Goal: Use online tool/utility: Utilize a website feature to perform a specific function

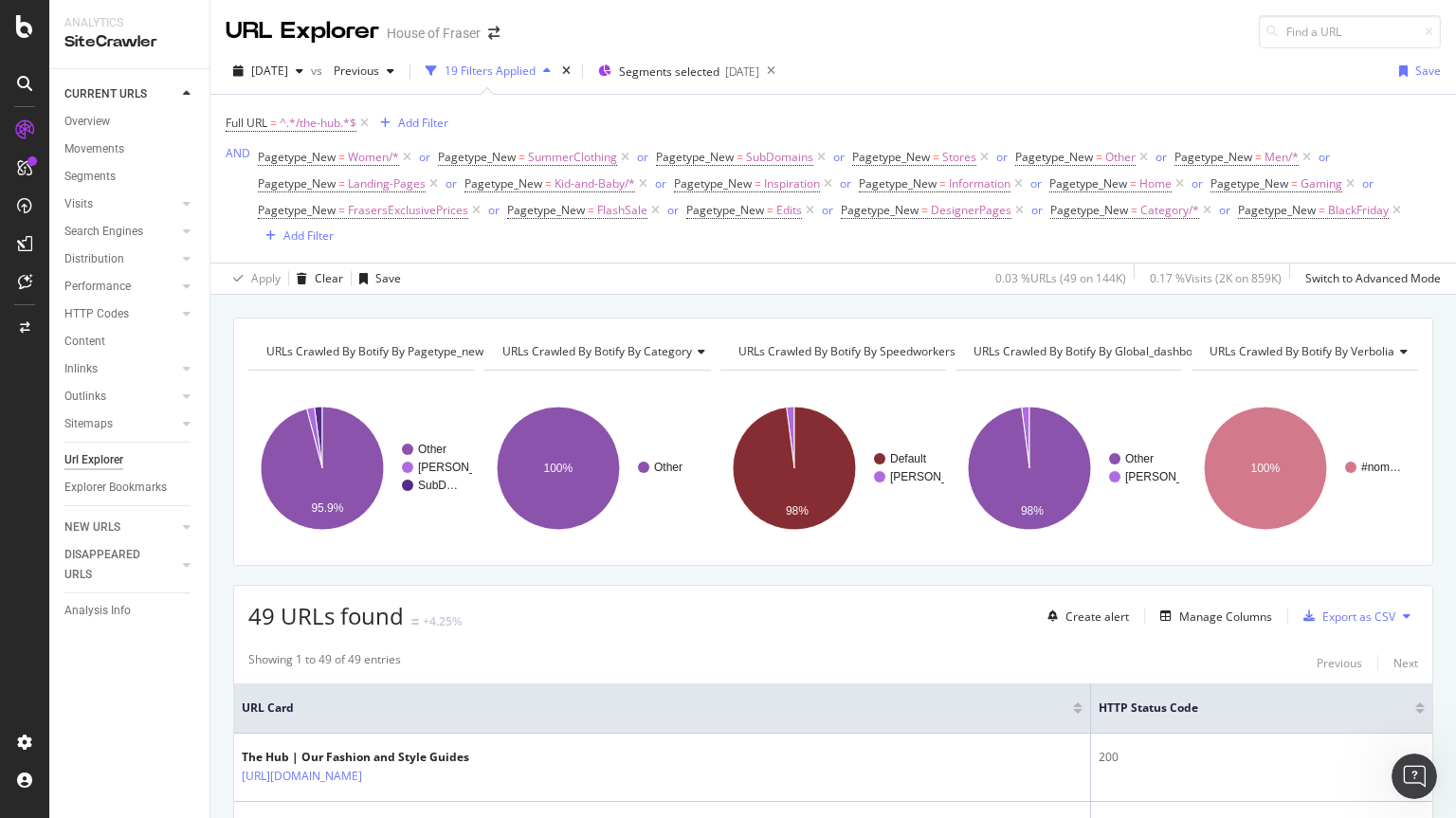
scroll to position [3283, 0]
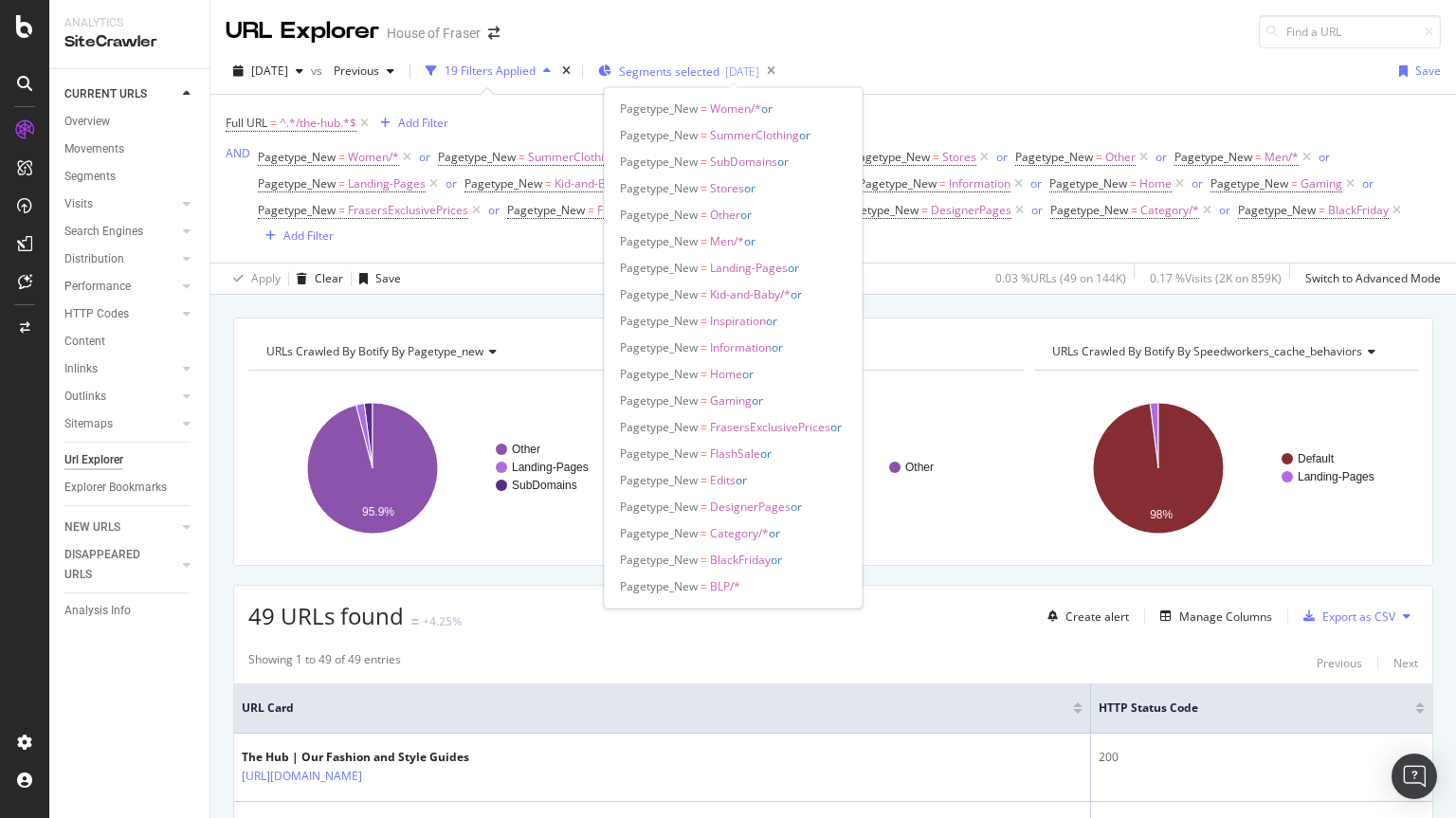
click at [720, 67] on span "Segments selected" at bounding box center [670, 72] width 100 height 16
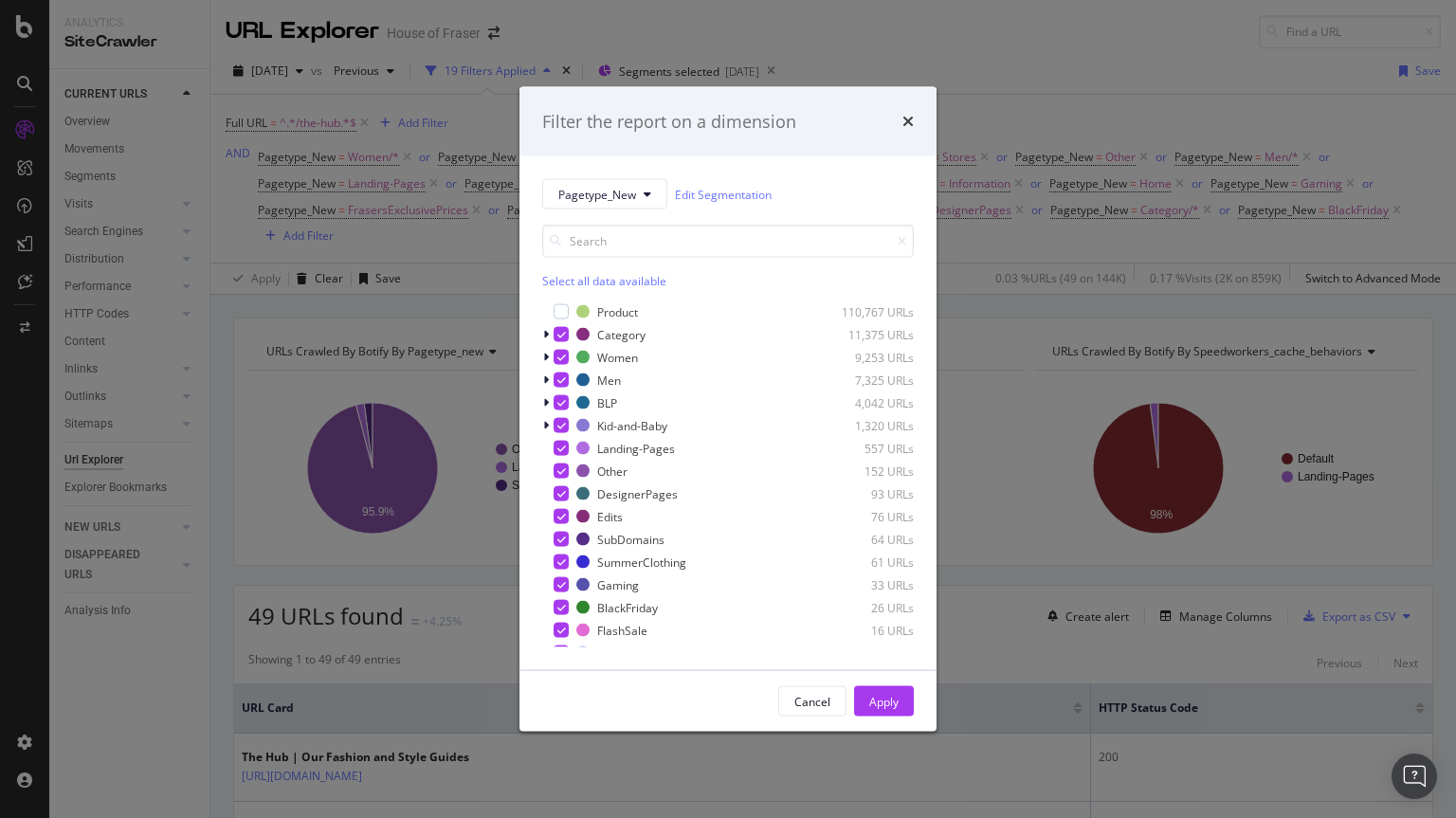
click at [321, 127] on div "Filter the report on a dimension Pagetype_New Edit Segmentation Select all data…" at bounding box center [728, 409] width 1456 height 818
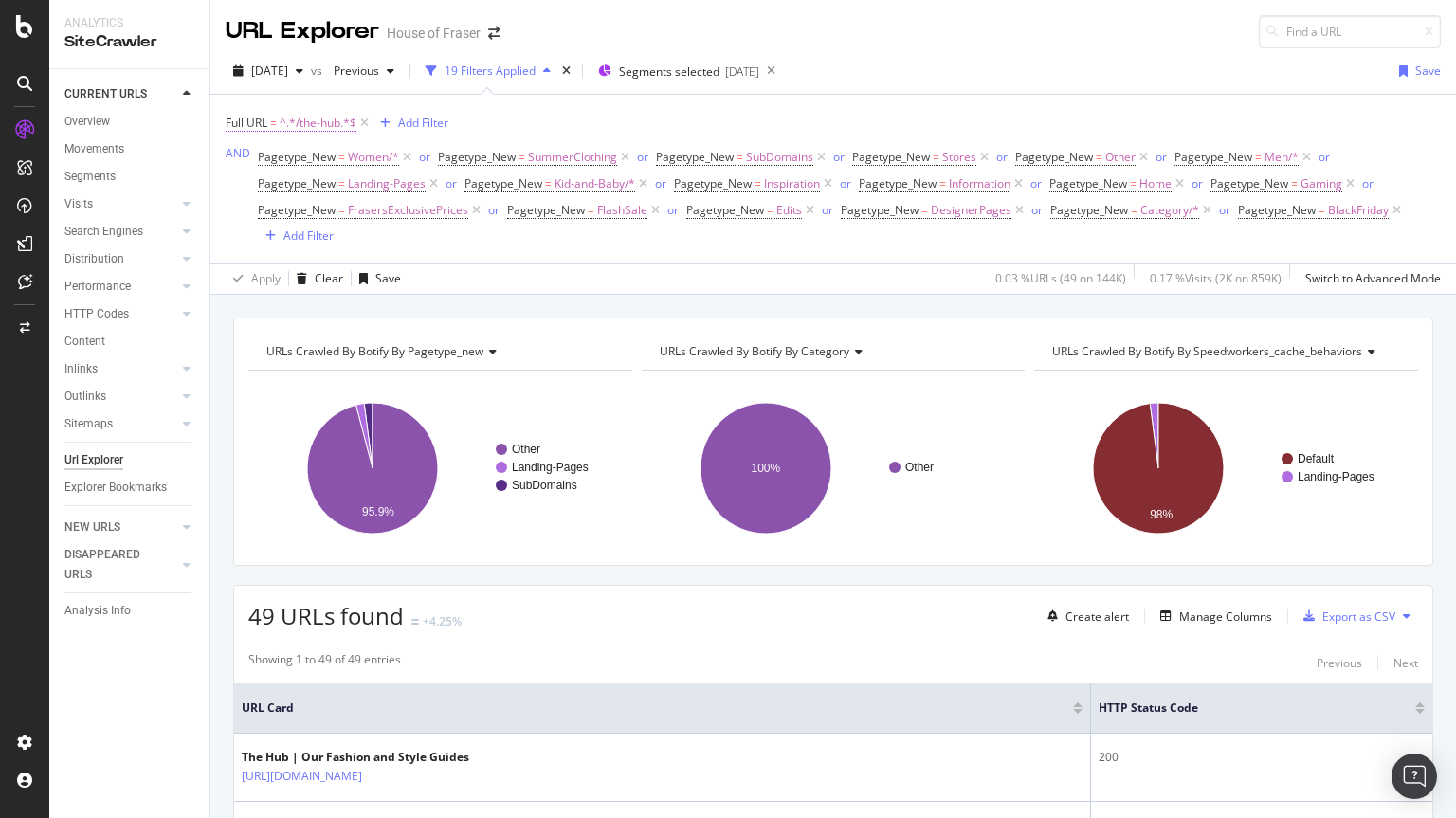
click at [322, 127] on span "^.*/the-hub.*$" at bounding box center [318, 123] width 77 height 27
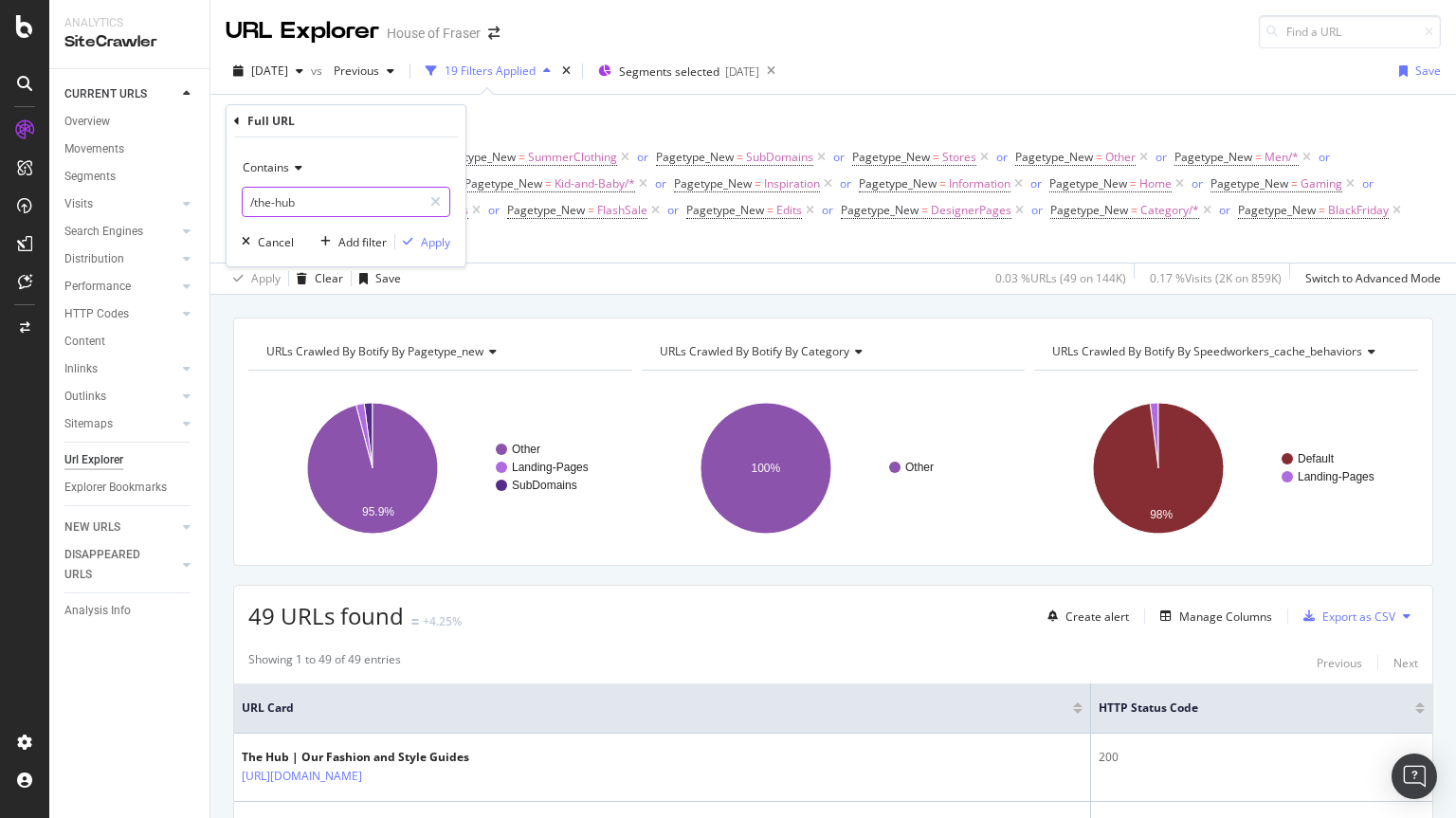
click at [322, 207] on input "/the-hub" at bounding box center [332, 201] width 180 height 30
type input "/lanvin"
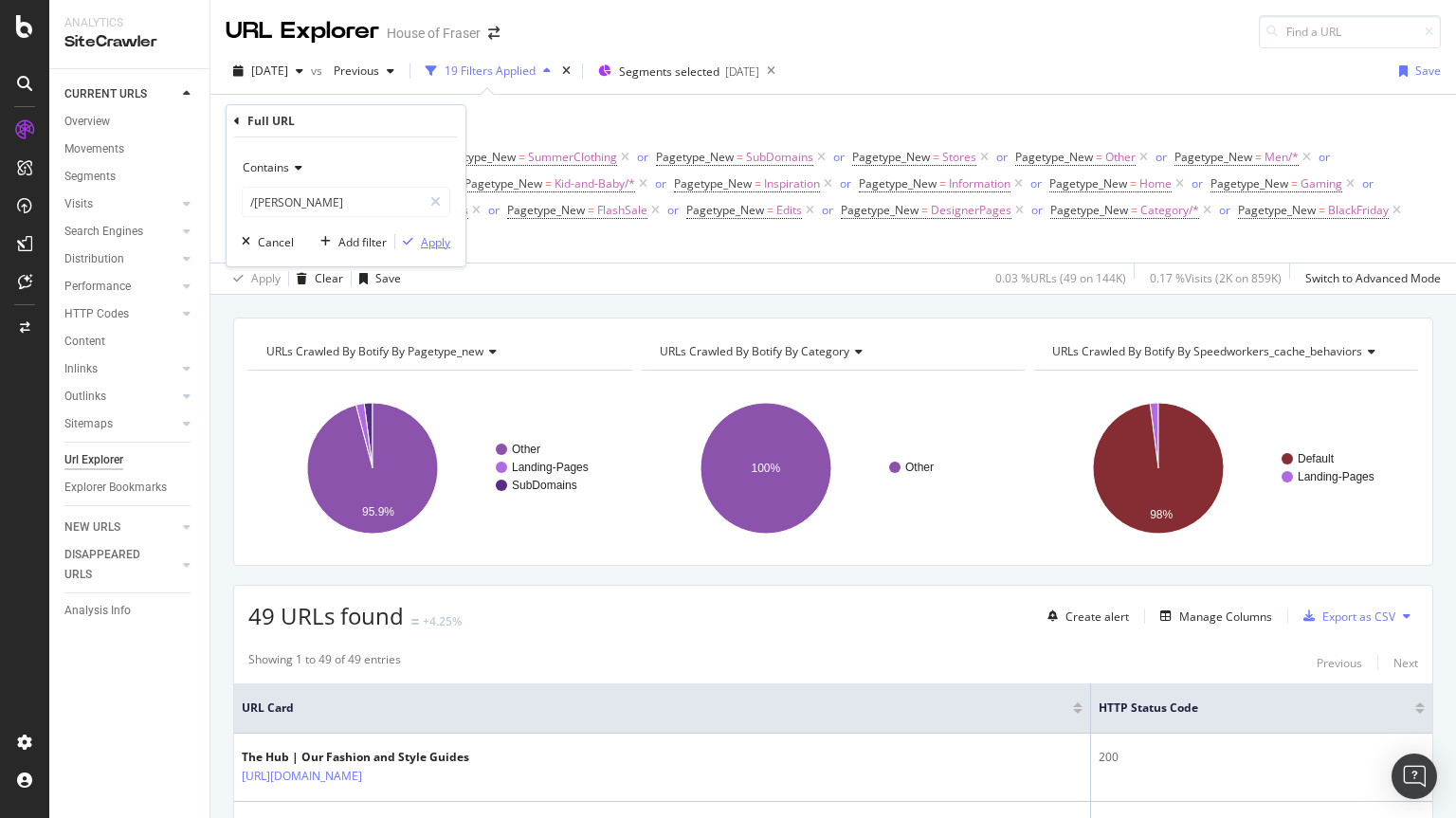
click at [433, 249] on div "Apply" at bounding box center [436, 243] width 29 height 16
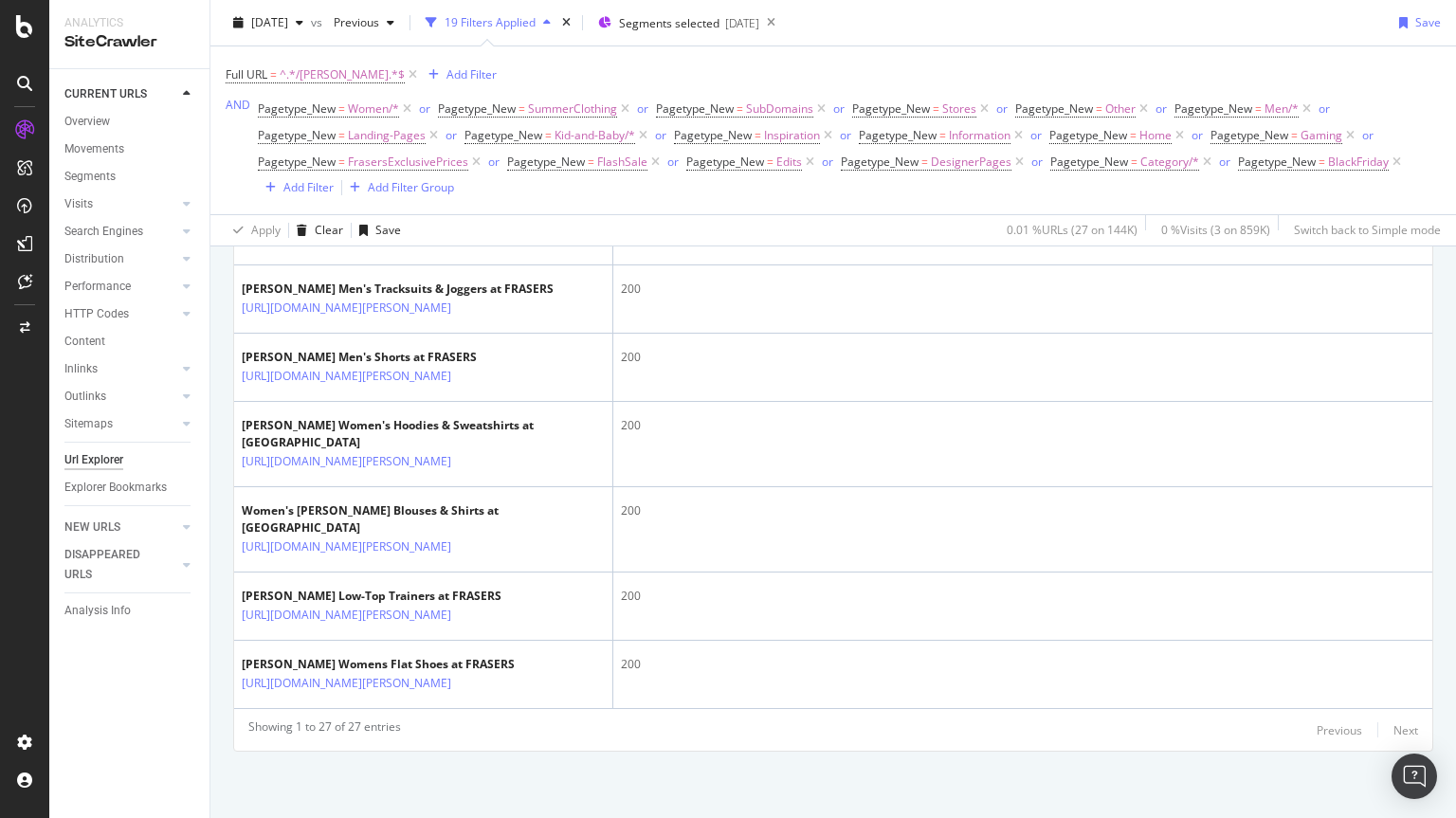
scroll to position [2264, 0]
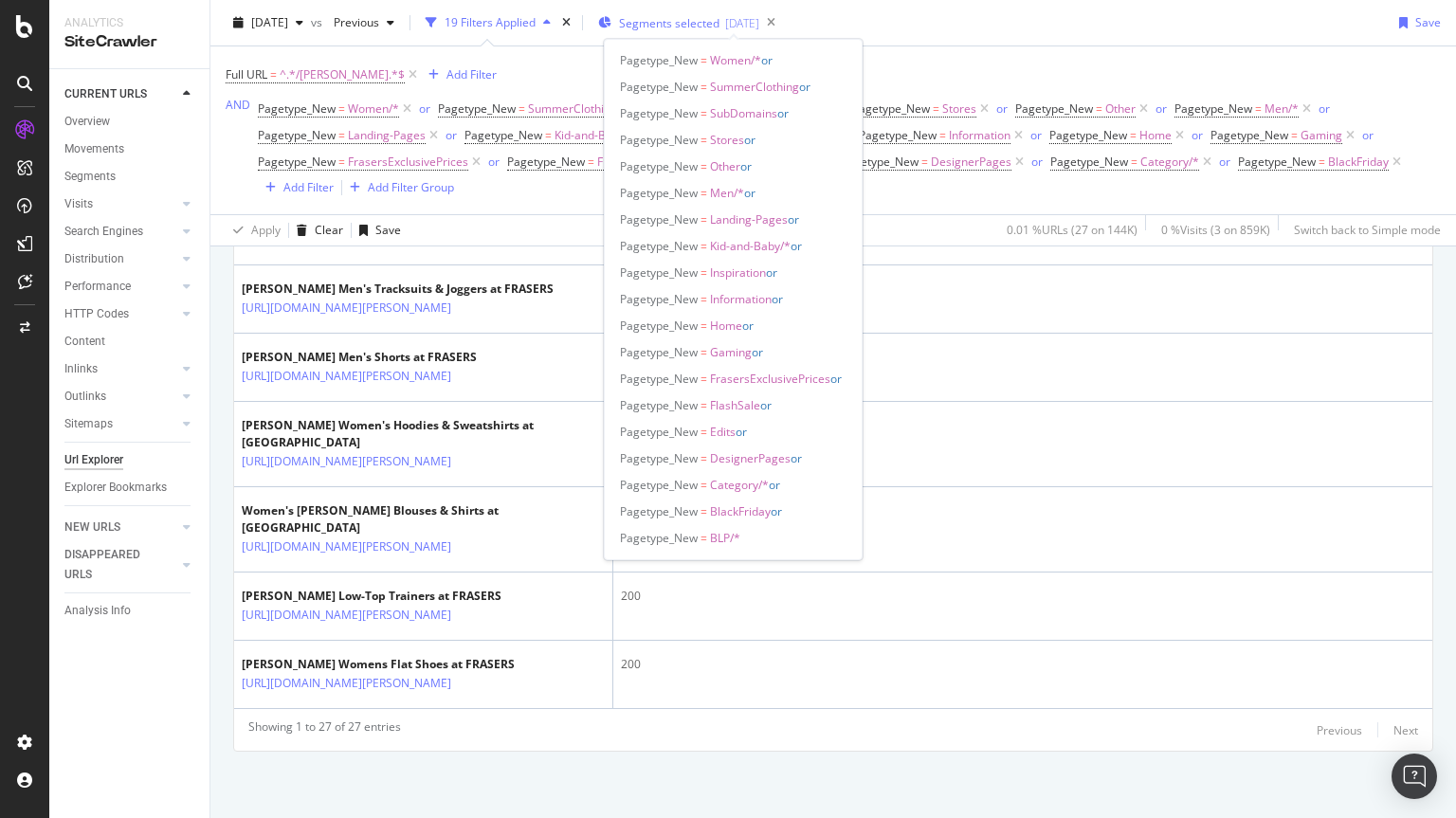
click at [712, 15] on span "Segments selected" at bounding box center [670, 23] width 100 height 16
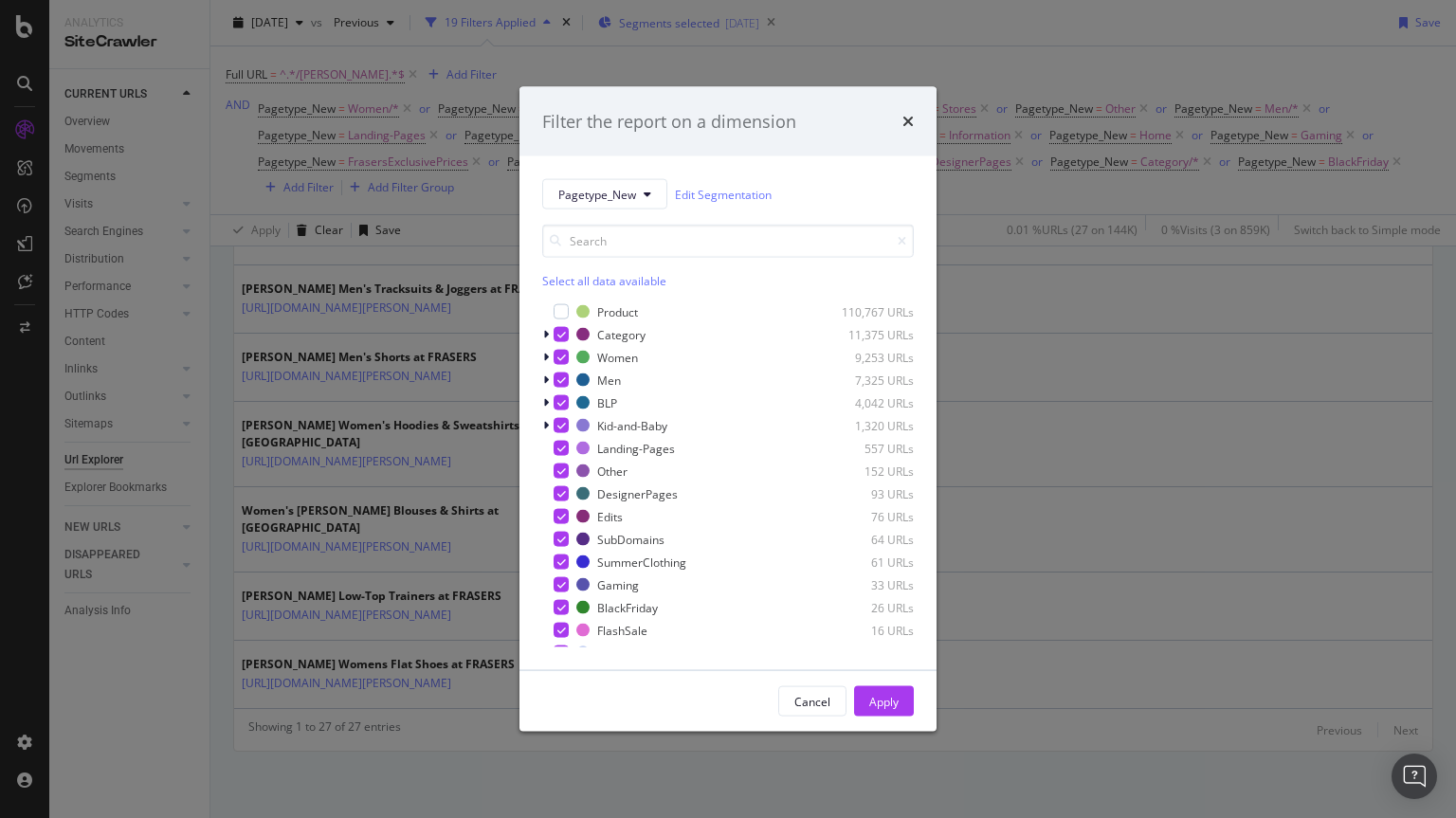
click at [712, 15] on div "Filter the report on a dimension Pagetype_New Edit Segmentation Select all data…" at bounding box center [728, 409] width 1456 height 818
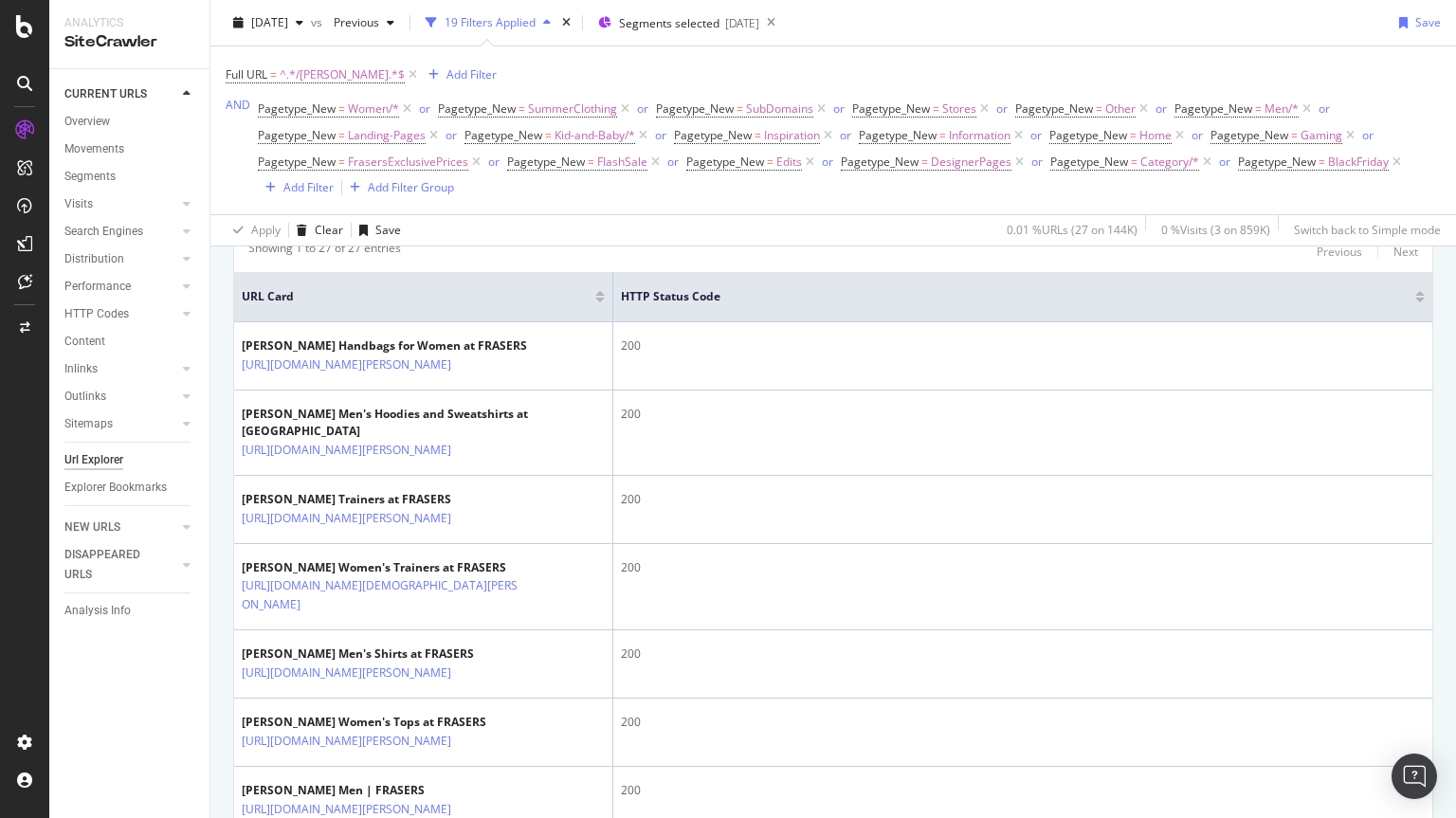
scroll to position [421, 0]
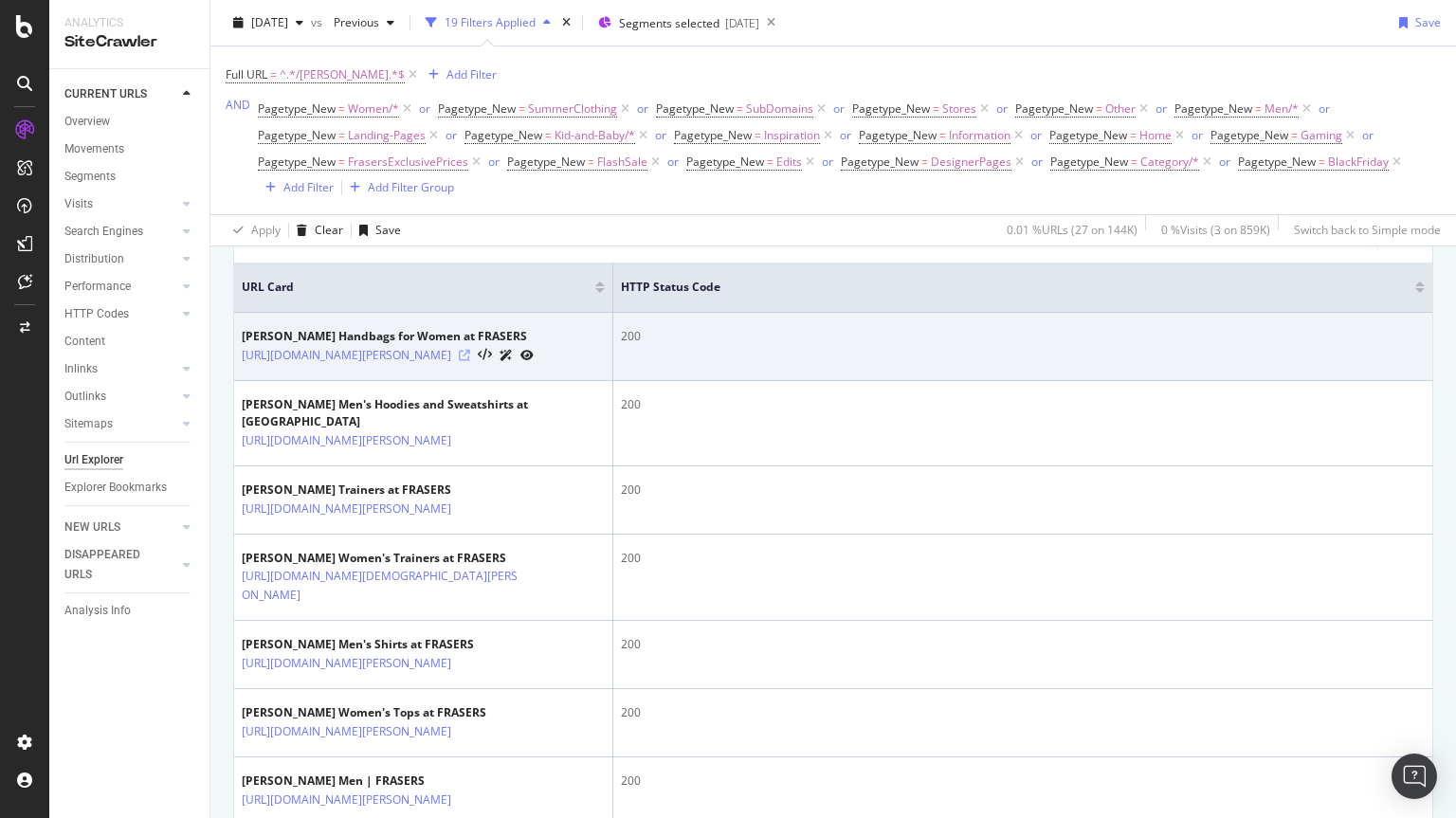
click at [470, 361] on icon at bounding box center [464, 355] width 12 height 12
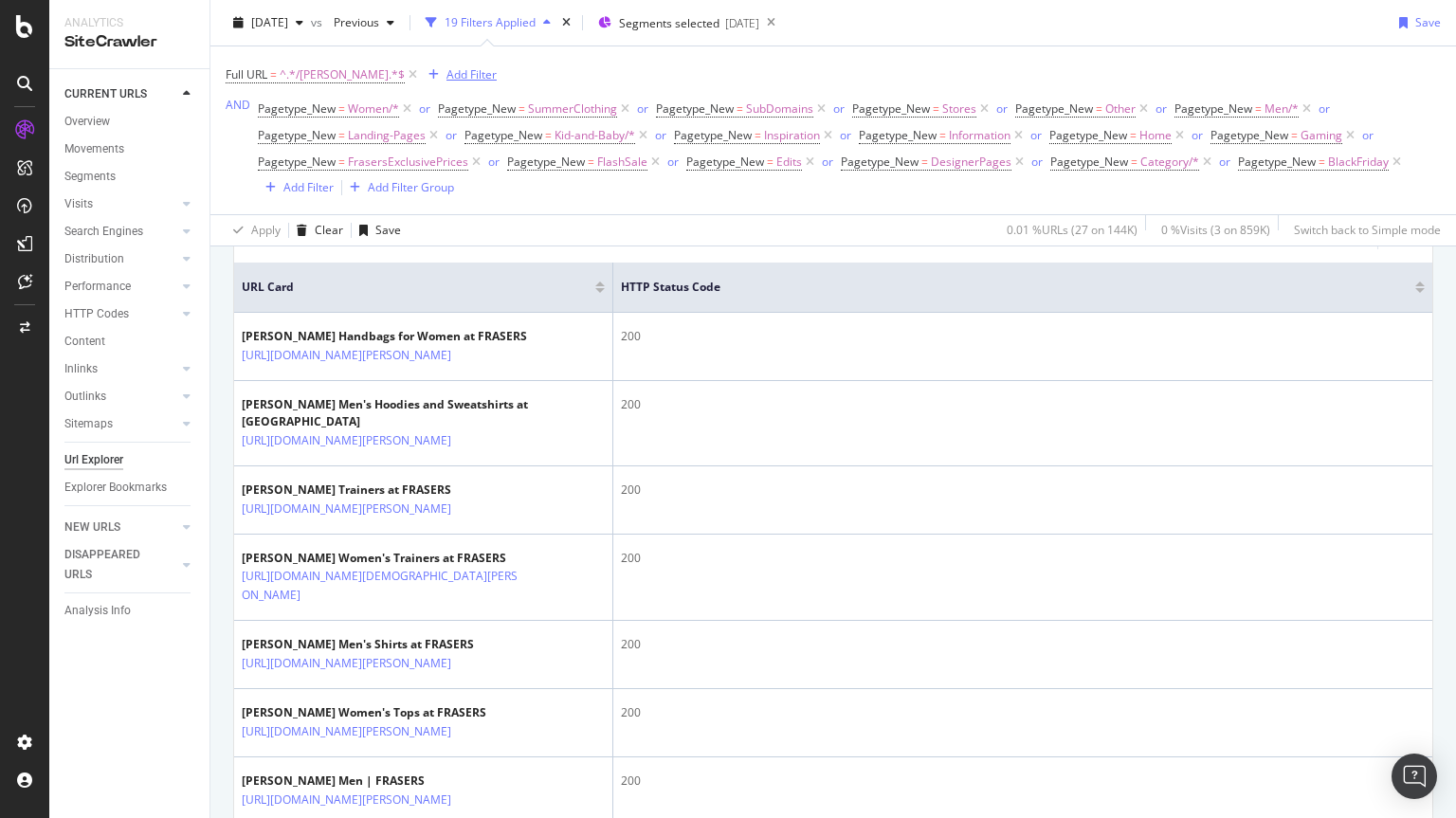
click at [421, 64] on button "Add Filter" at bounding box center [458, 75] width 76 height 23
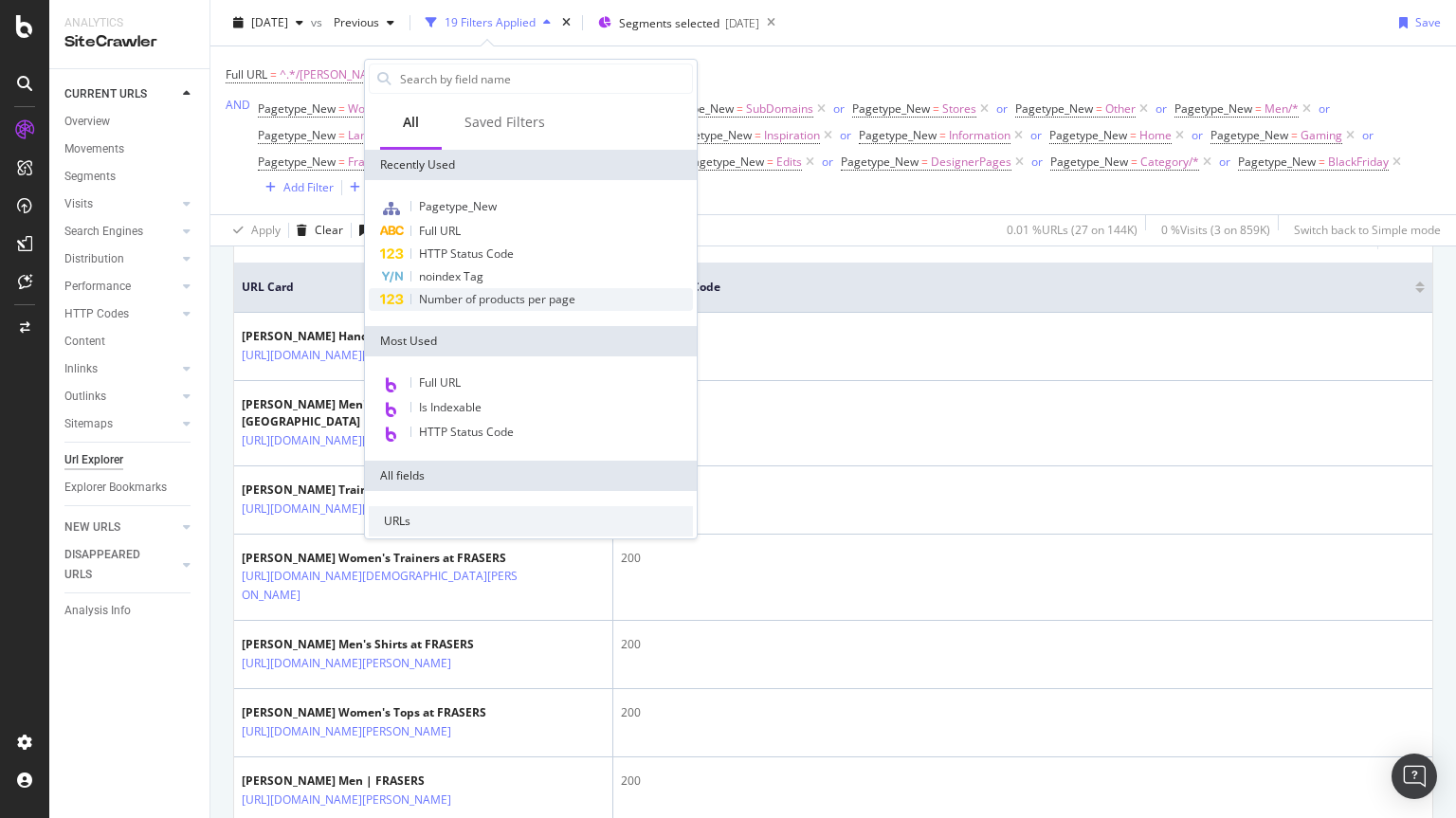
click at [486, 297] on span "Number of products per page" at bounding box center [497, 299] width 156 height 16
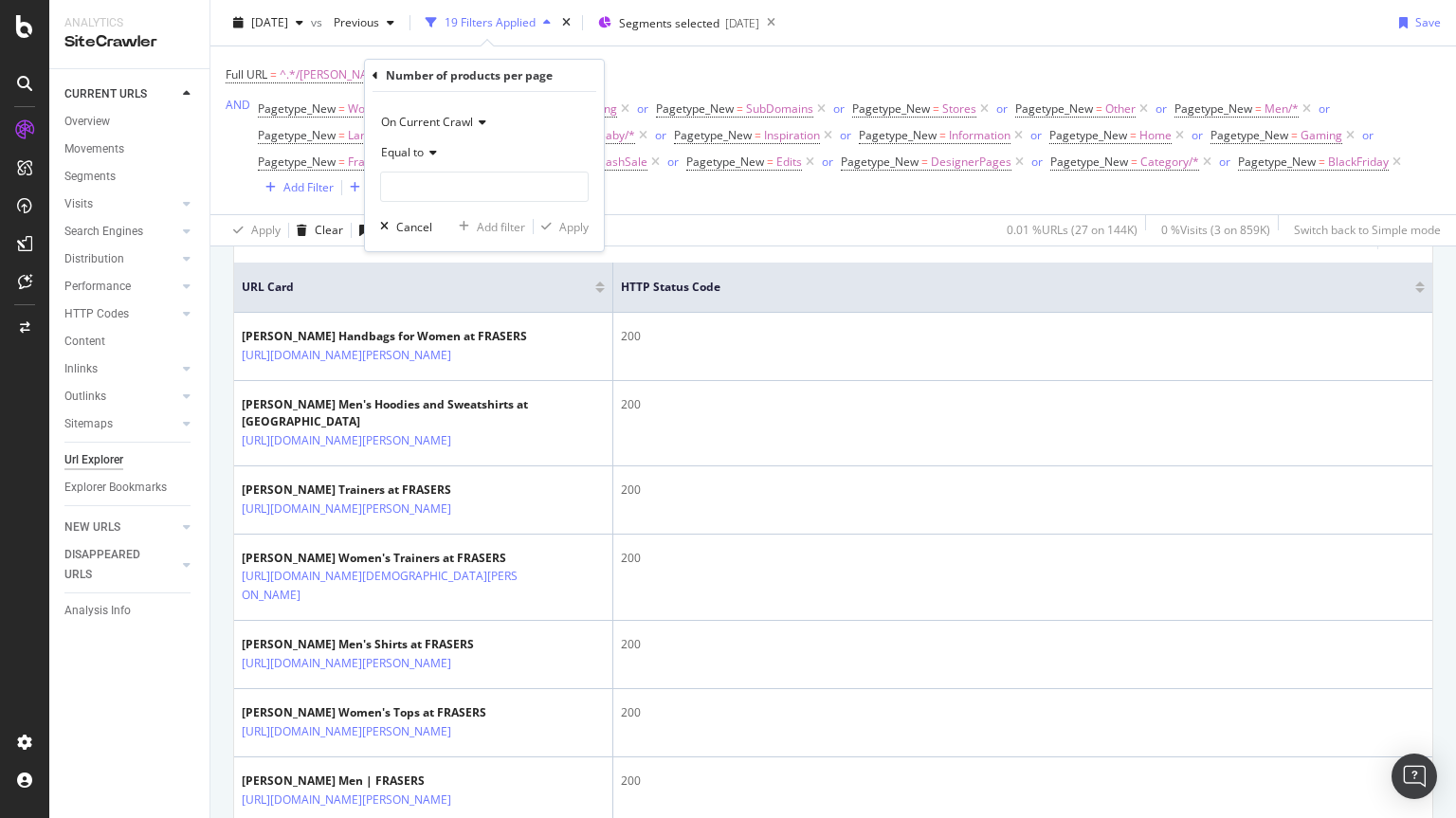
click at [420, 151] on span "Equal to" at bounding box center [402, 152] width 42 height 16
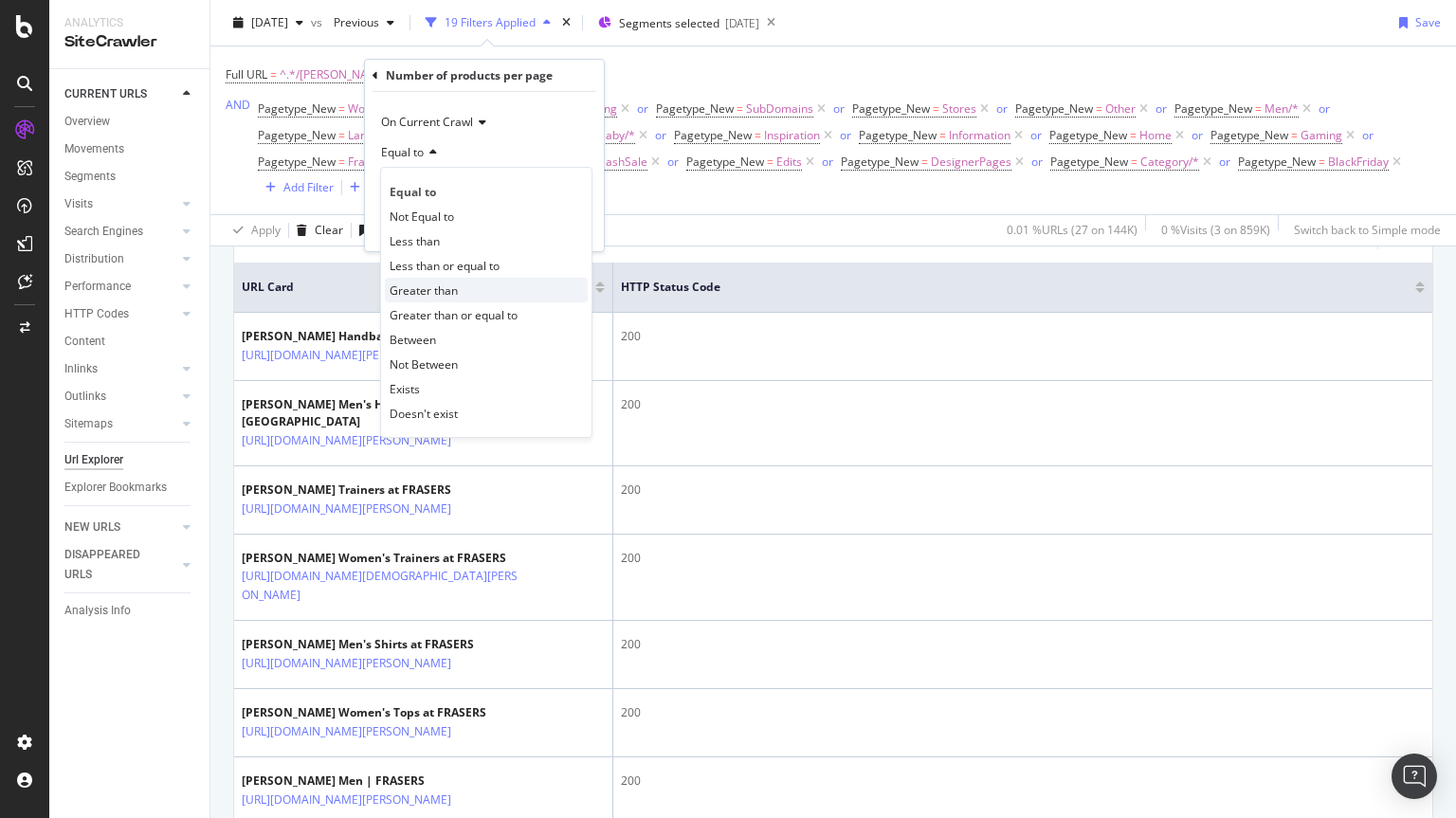
click at [411, 292] on span "Greater than" at bounding box center [424, 291] width 69 height 16
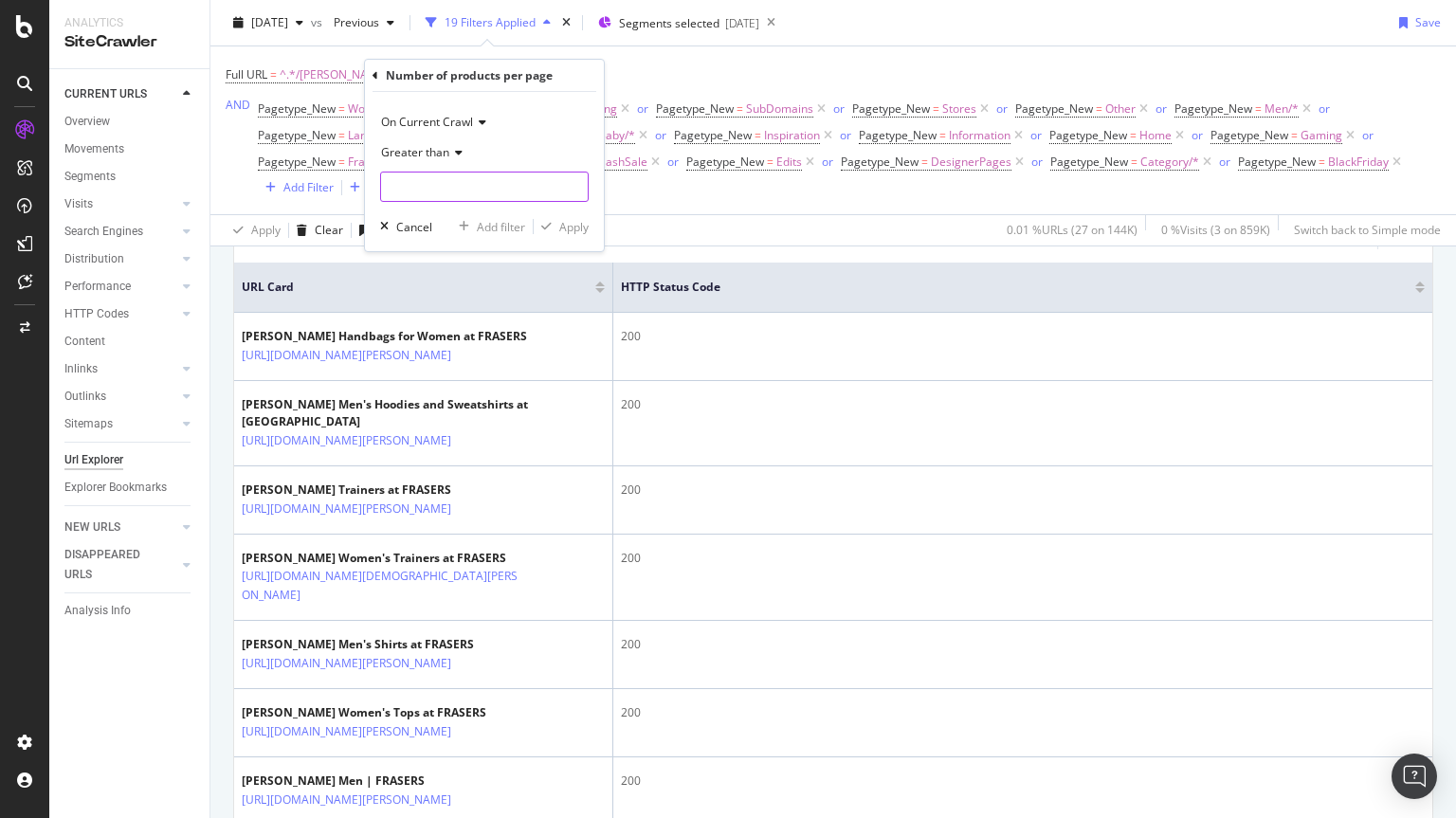
click at [393, 179] on input "number" at bounding box center [484, 187] width 208 height 30
type input "4"
click at [573, 229] on div "Apply" at bounding box center [574, 227] width 29 height 16
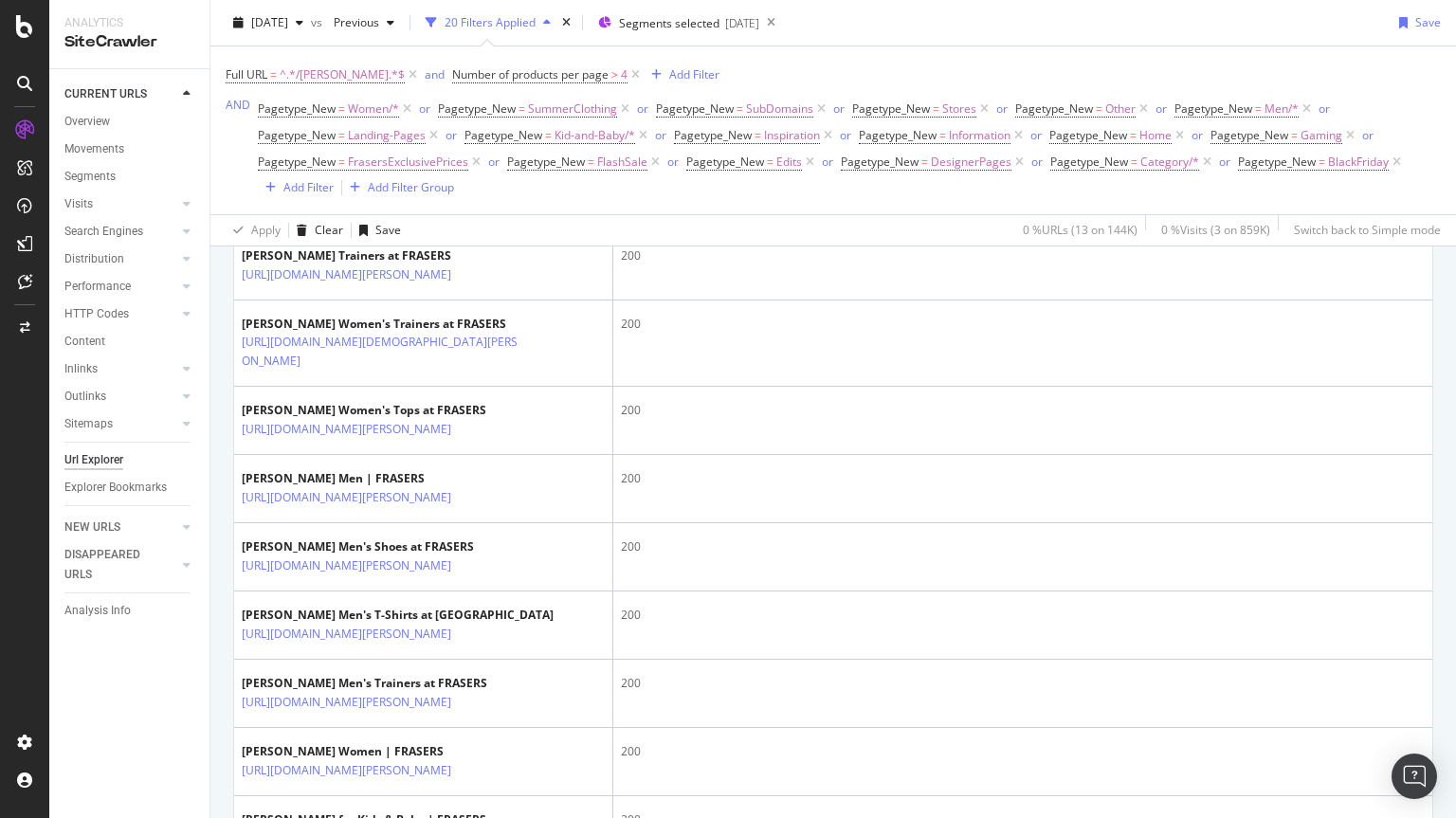
scroll to position [506, 0]
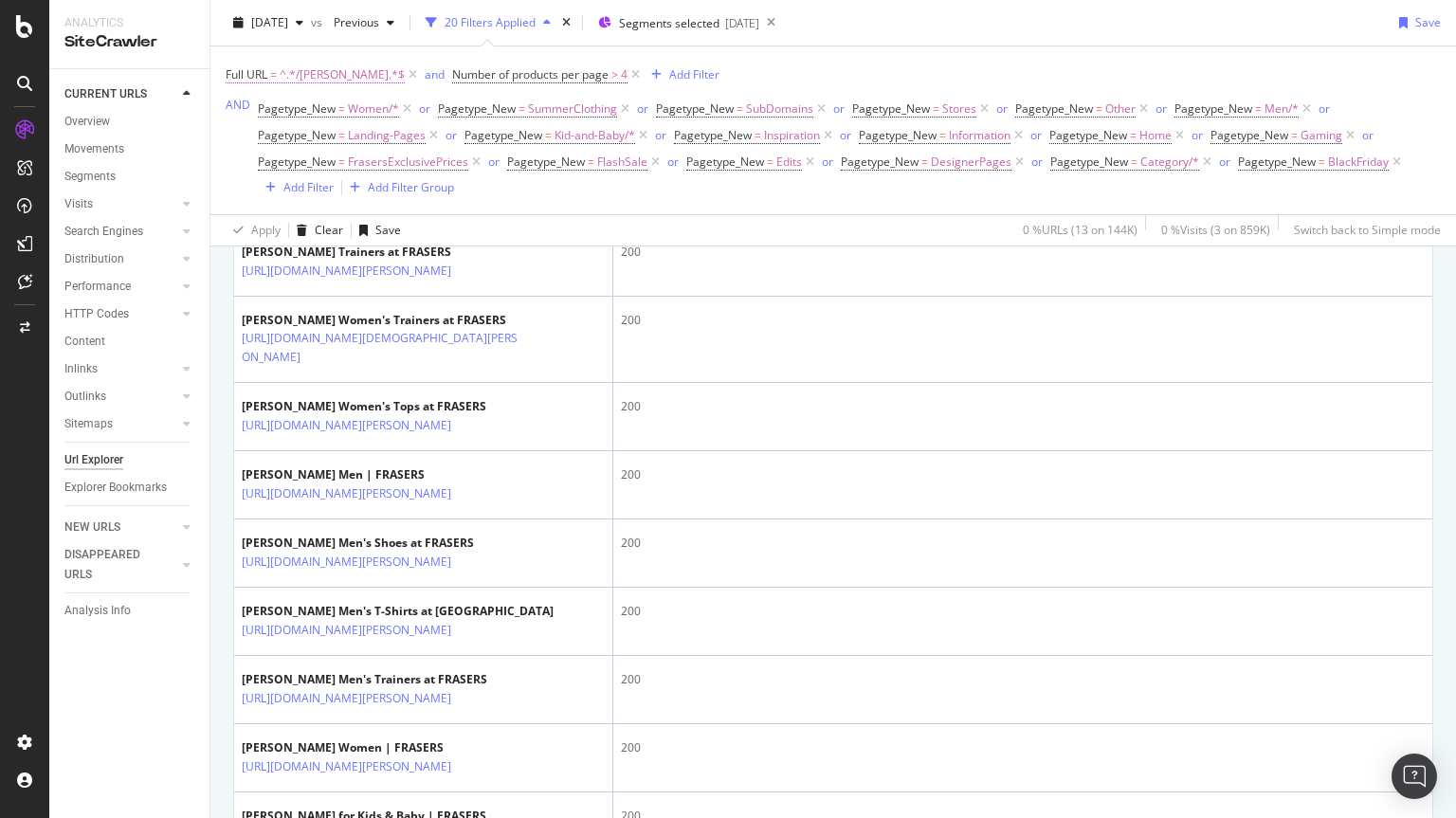
click at [310, 69] on span "^.*/lanvin.*$" at bounding box center [342, 75] width 125 height 27
click at [300, 153] on input "/lanvin" at bounding box center [332, 153] width 180 height 30
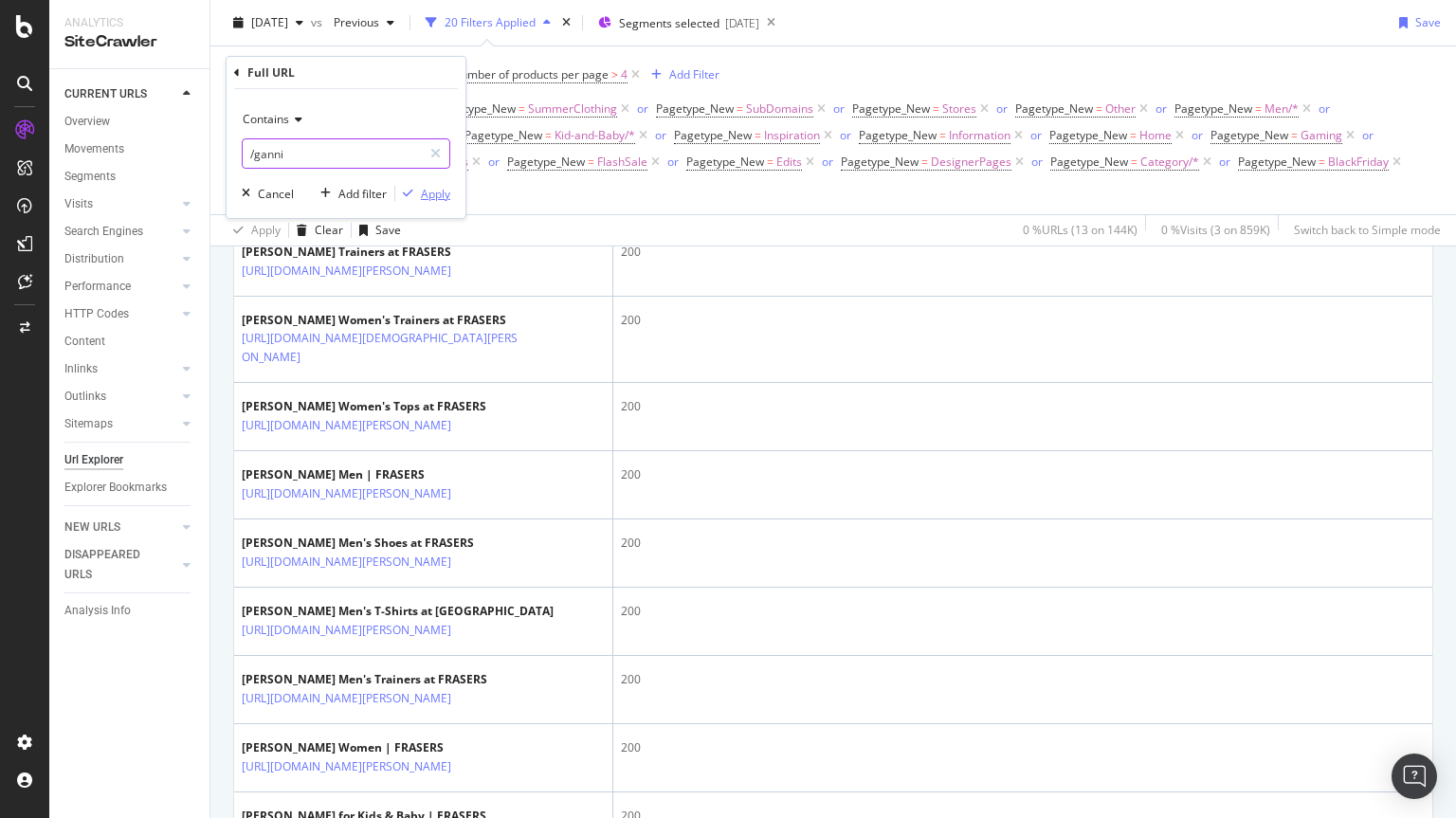
type input "/ganni"
click at [425, 192] on div "Apply" at bounding box center [436, 193] width 29 height 16
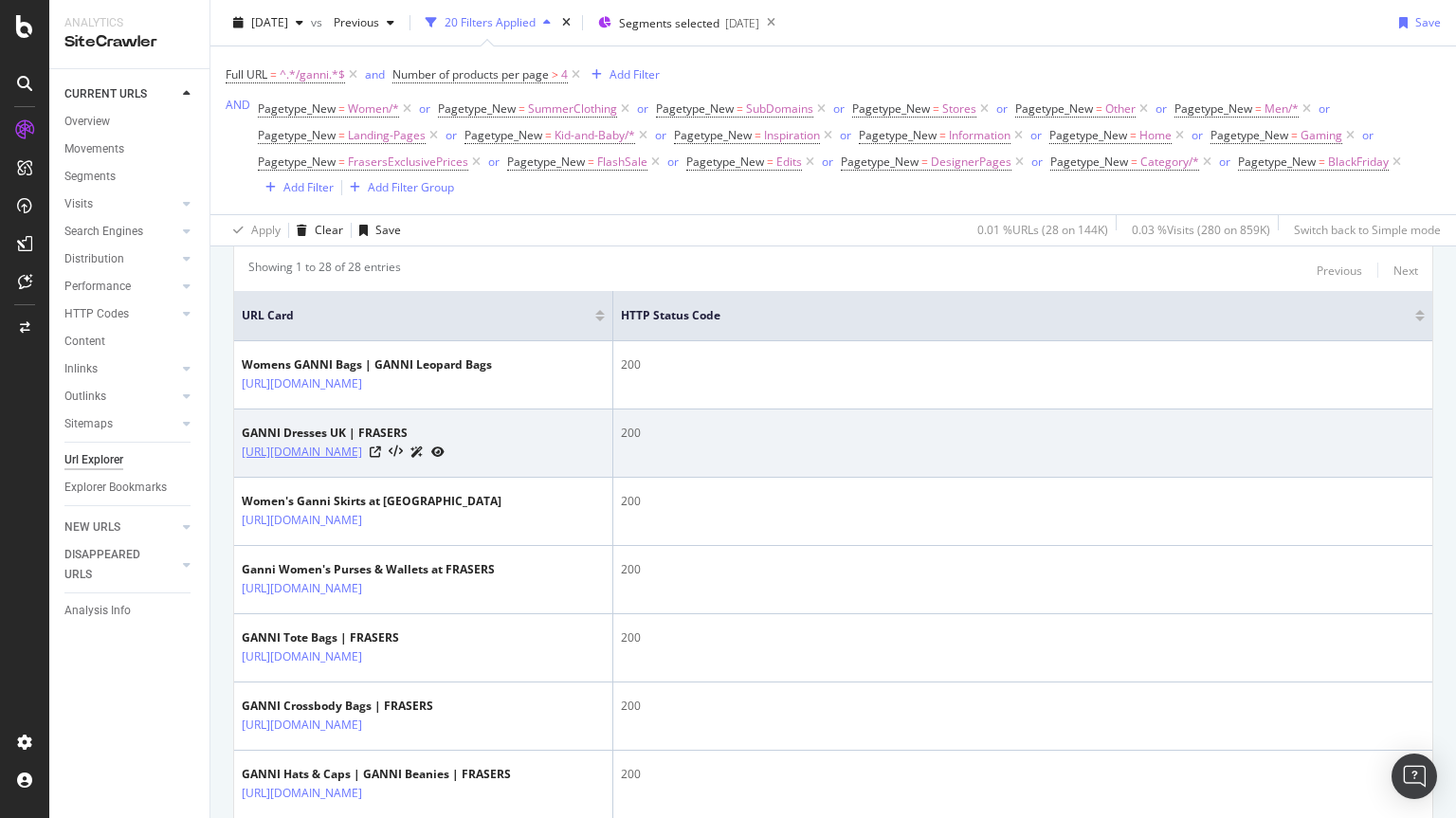
scroll to position [398, 0]
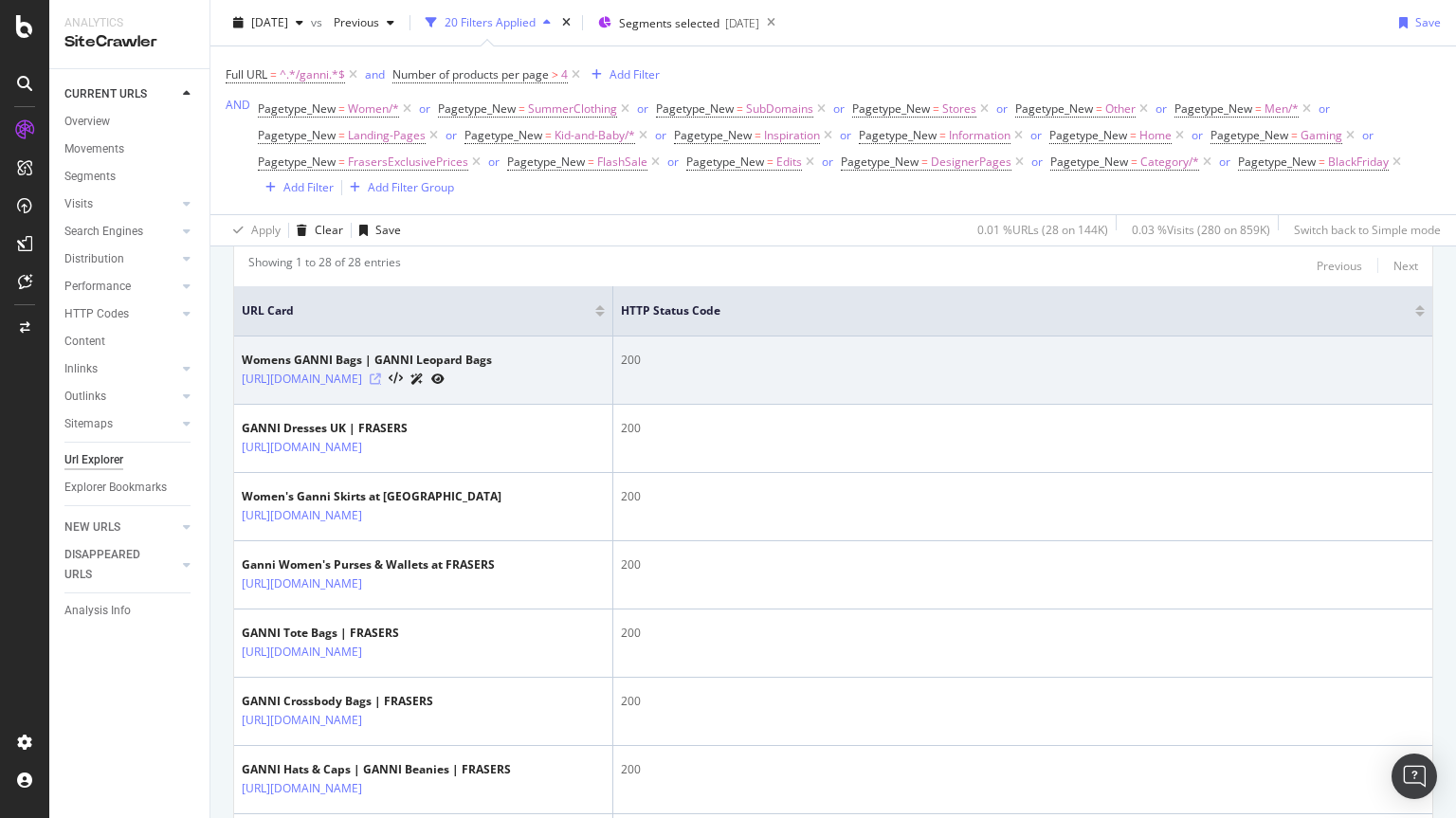
click at [381, 385] on icon at bounding box center [376, 379] width 12 height 12
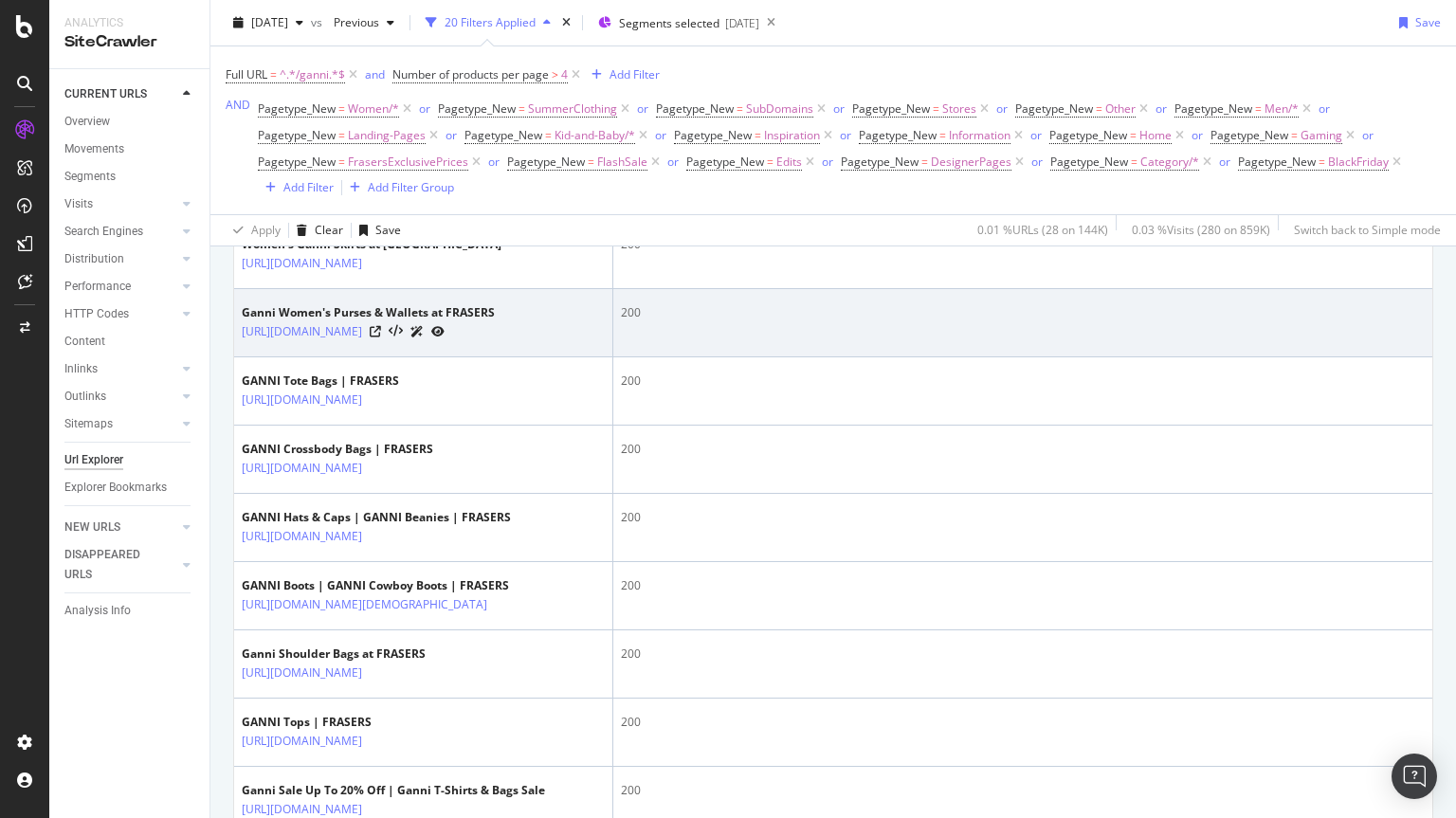
scroll to position [650, 0]
click at [381, 337] on icon at bounding box center [376, 331] width 12 height 12
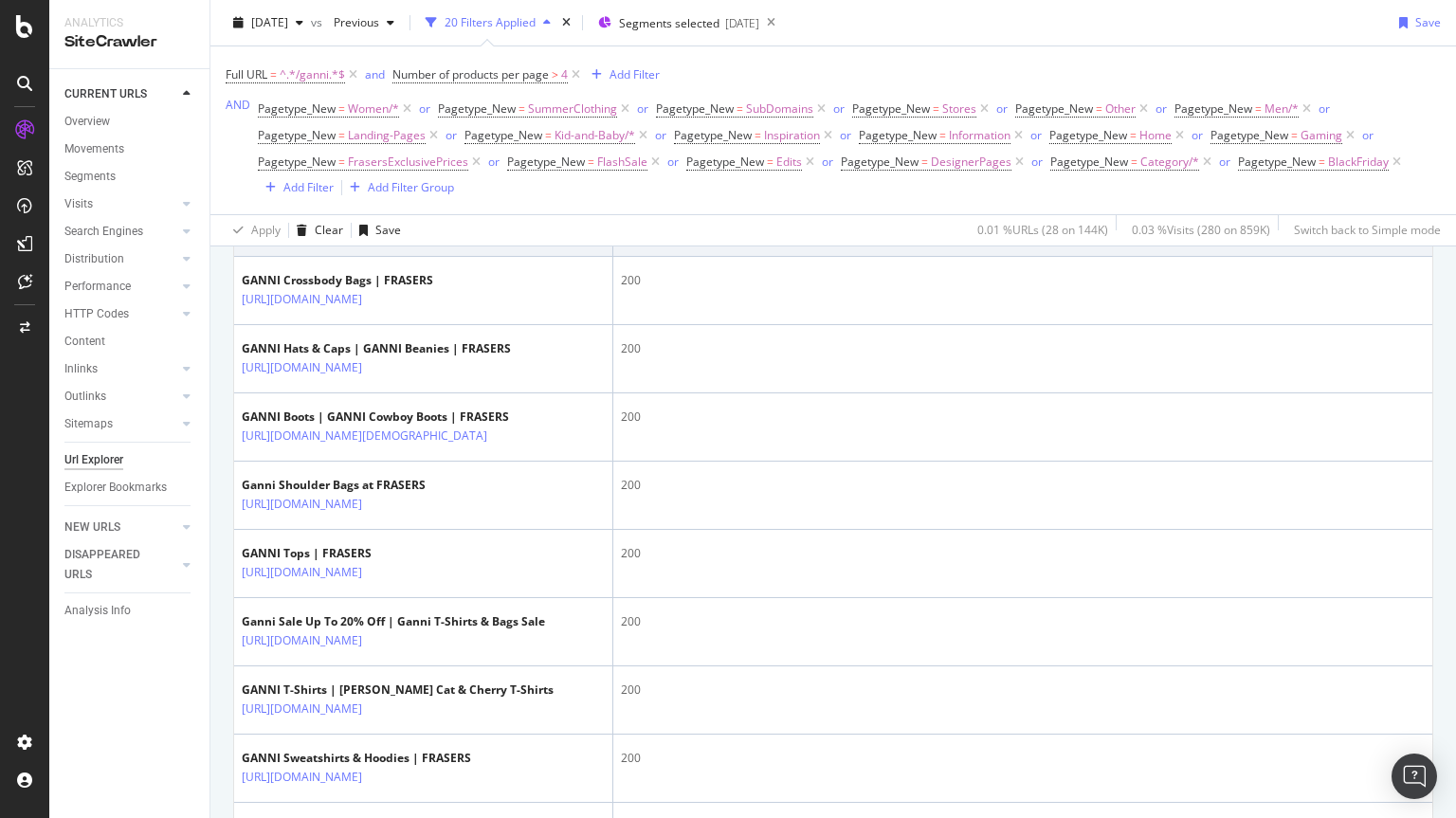
scroll to position [817, 0]
click at [381, 238] on icon at bounding box center [376, 233] width 12 height 12
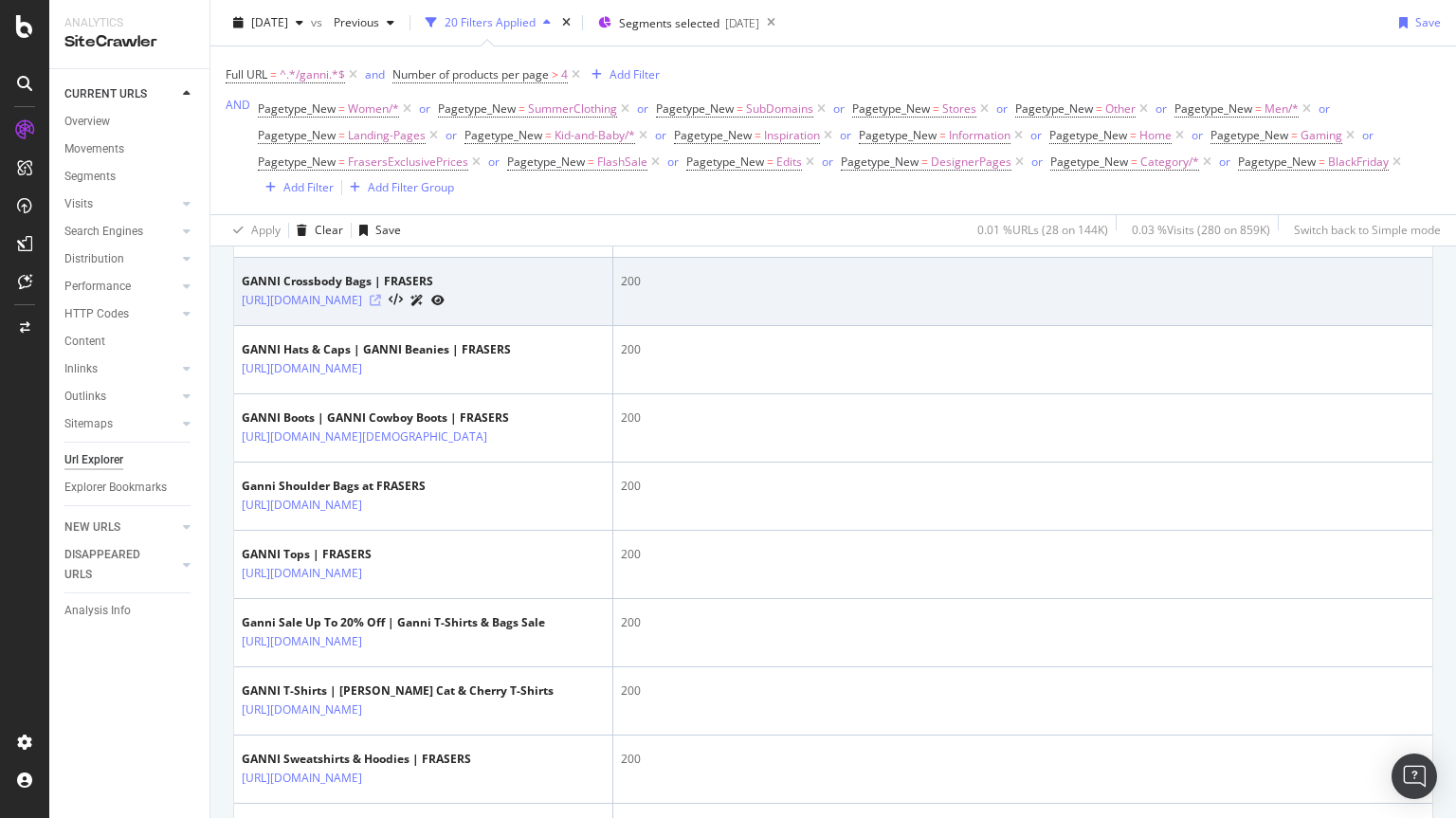
click at [381, 306] on icon at bounding box center [376, 300] width 12 height 12
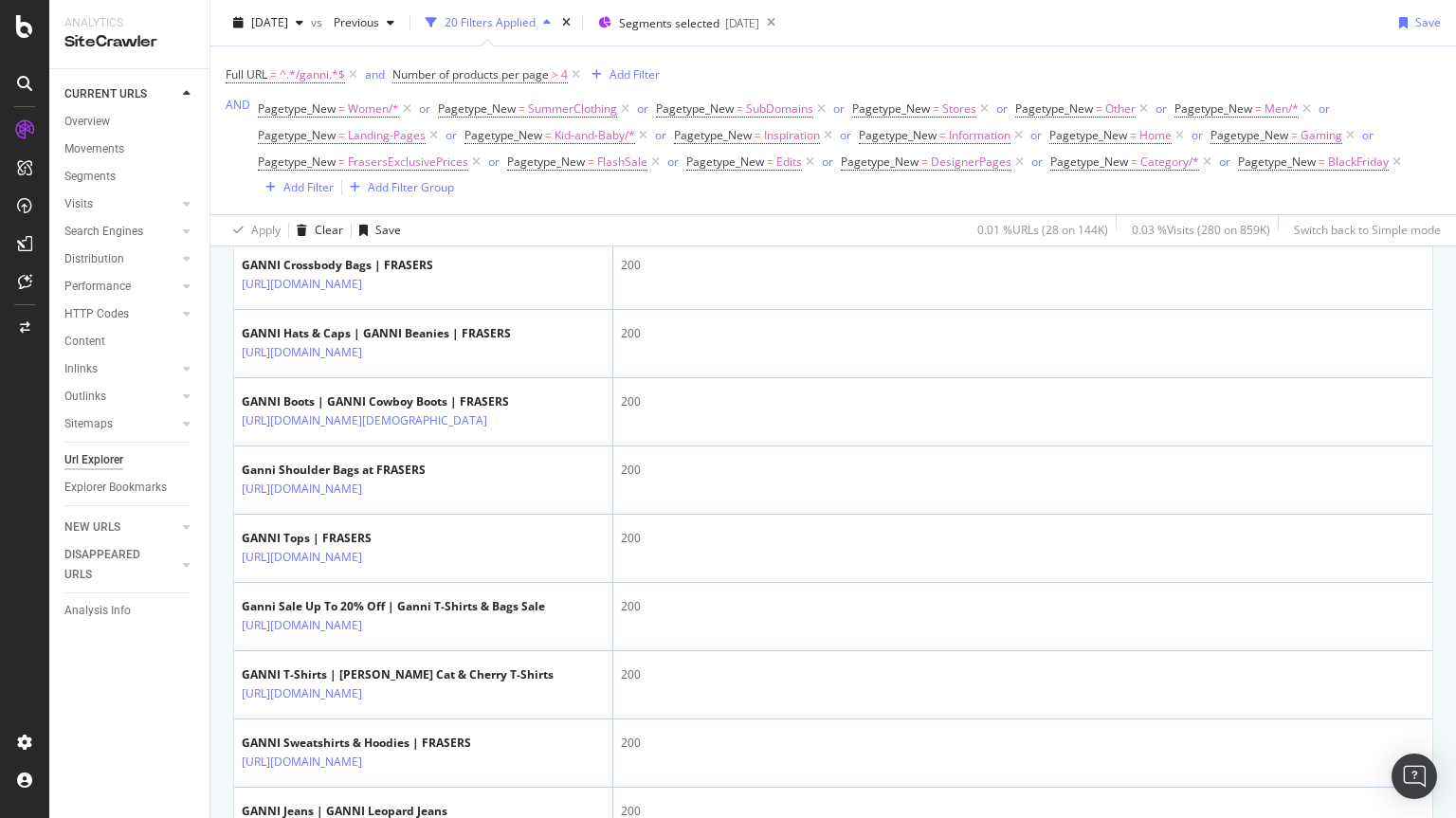
scroll to position [833, 0]
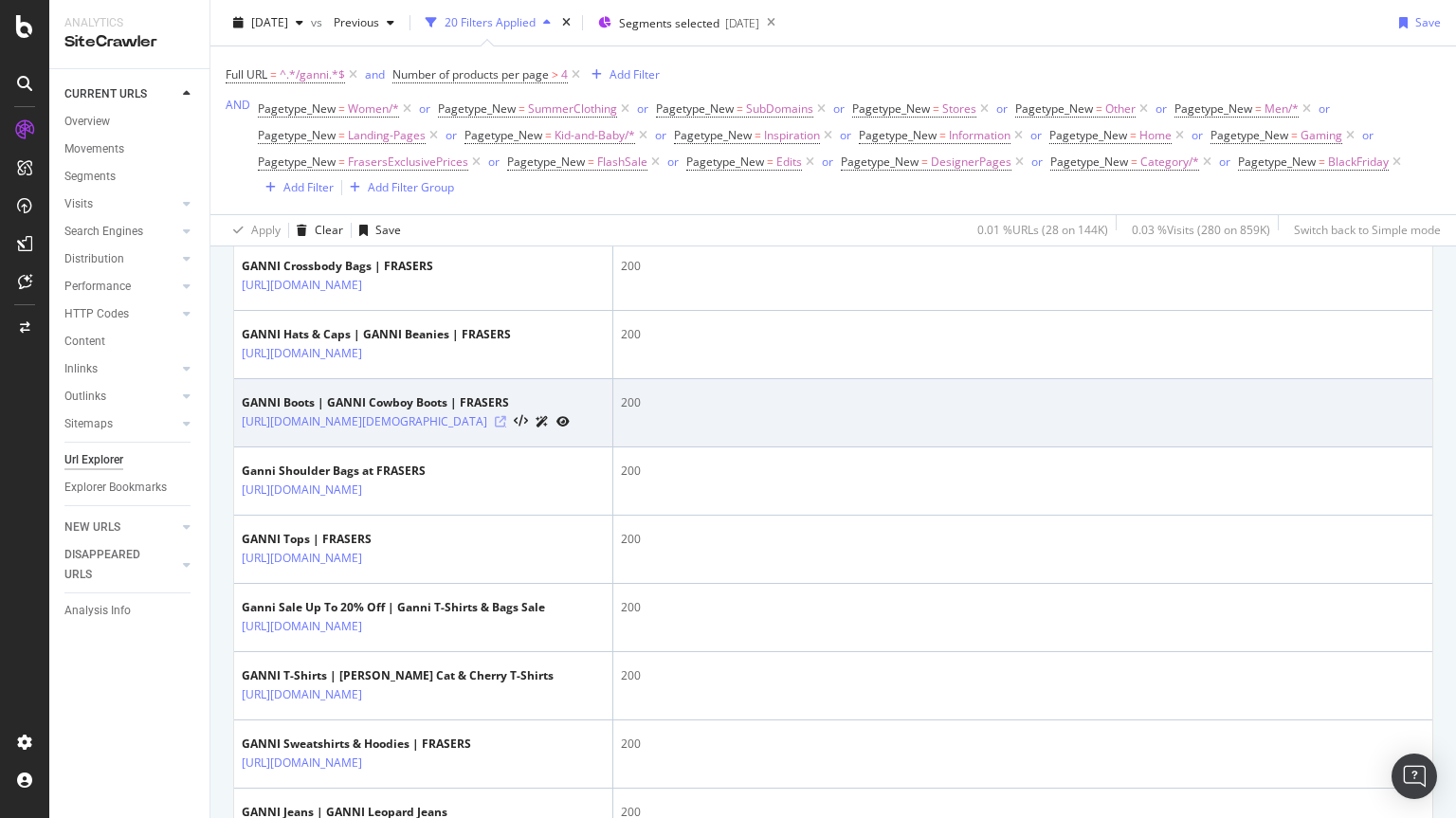
click at [507, 428] on icon at bounding box center [501, 422] width 12 height 12
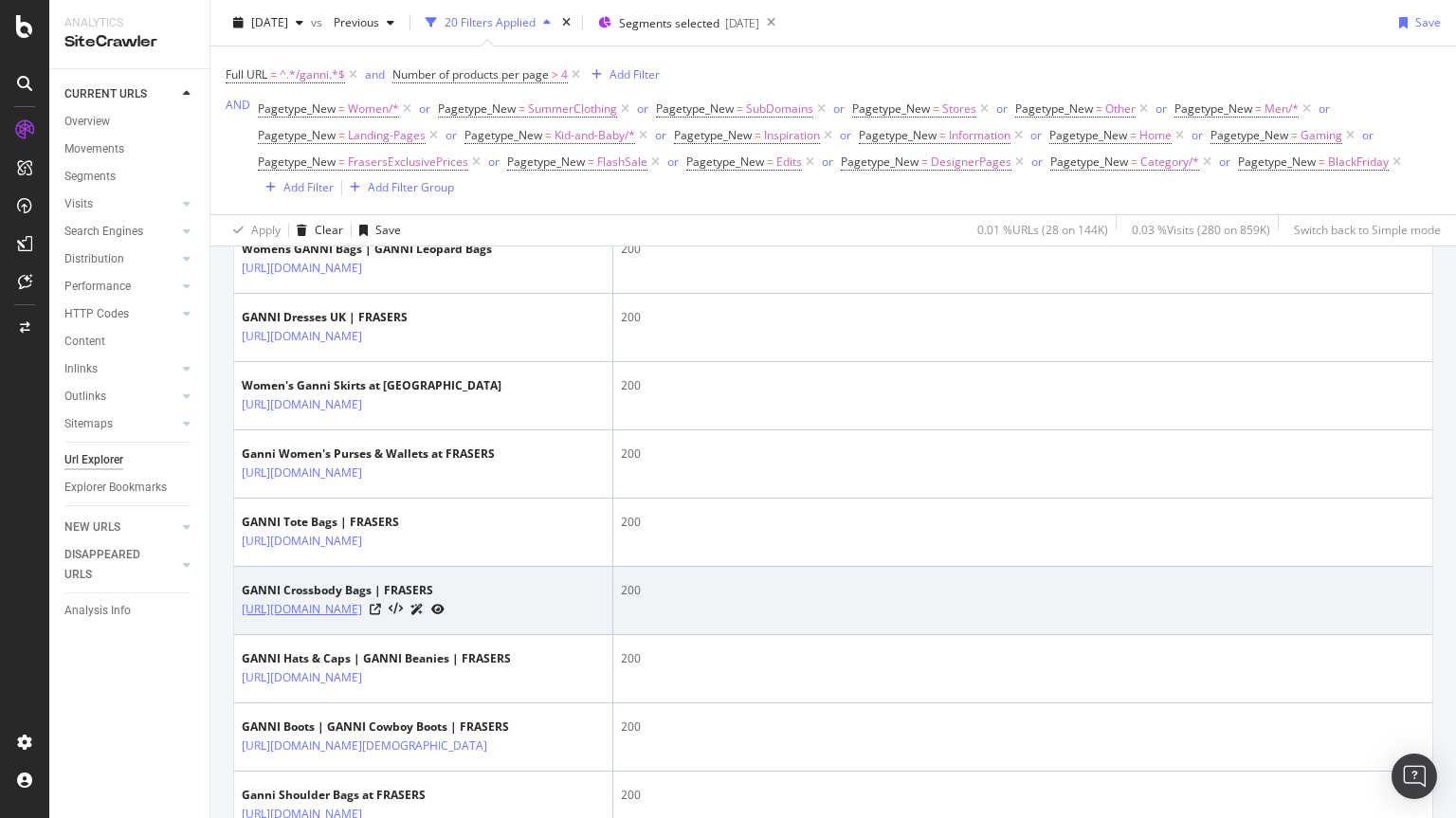
scroll to position [513, 0]
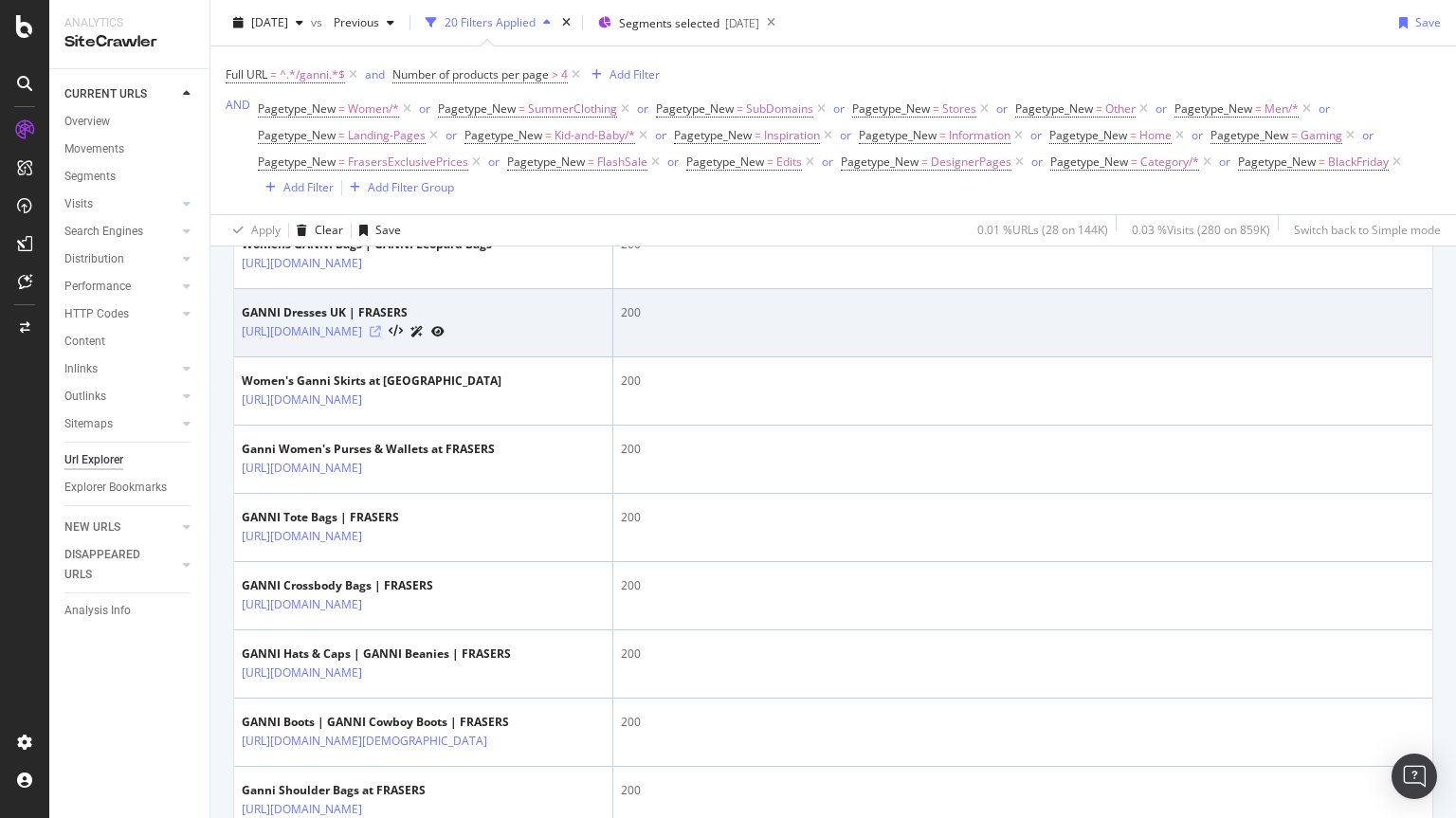
click at [381, 338] on icon at bounding box center [376, 332] width 12 height 12
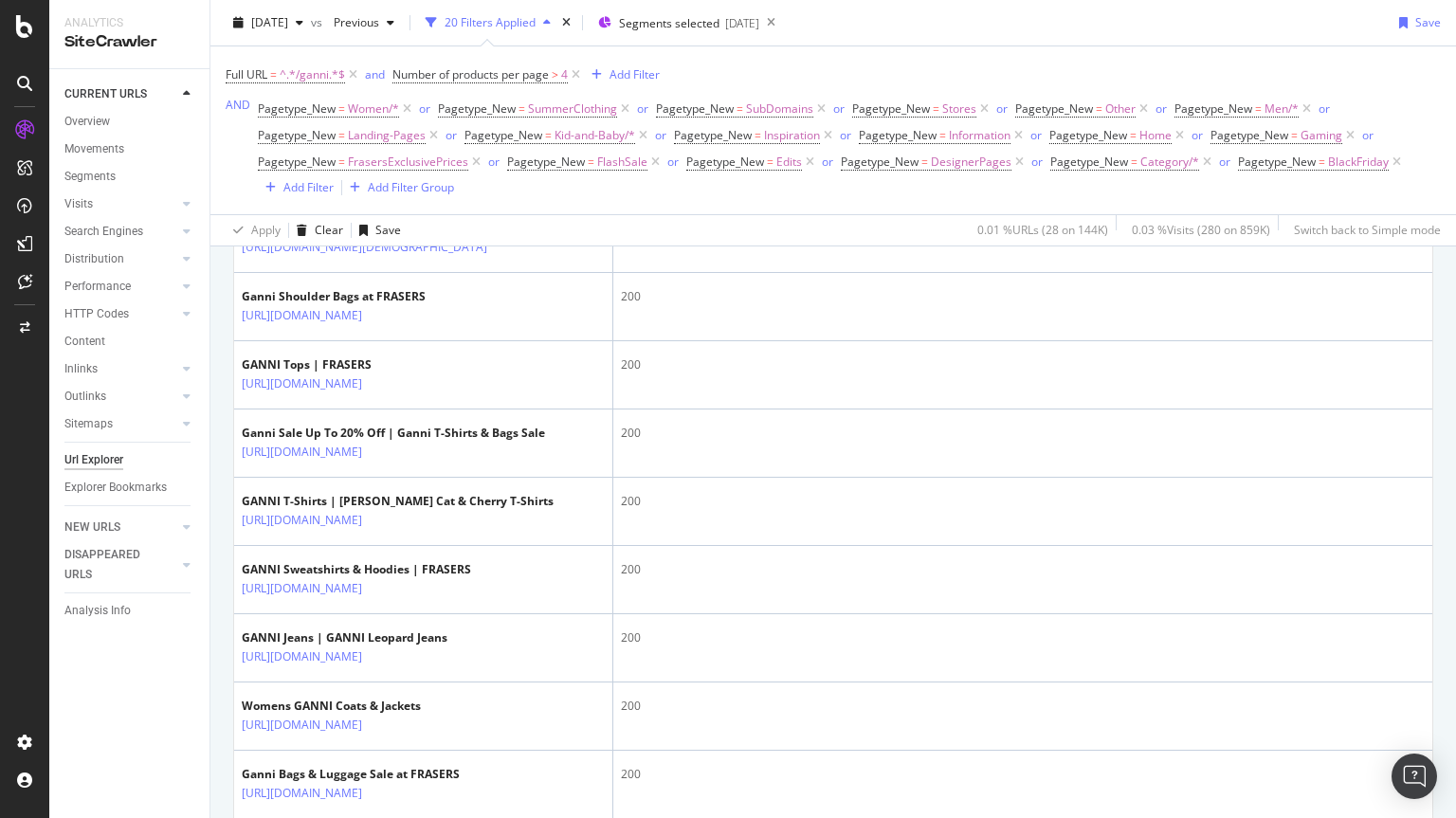
scroll to position [1002, 0]
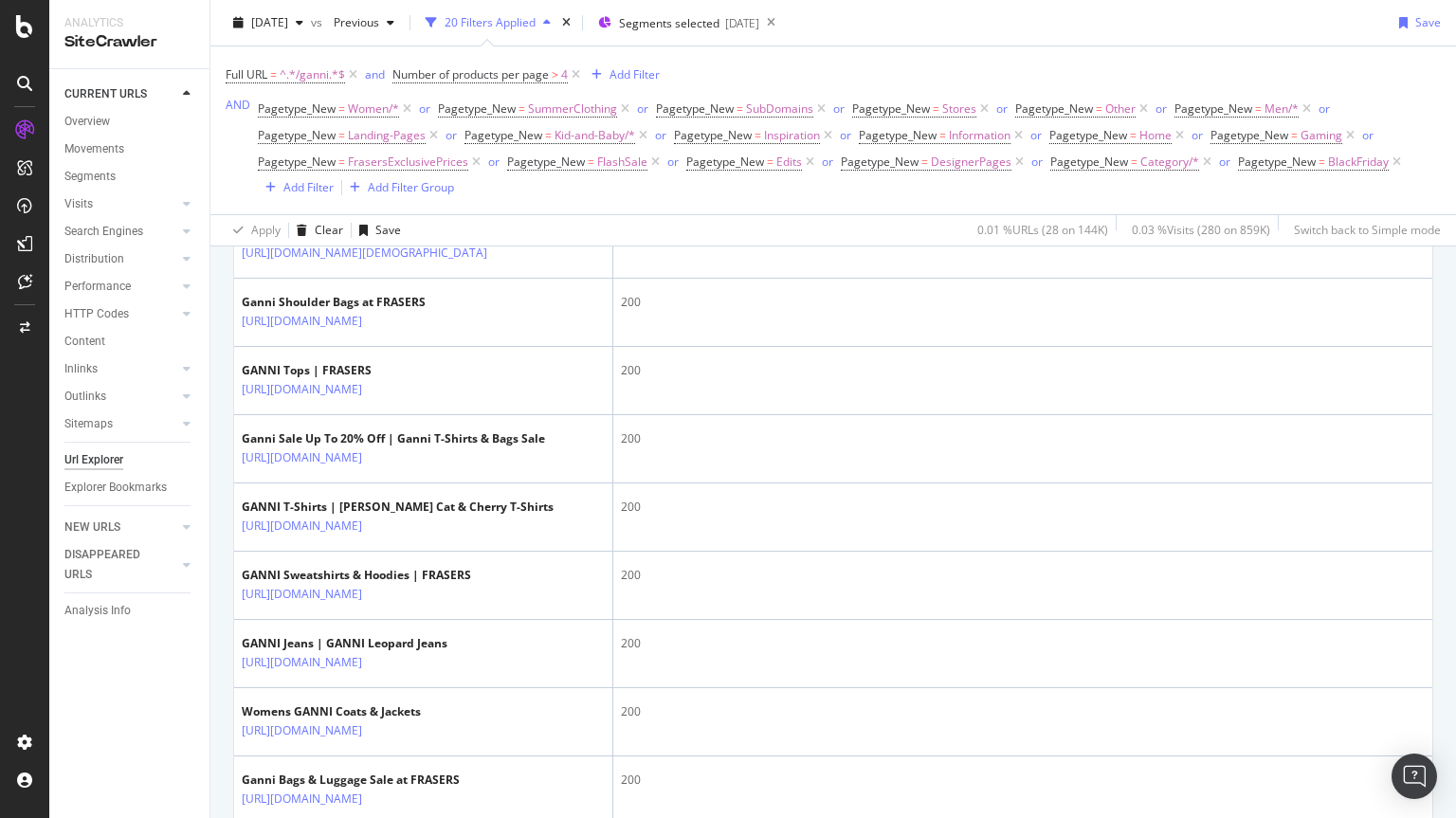
click at [381, 191] on icon at bounding box center [376, 186] width 12 height 12
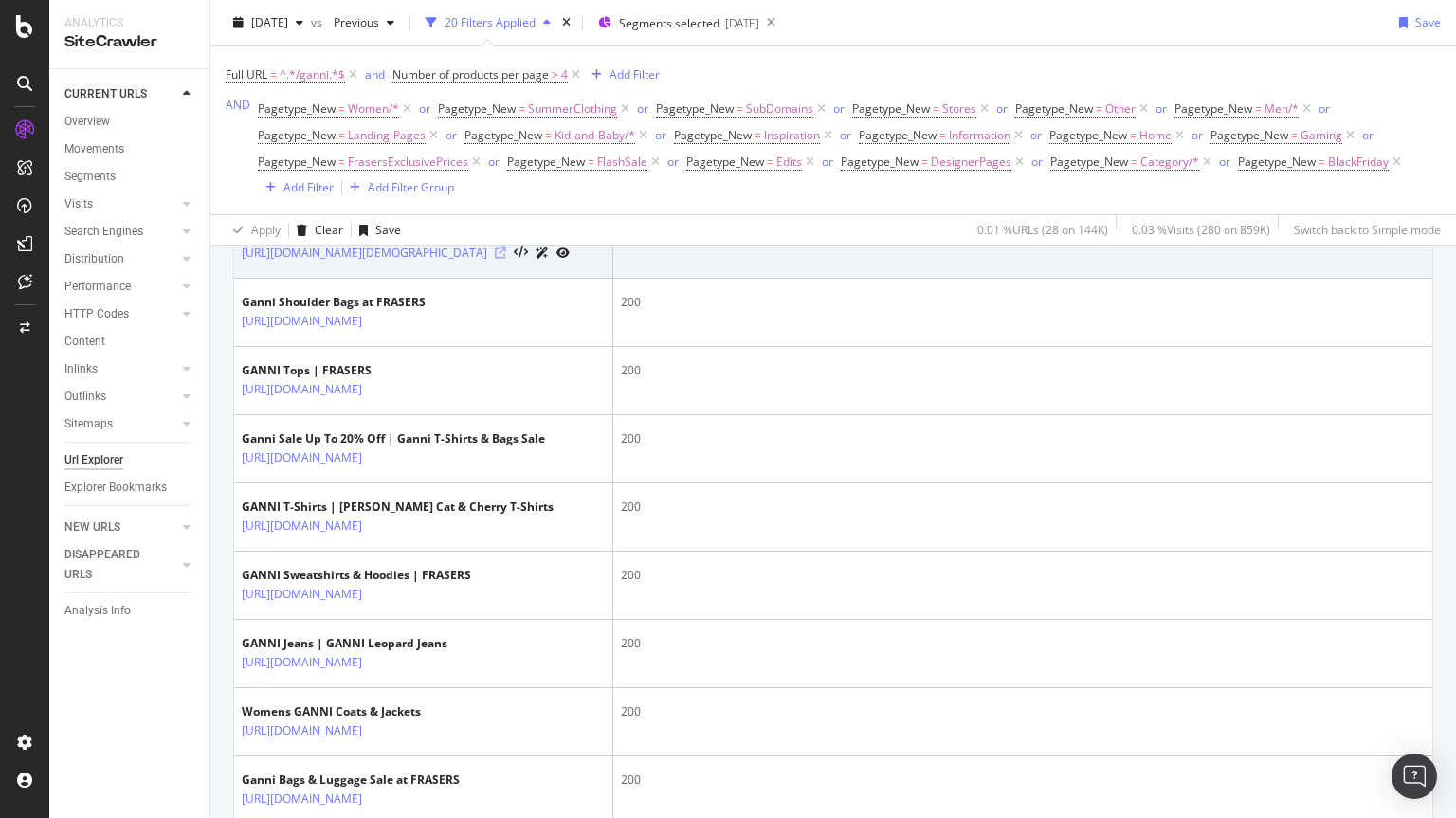
click at [507, 259] on icon at bounding box center [501, 253] width 12 height 12
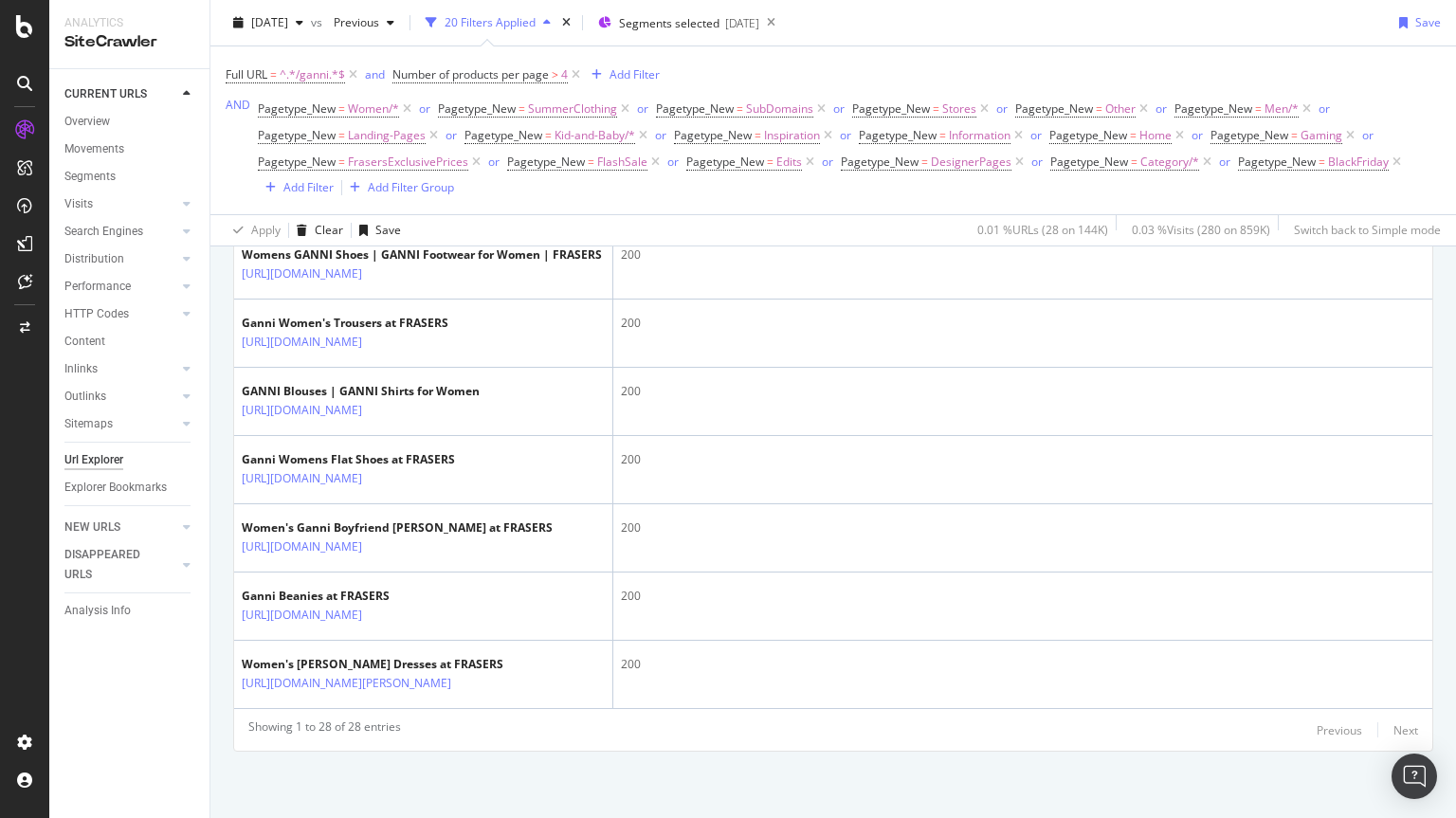
scroll to position [2067, 0]
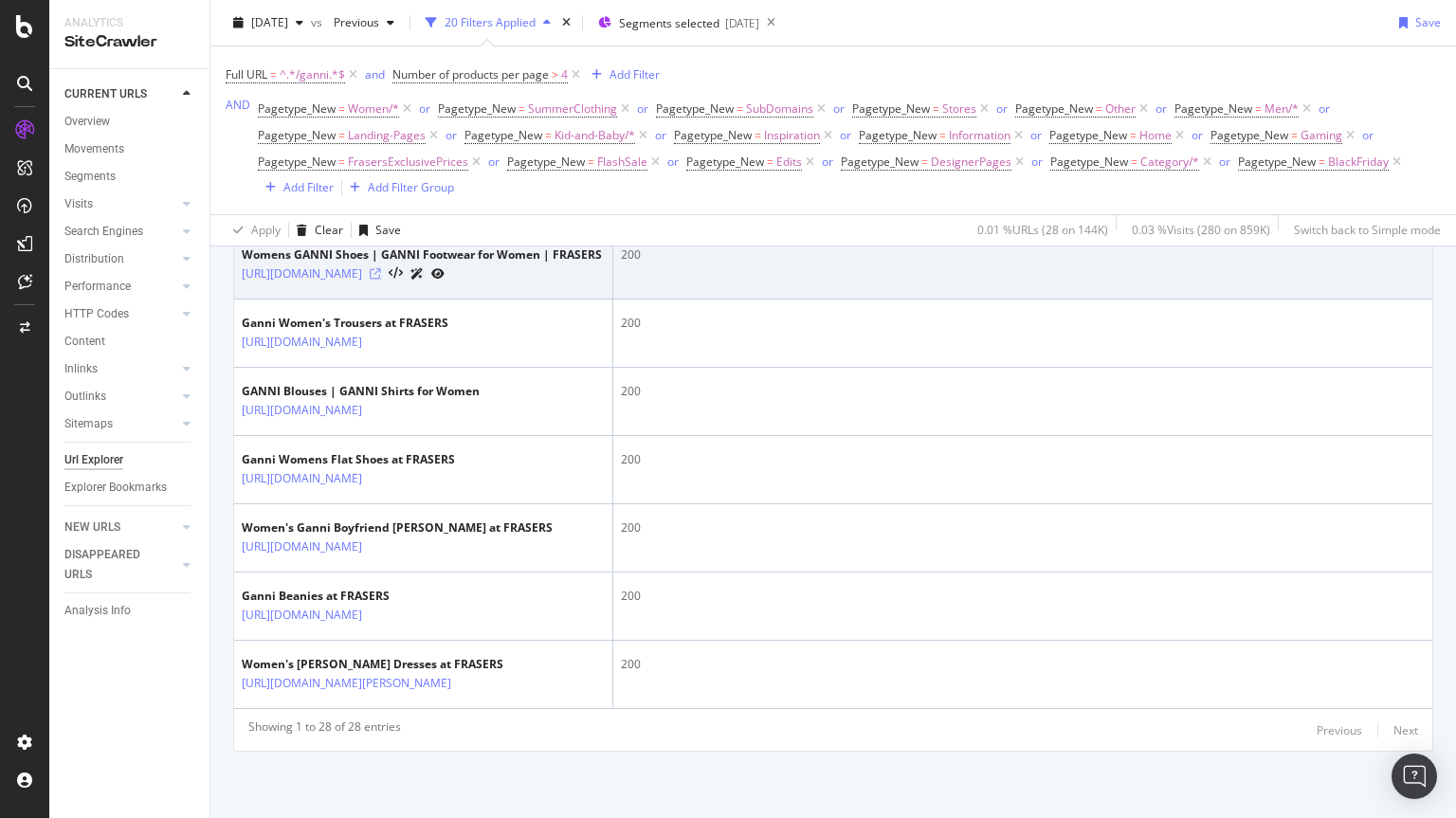
click at [381, 280] on icon at bounding box center [376, 274] width 12 height 12
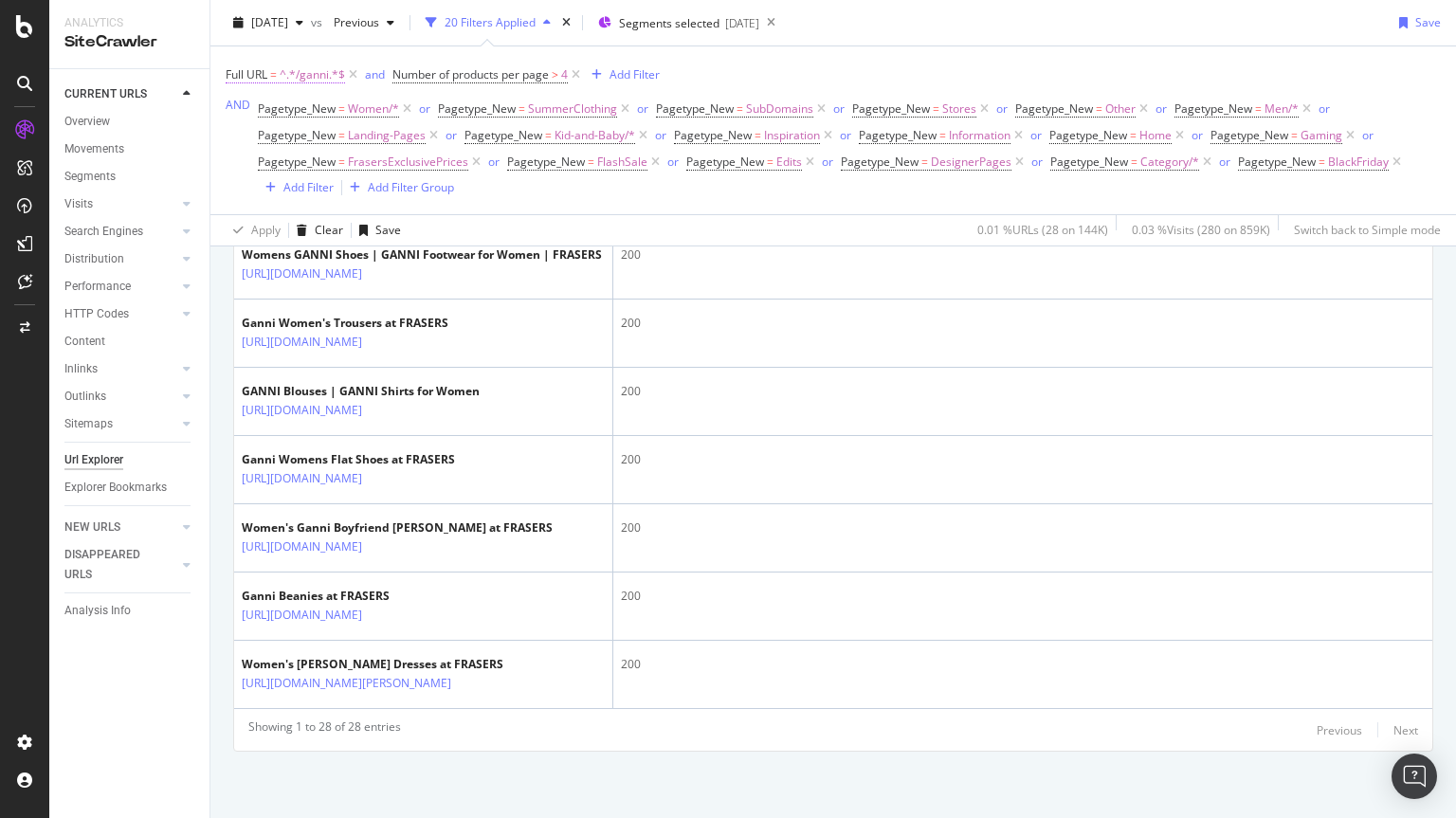
click at [303, 64] on span "^.*/ganni.*$" at bounding box center [312, 75] width 66 height 27
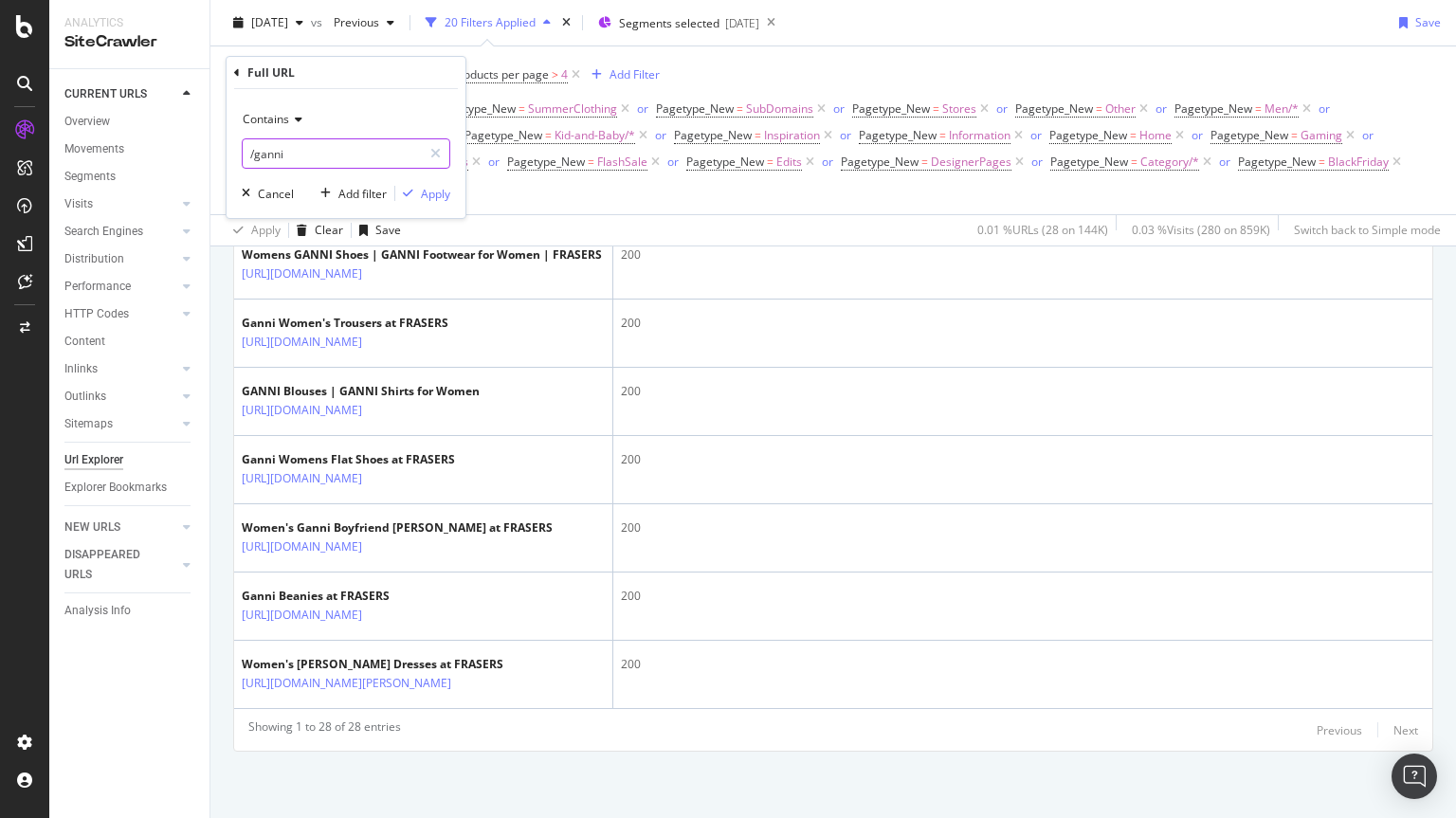
click at [318, 140] on input "/ganni" at bounding box center [332, 153] width 180 height 30
click at [303, 152] on input "/ganni" at bounding box center [332, 153] width 180 height 30
type input "/mulberry"
click at [406, 195] on icon "button" at bounding box center [407, 193] width 11 height 12
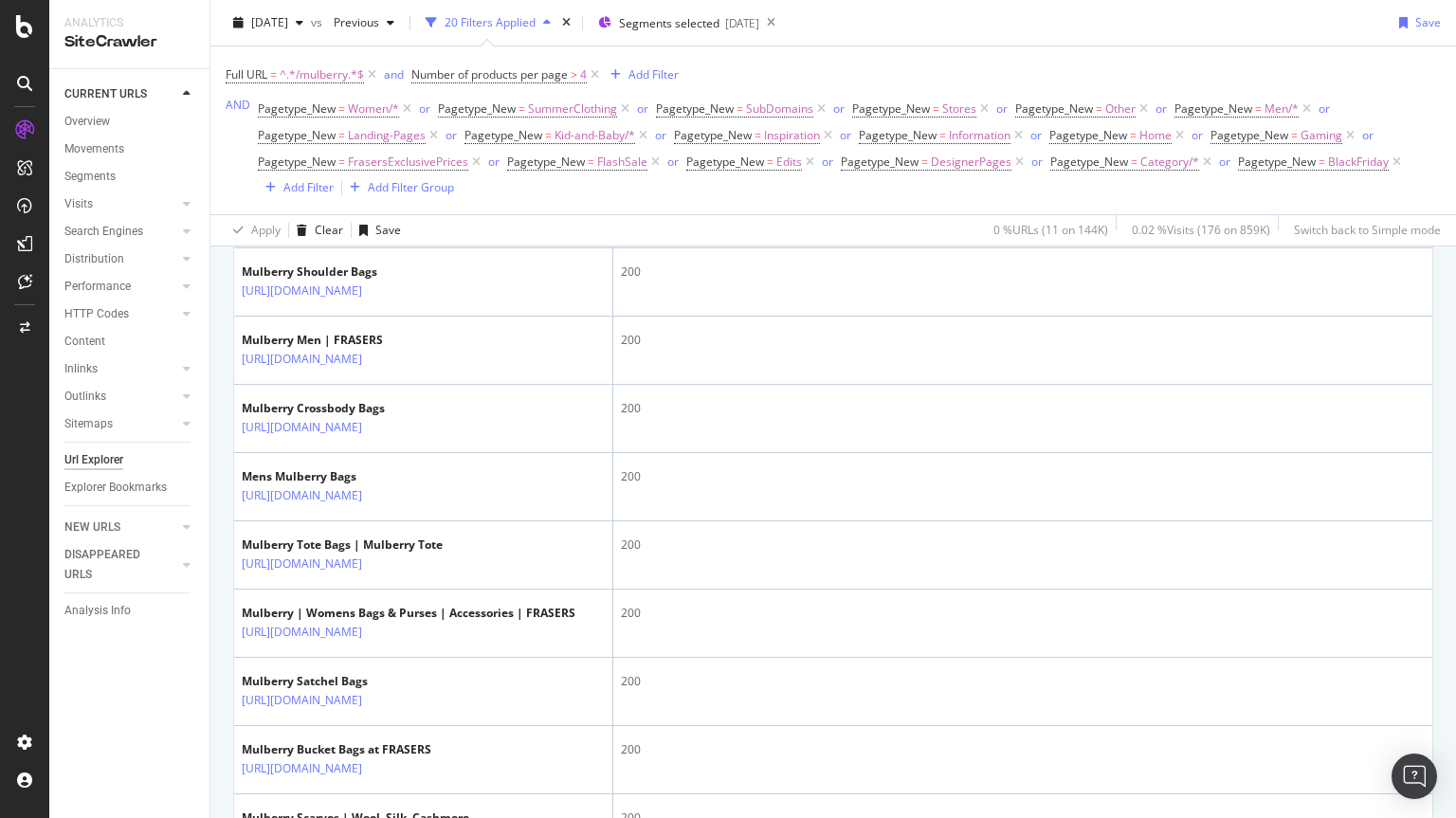
scroll to position [618, 0]
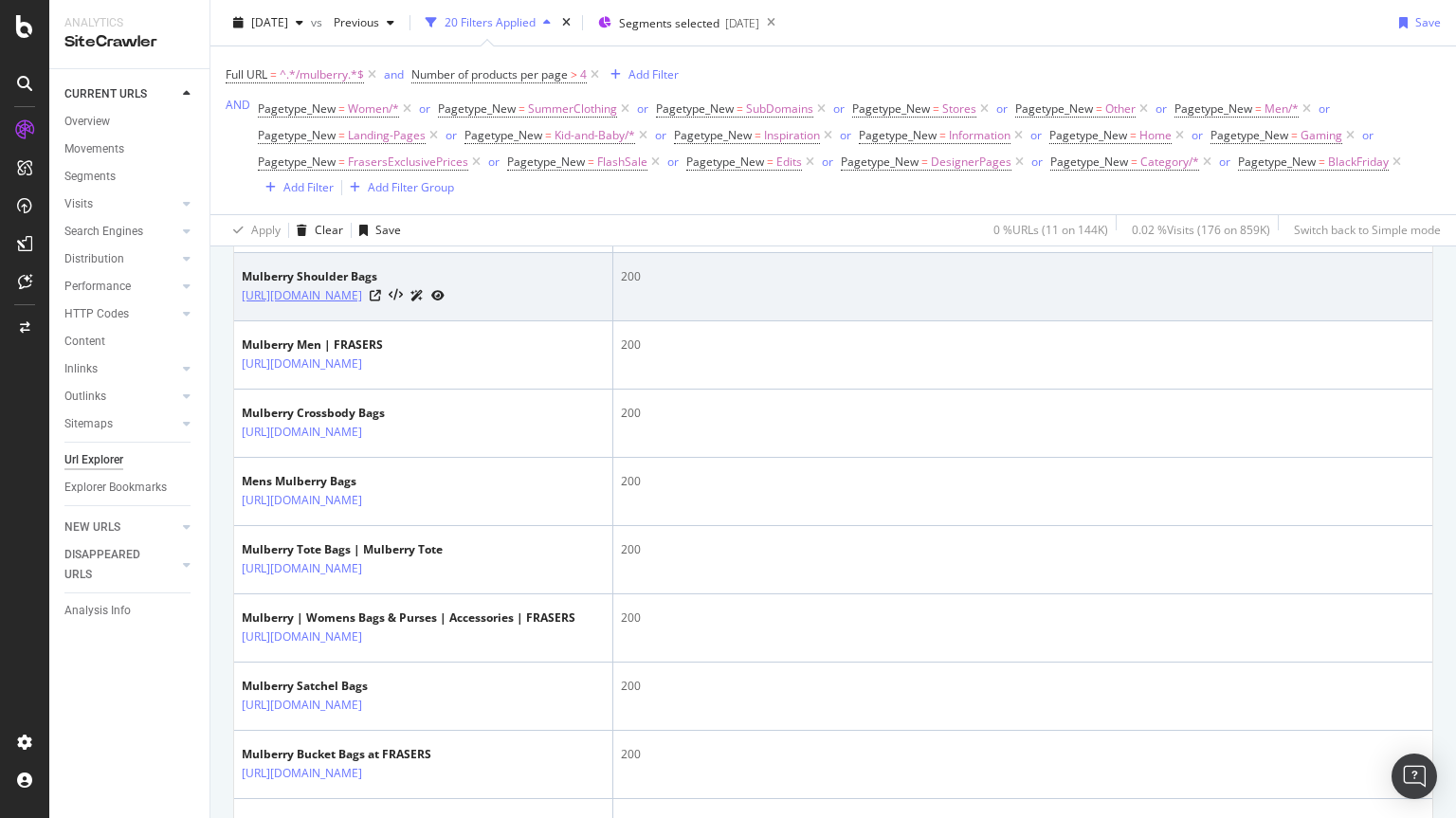
drag, startPoint x: 442, startPoint y: 367, endPoint x: 417, endPoint y: 338, distance: 38.3
click at [417, 321] on td "Mulberry Shoulder Bags https://www.houseoffraser.co.uk/bags-and-luggage/handbag…" at bounding box center [424, 288] width 379 height 69
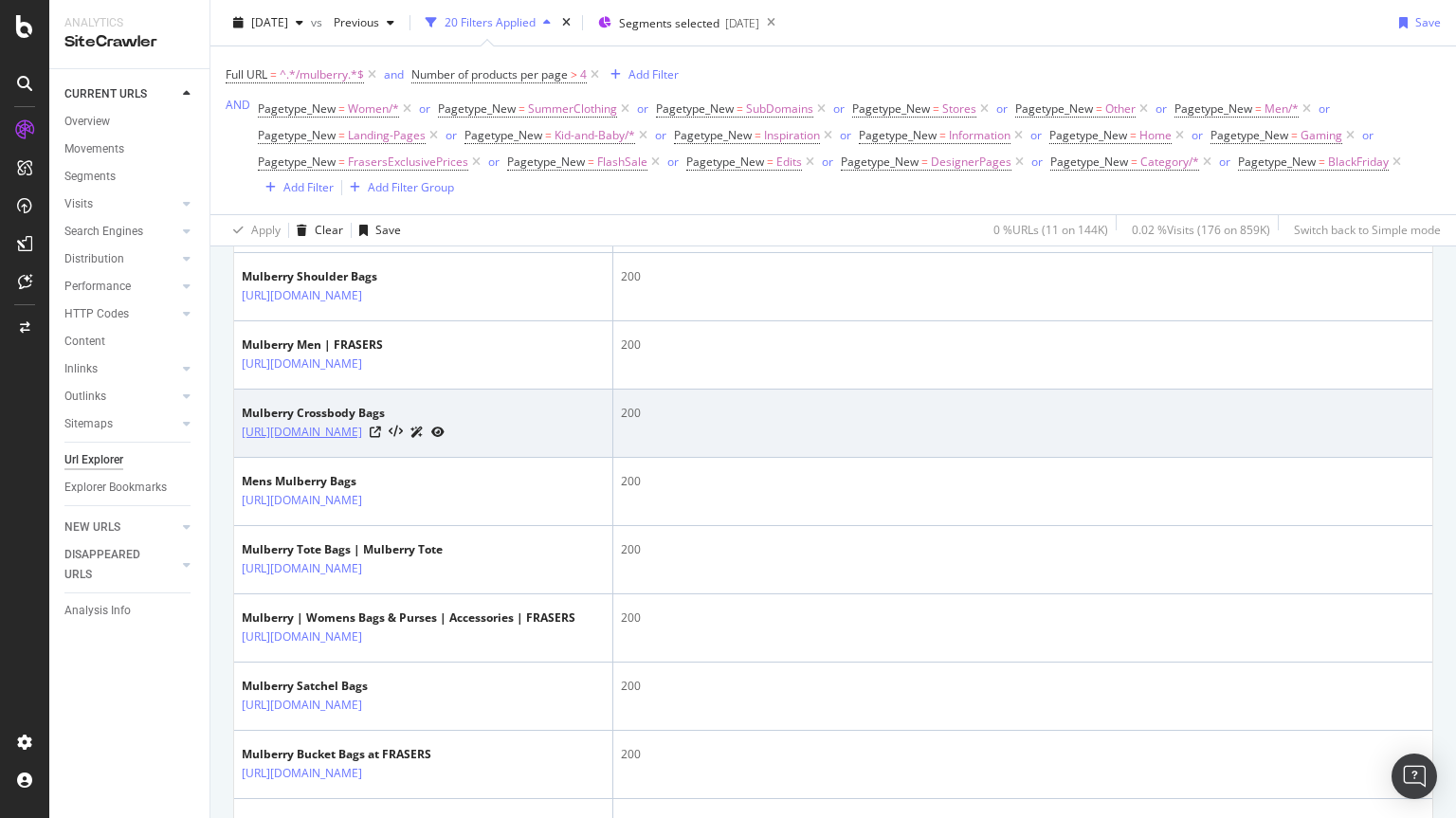
copy link "/bags-and-luggage/handbags/shoulder-bags/mulberry"
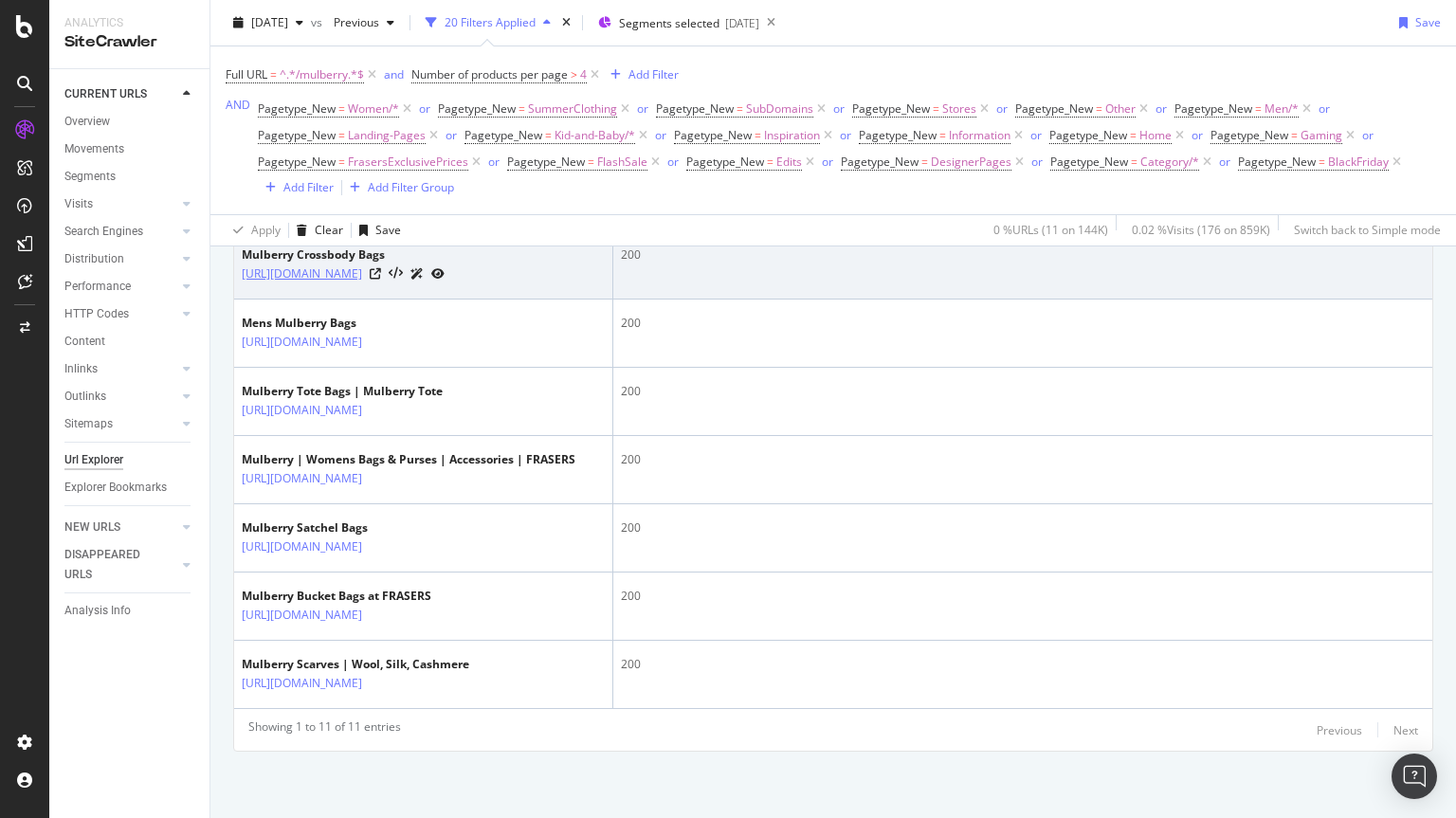
scroll to position [938, 0]
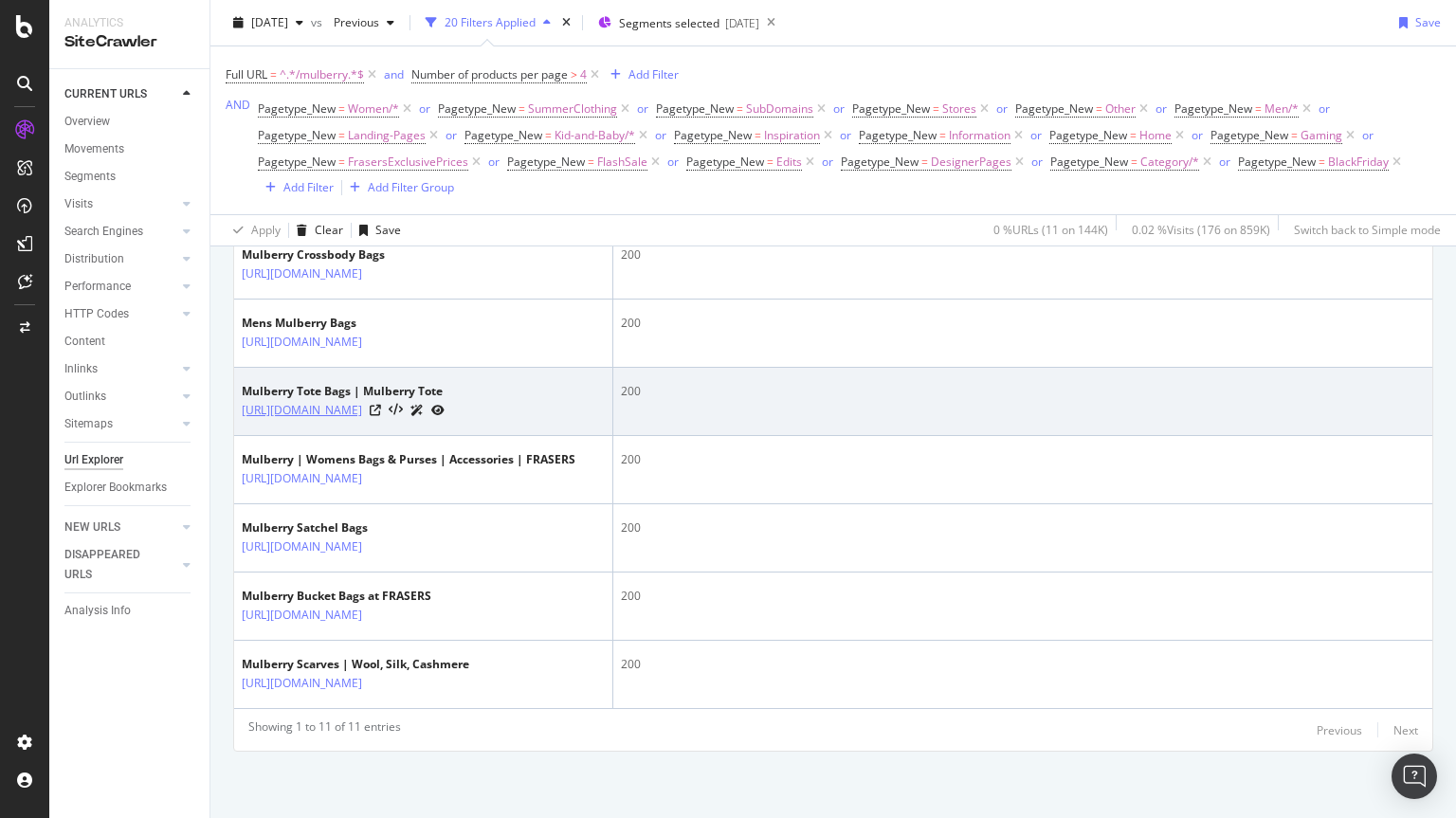
drag, startPoint x: 421, startPoint y: 372, endPoint x: 415, endPoint y: 335, distance: 37.5
click at [415, 368] on td "Mulberry Tote Bags | Mulberry Tote https://www.houseoffraser.co.uk/bags-and-lug…" at bounding box center [424, 403] width 379 height 69
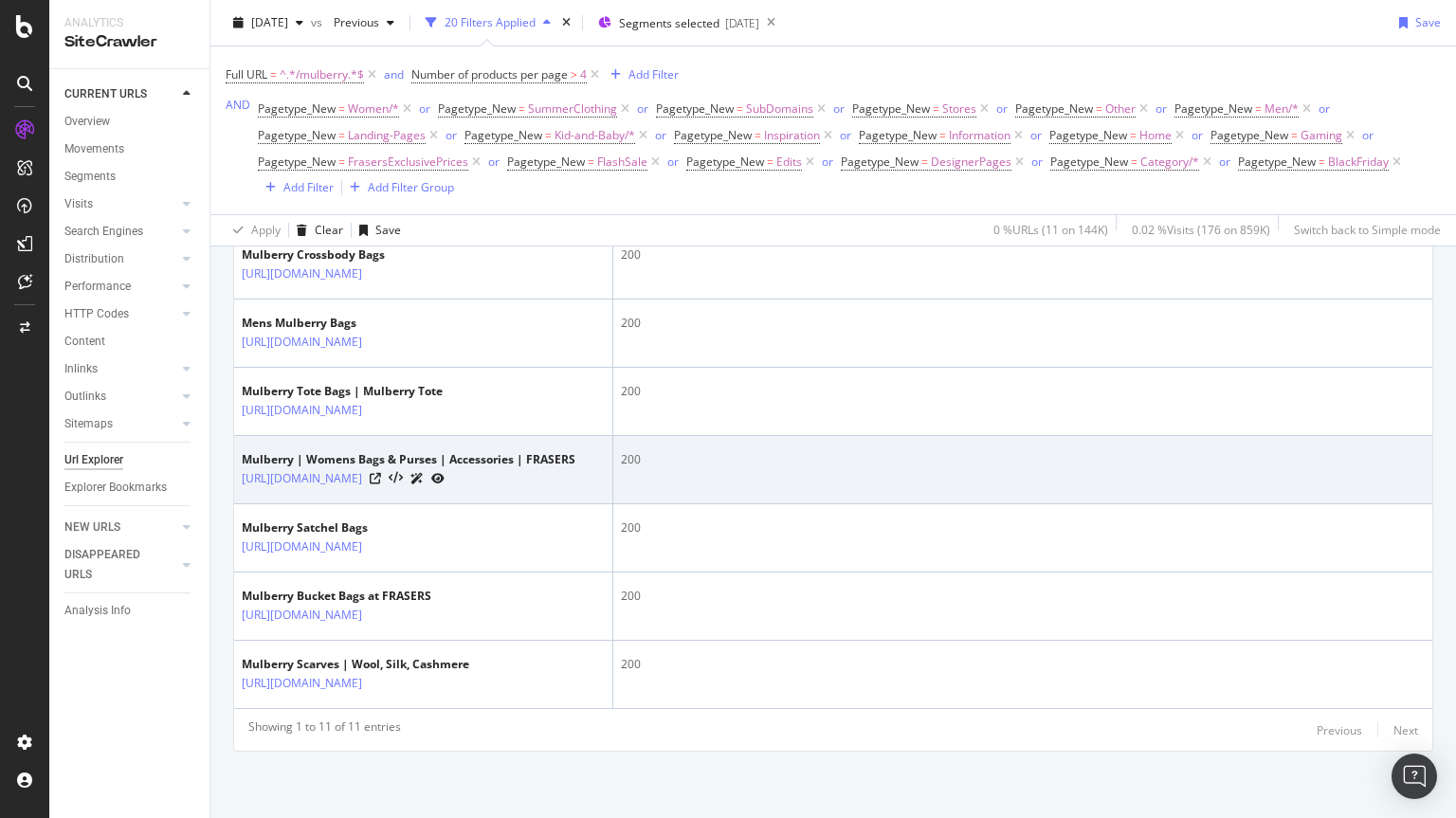
copy link "/bags-and-luggage/handbags/tote-bags/mulberry"
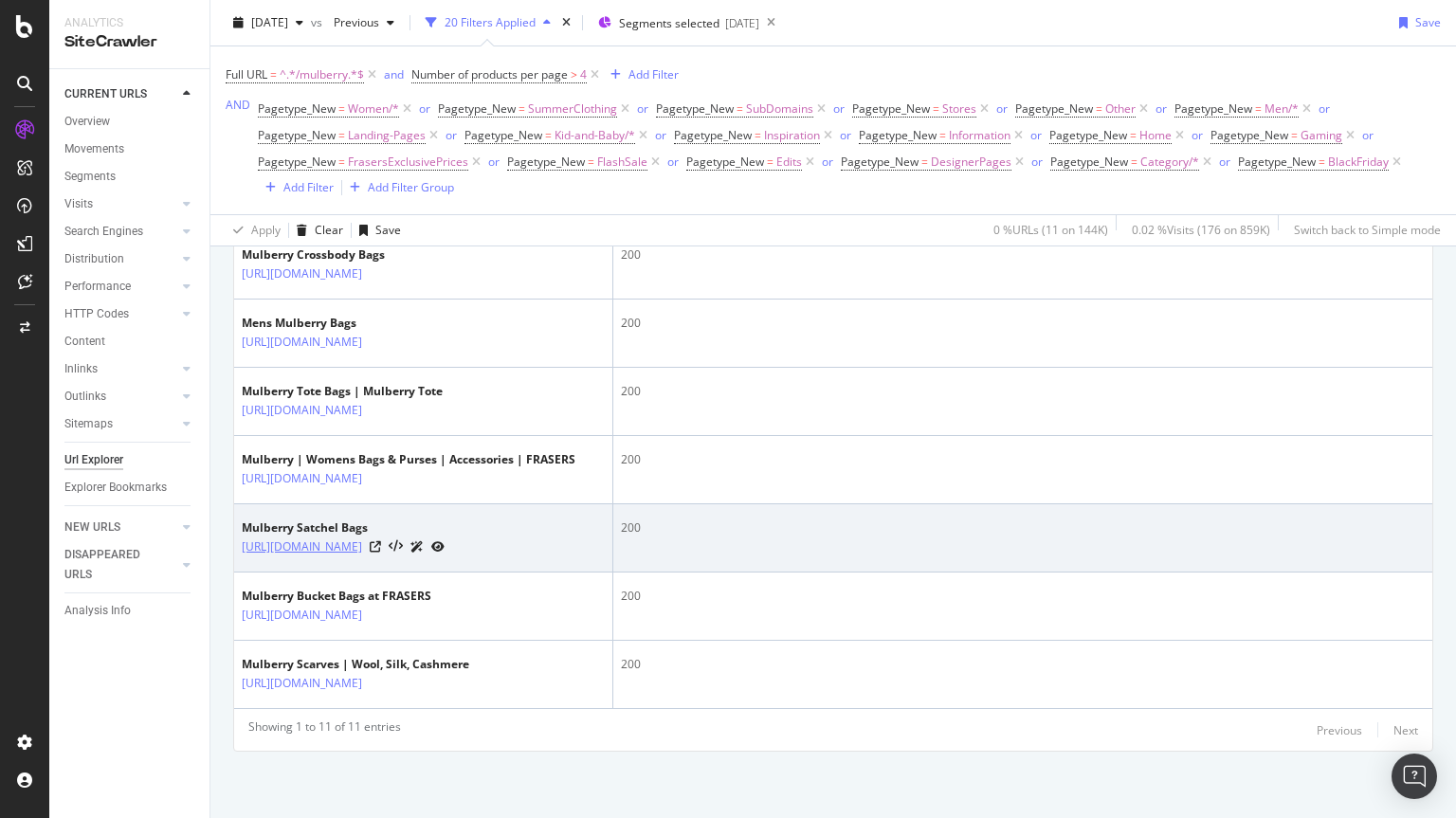
drag, startPoint x: 455, startPoint y: 525, endPoint x: 417, endPoint y: 496, distance: 47.8
click at [417, 505] on td "Mulberry Satchel Bags https://www.houseoffraser.co.uk/bags-and-luggage/handbags…" at bounding box center [424, 539] width 379 height 69
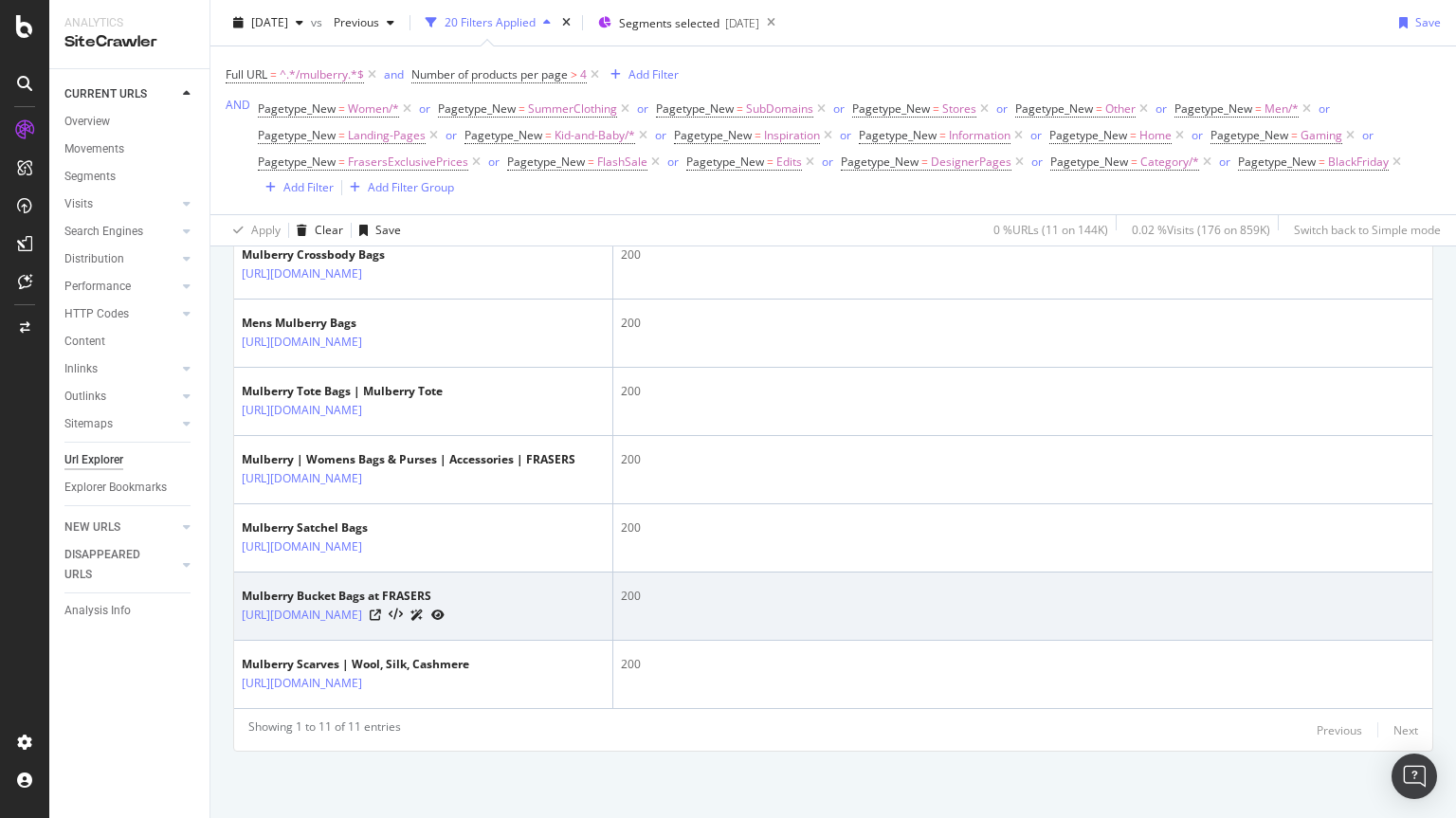
copy link "/bags-and-luggage/handbags/satchel-bags/mulberry"
drag, startPoint x: 441, startPoint y: 613, endPoint x: 417, endPoint y: 581, distance: 40.0
click at [417, 581] on td "Mulberry Bucket Bags at FRASERS https://www.houseoffraser.co.uk/bags-and-luggag…" at bounding box center [424, 607] width 379 height 69
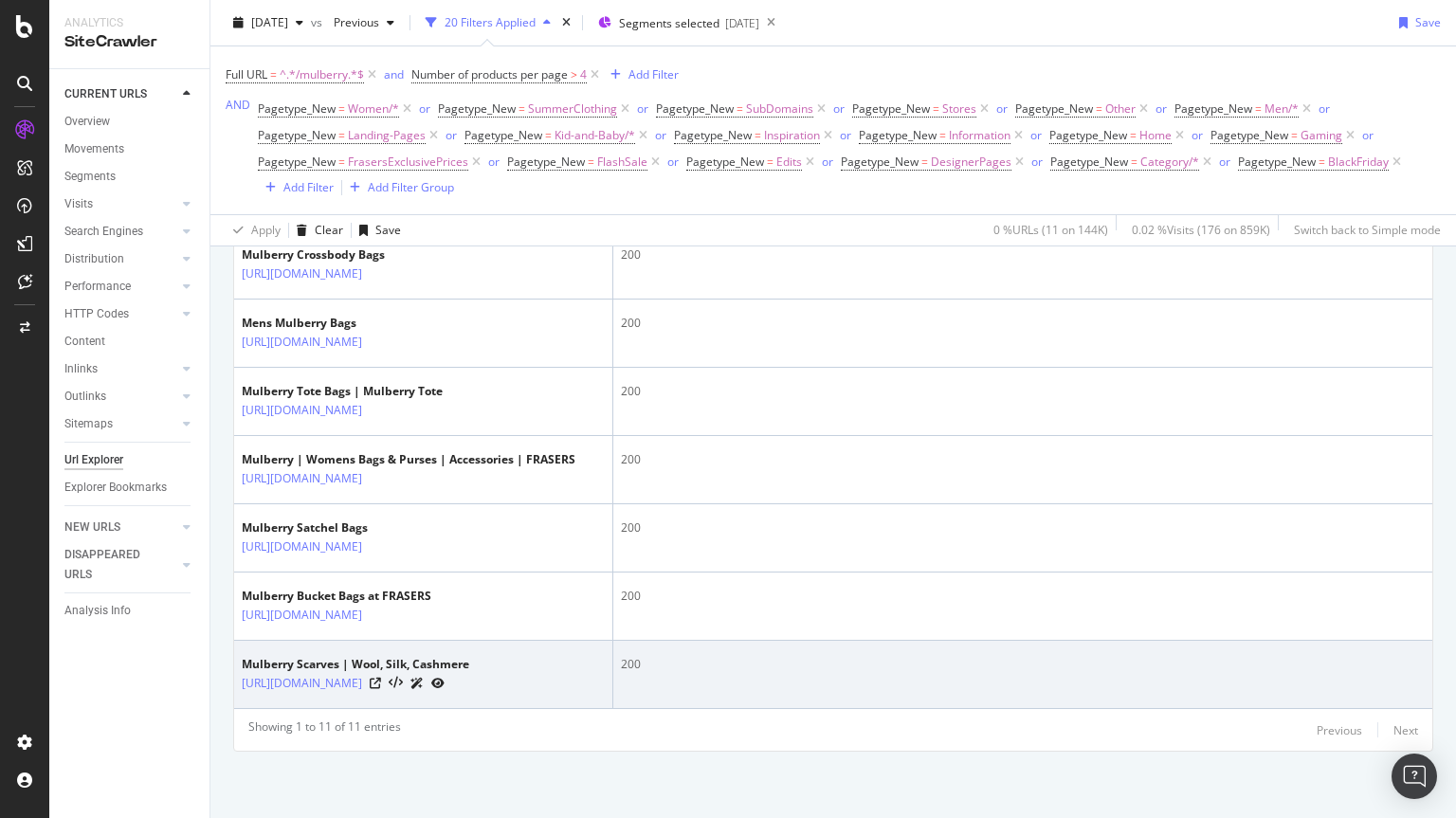
copy link "/bags-and-luggage/handbags/bucket-bags/mulberry"
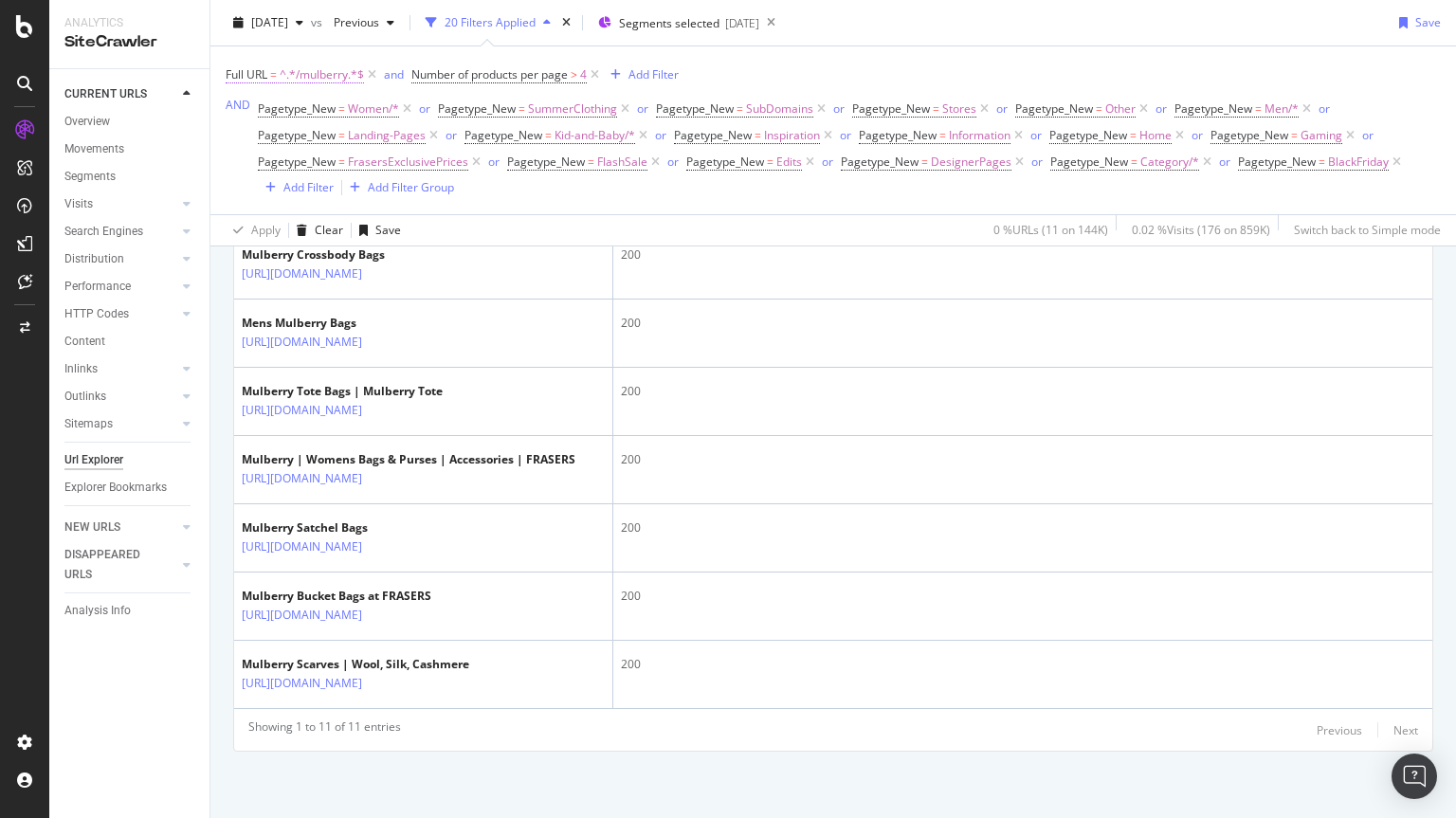
click at [335, 72] on span "^.*/mulberry.*$" at bounding box center [322, 75] width 84 height 27
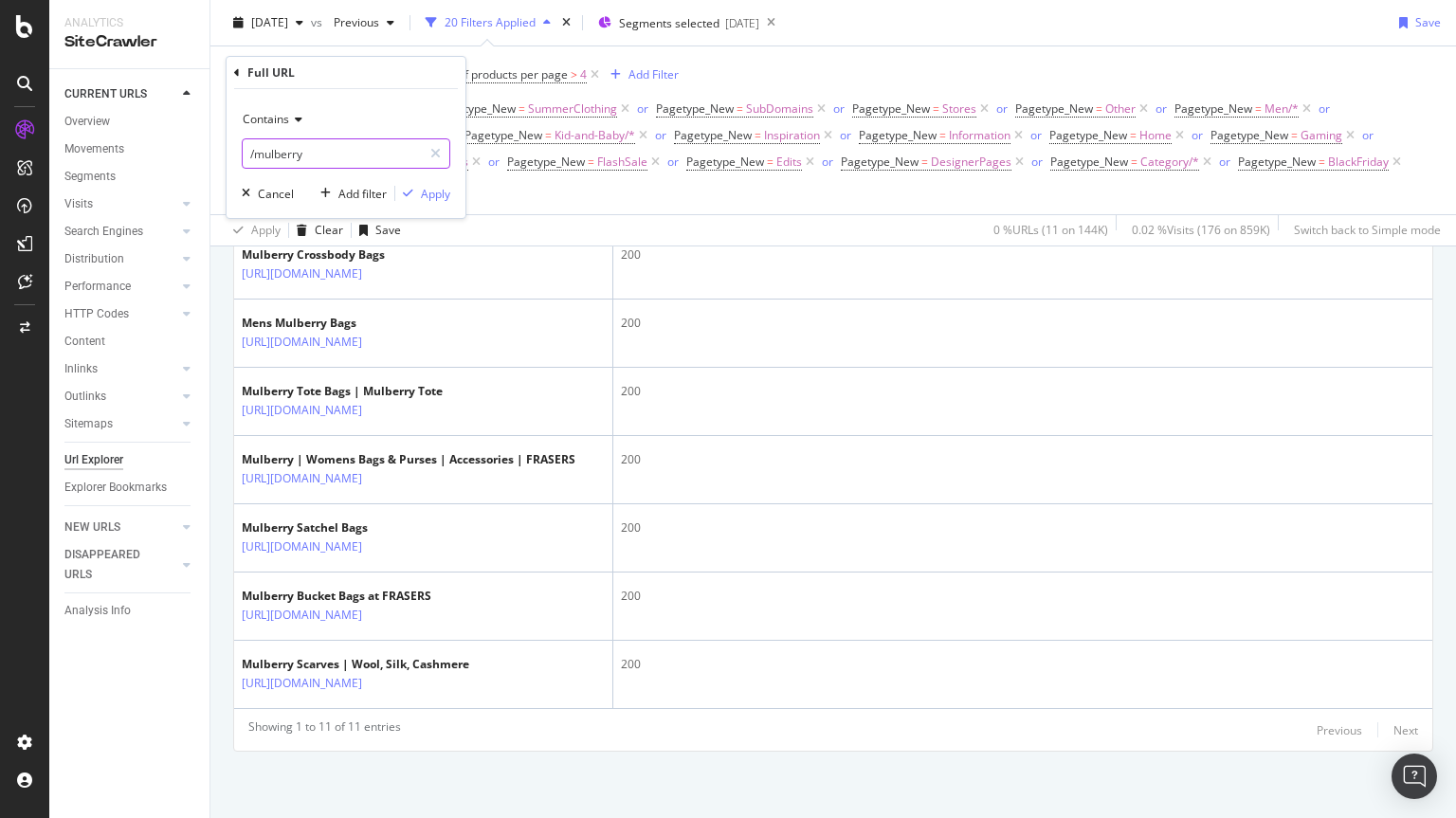
click at [316, 154] on input "/mulberry" at bounding box center [332, 153] width 180 height 30
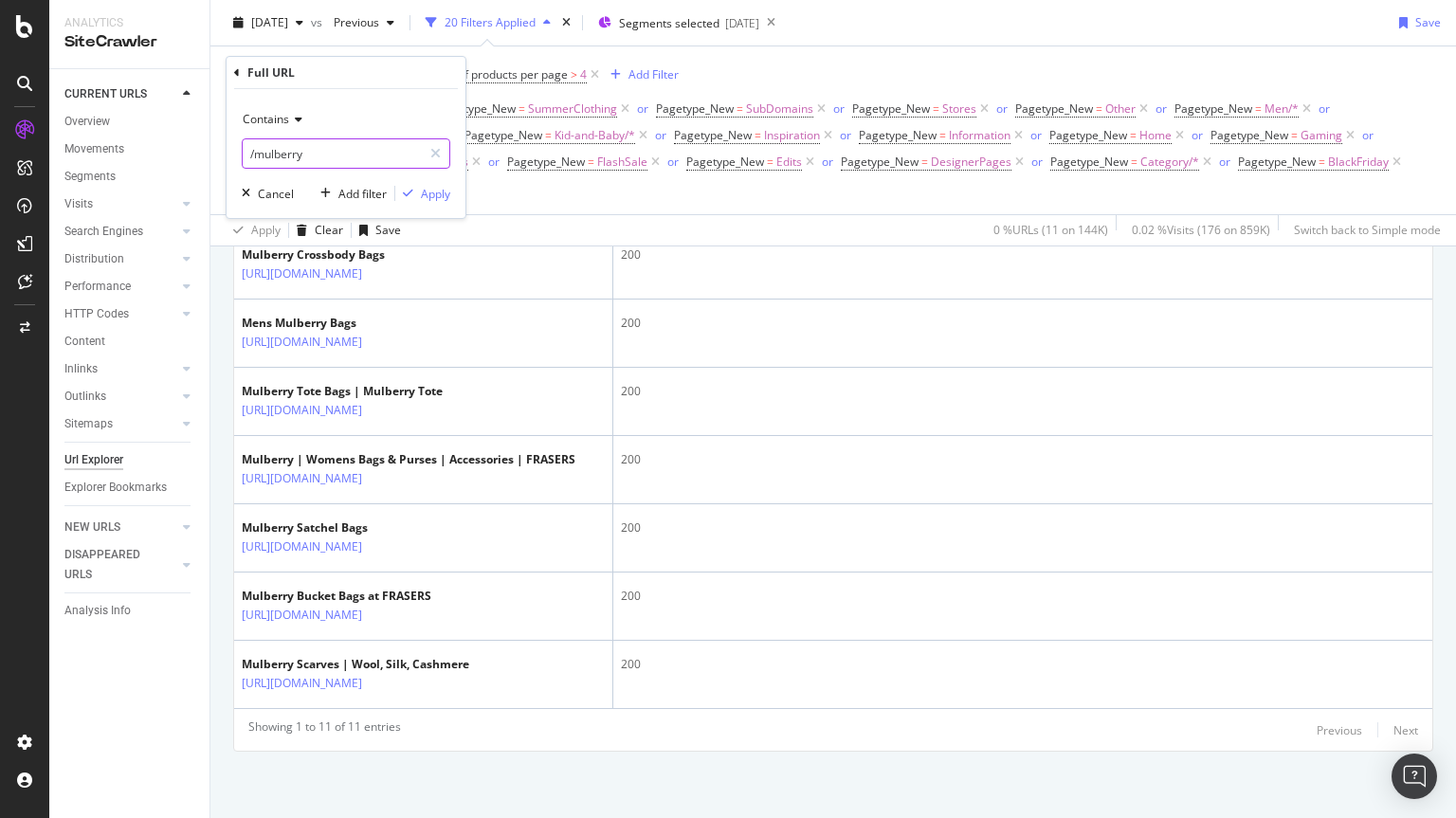
click at [297, 152] on input "/mulberry" at bounding box center [332, 153] width 180 height 30
click at [304, 154] on input "/mulberry" at bounding box center [332, 153] width 180 height 30
type input "/skagen"
click at [399, 192] on div "button" at bounding box center [408, 193] width 26 height 12
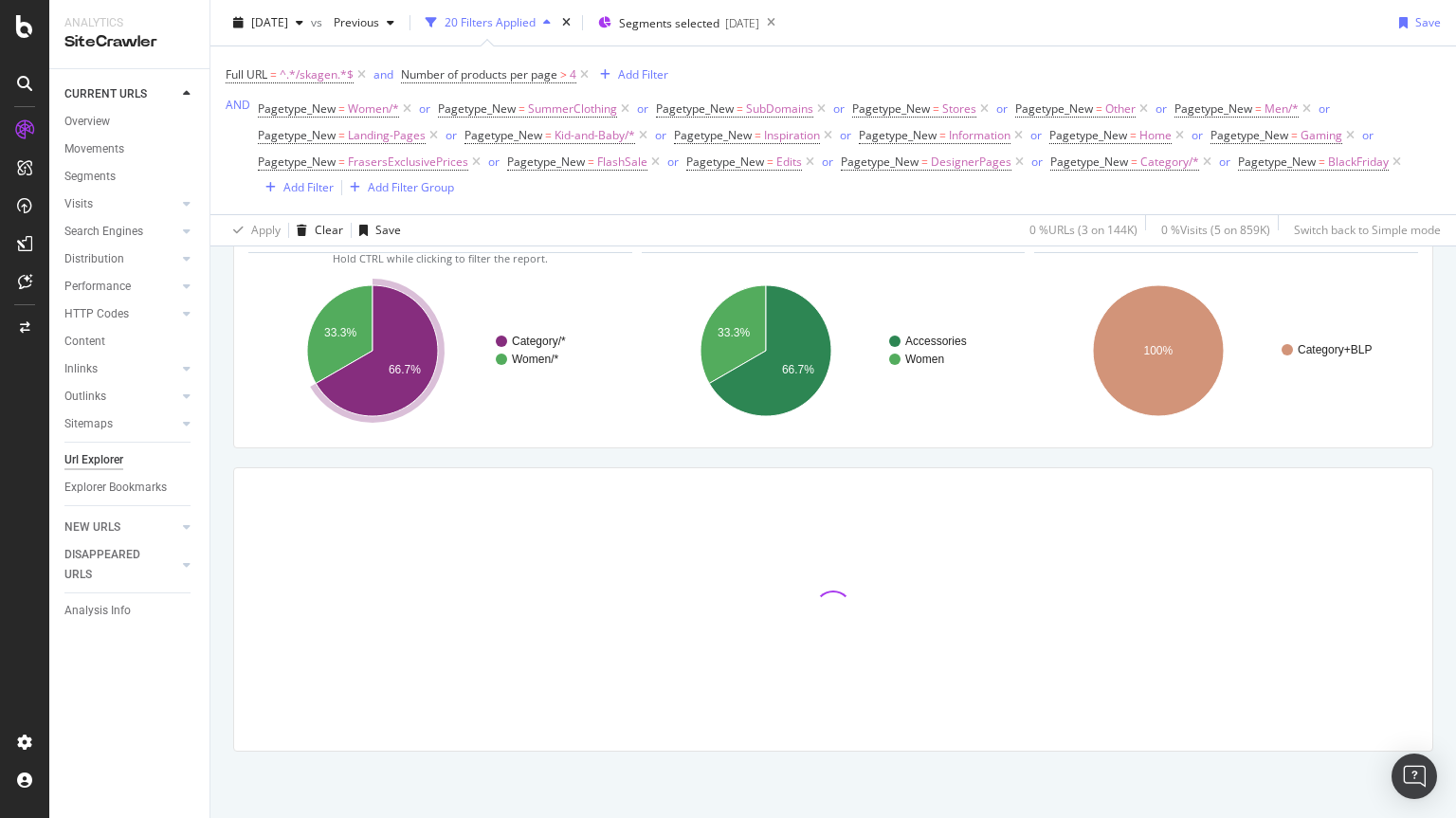
scroll to position [265, 0]
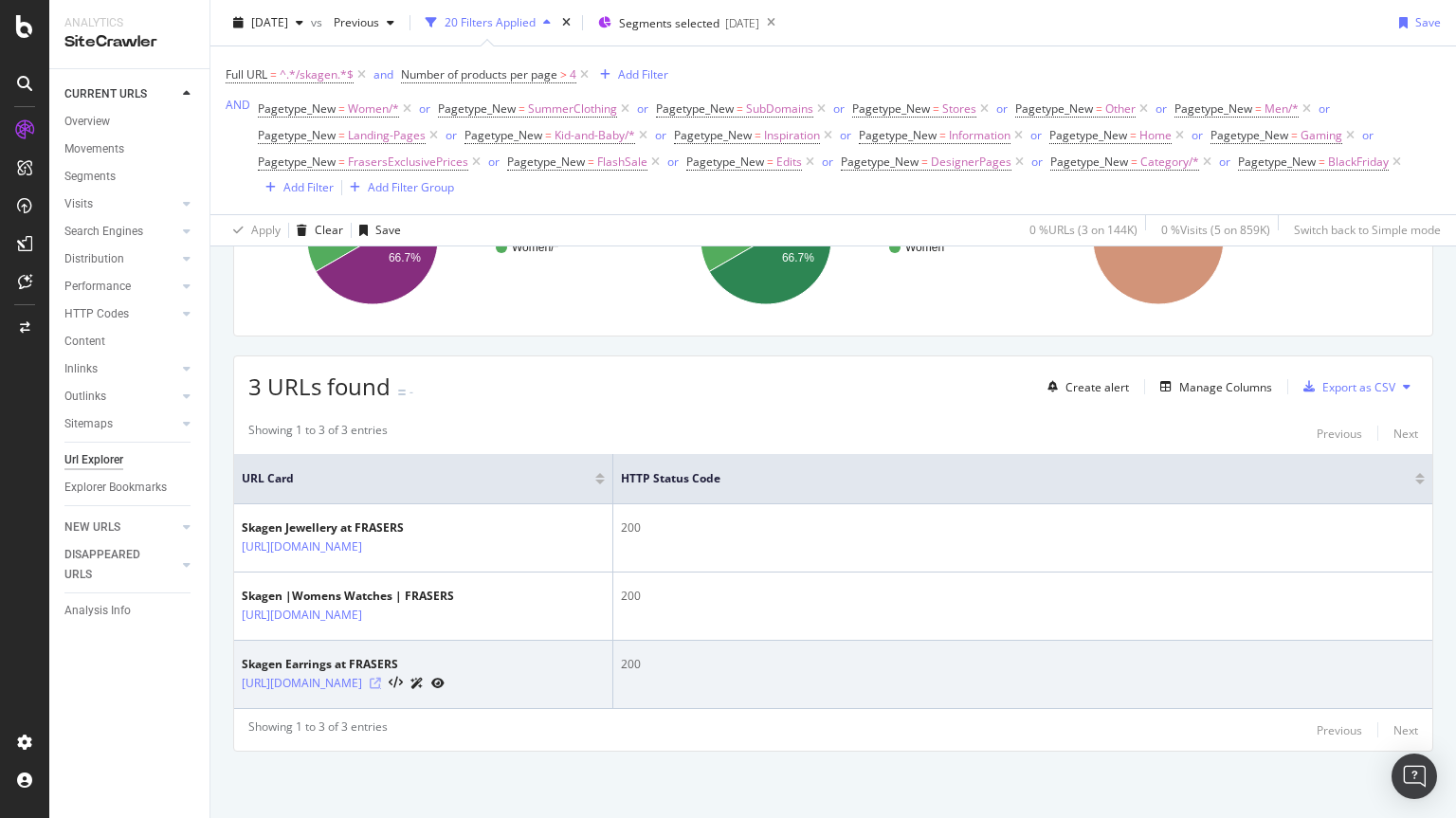
click at [381, 678] on icon at bounding box center [376, 683] width 12 height 12
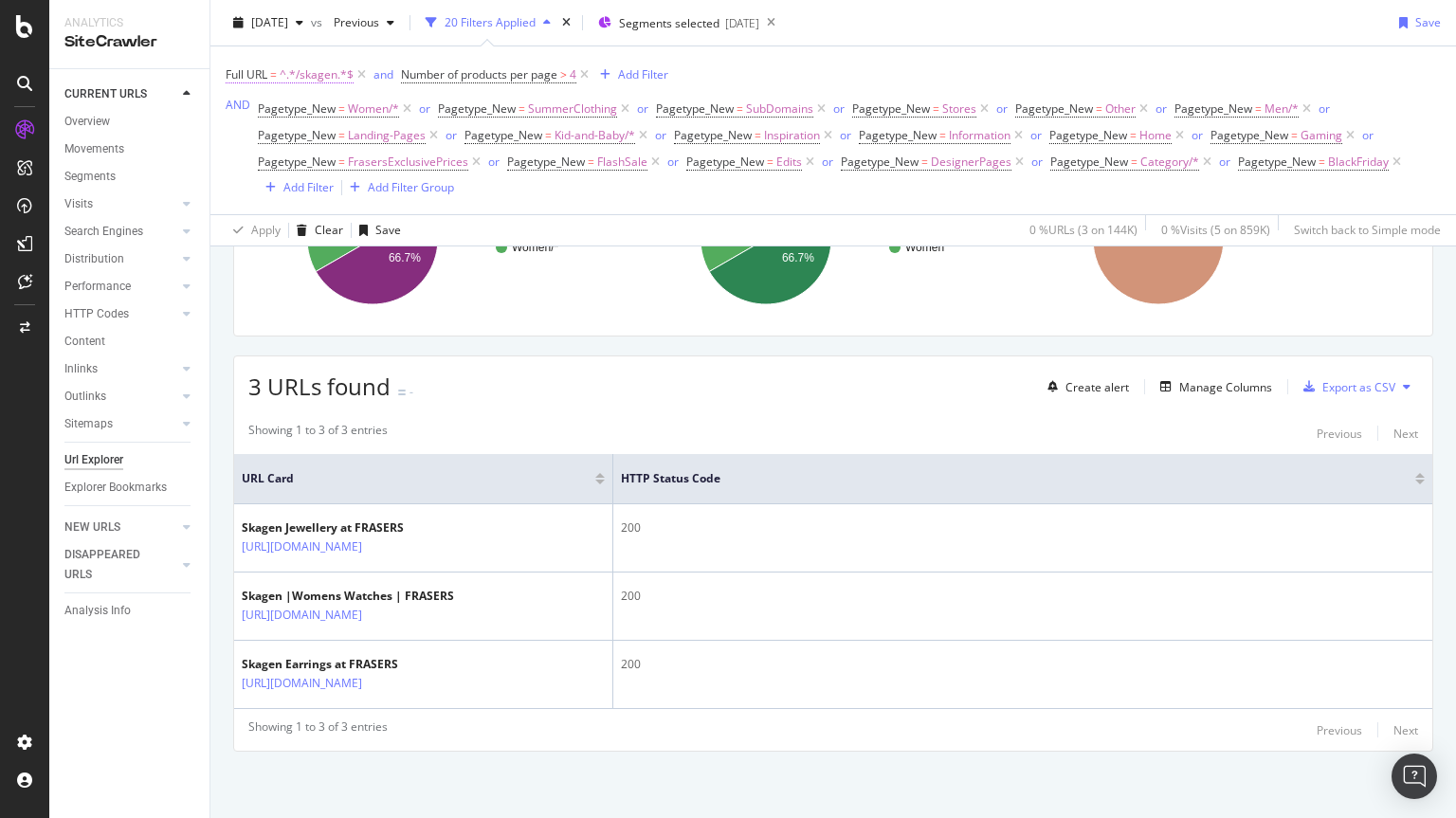
click at [332, 69] on span "^.*/skagen.*$" at bounding box center [316, 75] width 74 height 27
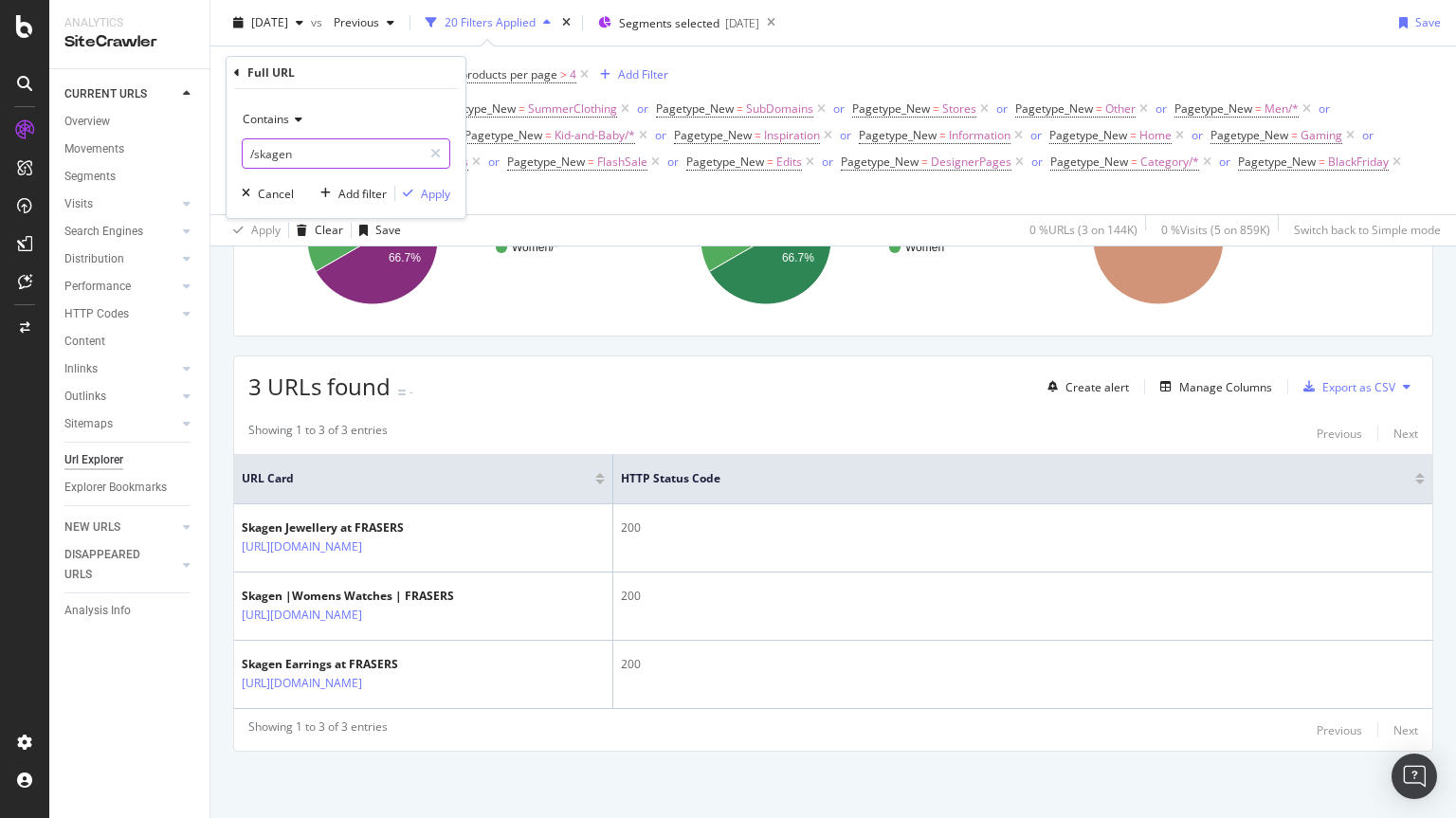
click at [320, 160] on input "/skagen" at bounding box center [332, 153] width 180 height 30
drag, startPoint x: 312, startPoint y: 154, endPoint x: 320, endPoint y: 160, distance: 10.0
click at [320, 160] on input "/skagen" at bounding box center [332, 153] width 180 height 30
type input "/lacoste"
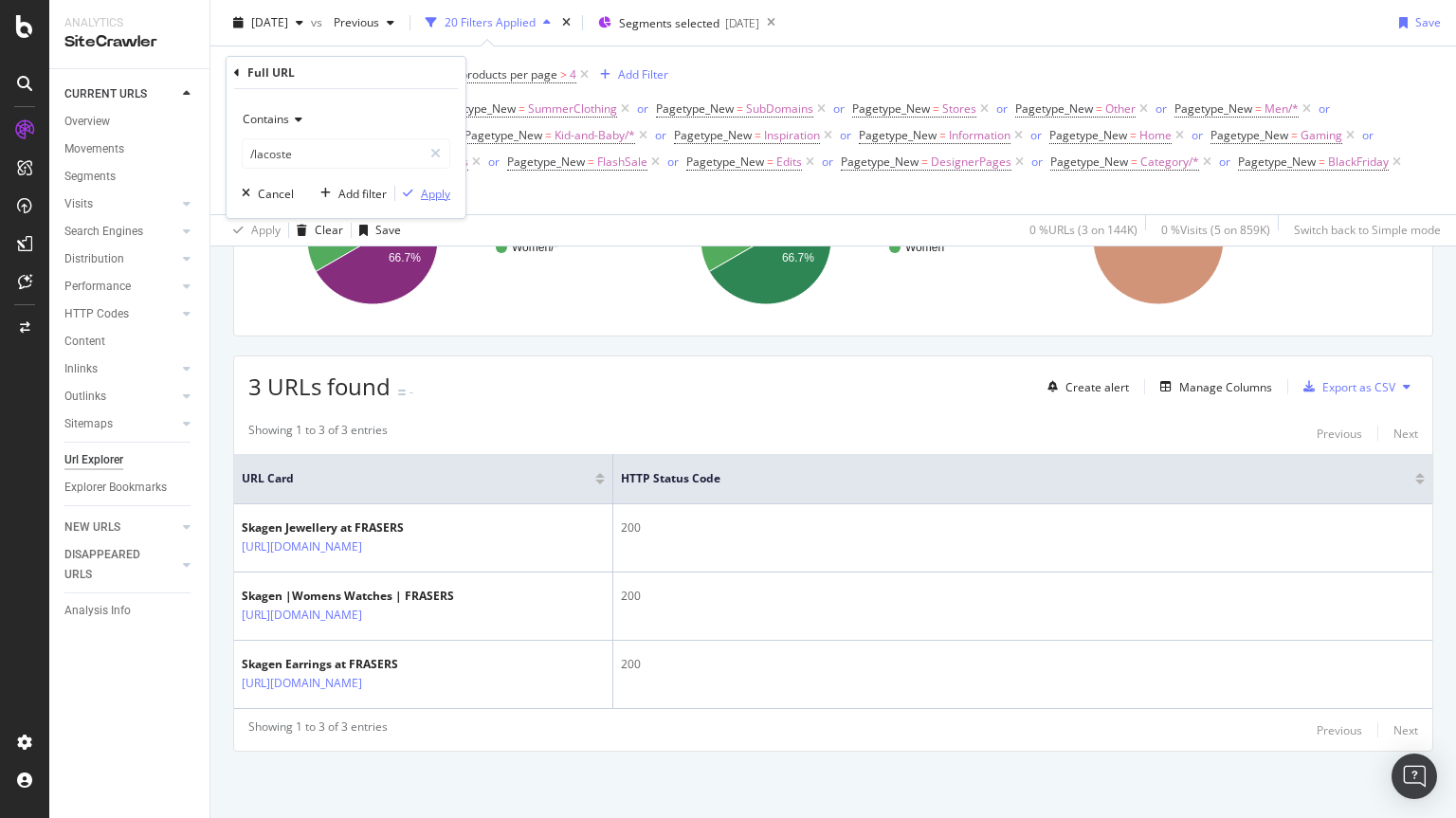
click at [421, 194] on div "Apply" at bounding box center [436, 193] width 29 height 16
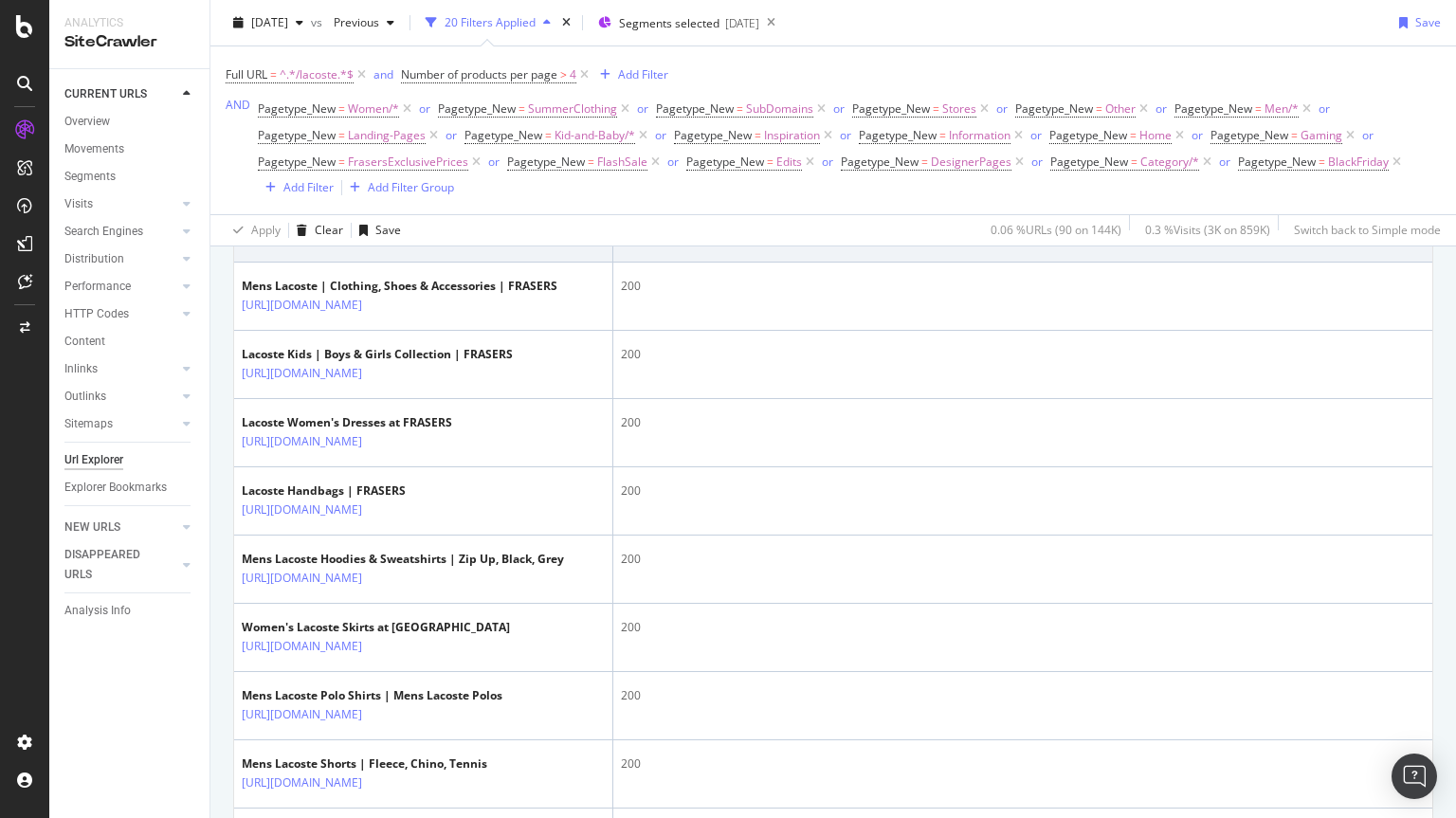
scroll to position [620, 0]
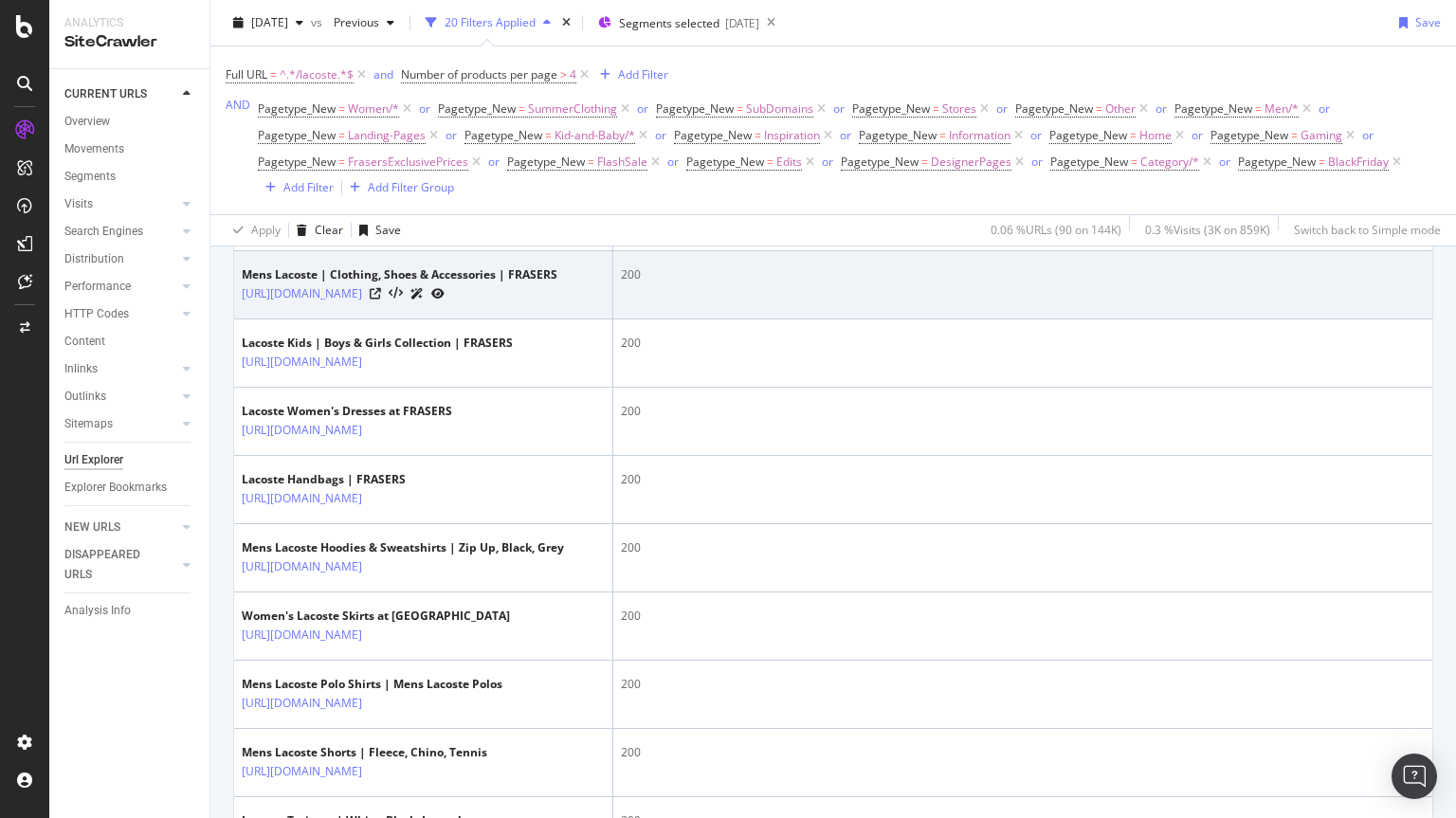
drag, startPoint x: 492, startPoint y: 312, endPoint x: 416, endPoint y: 303, distance: 76.5
click at [416, 303] on td "Mens Lacoste | Clothing, Shoes & Accessories | FRASERS https://www.houseoffrase…" at bounding box center [424, 286] width 379 height 69
copy div "/men/lacoste"
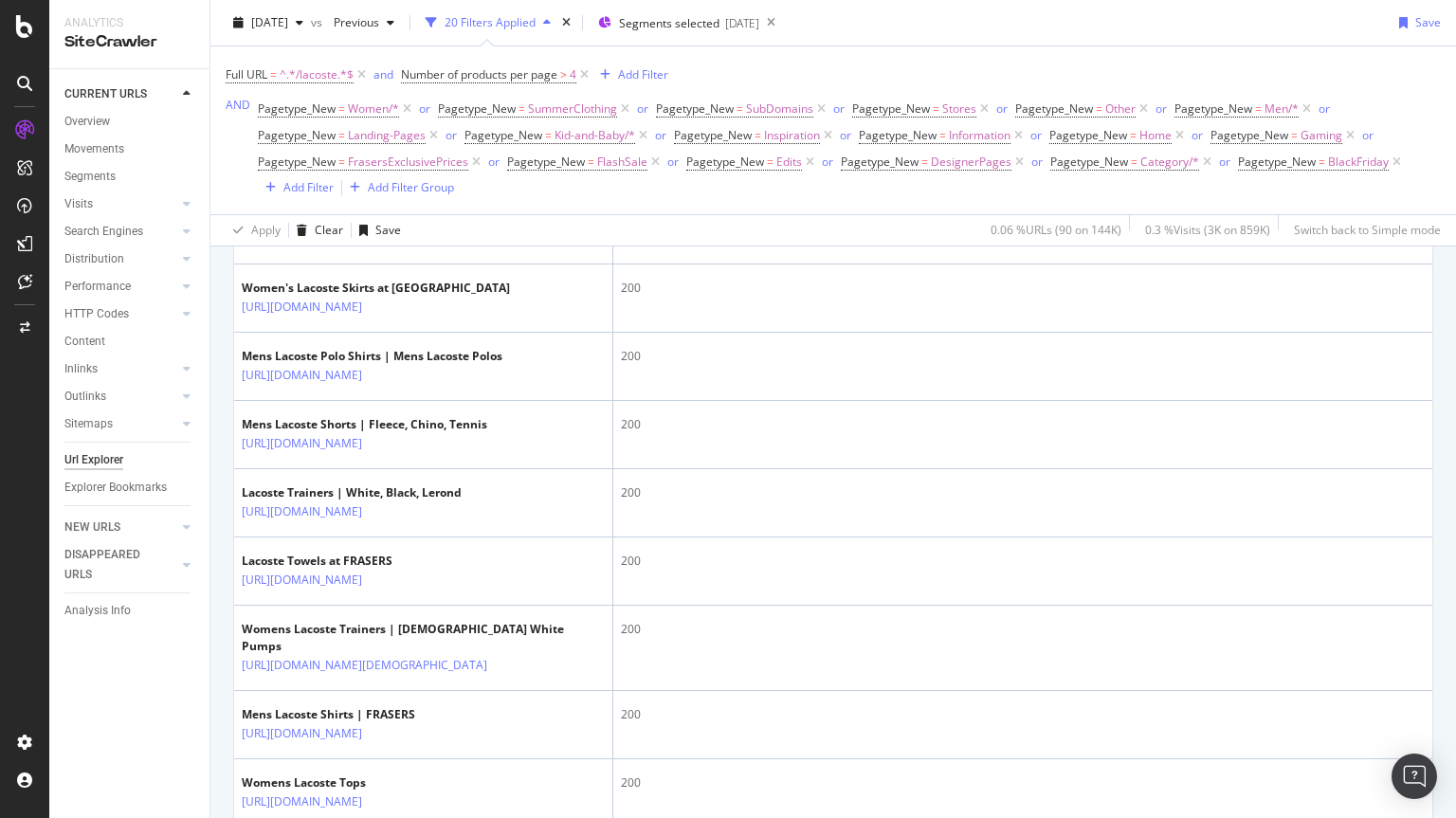
scroll to position [949, 0]
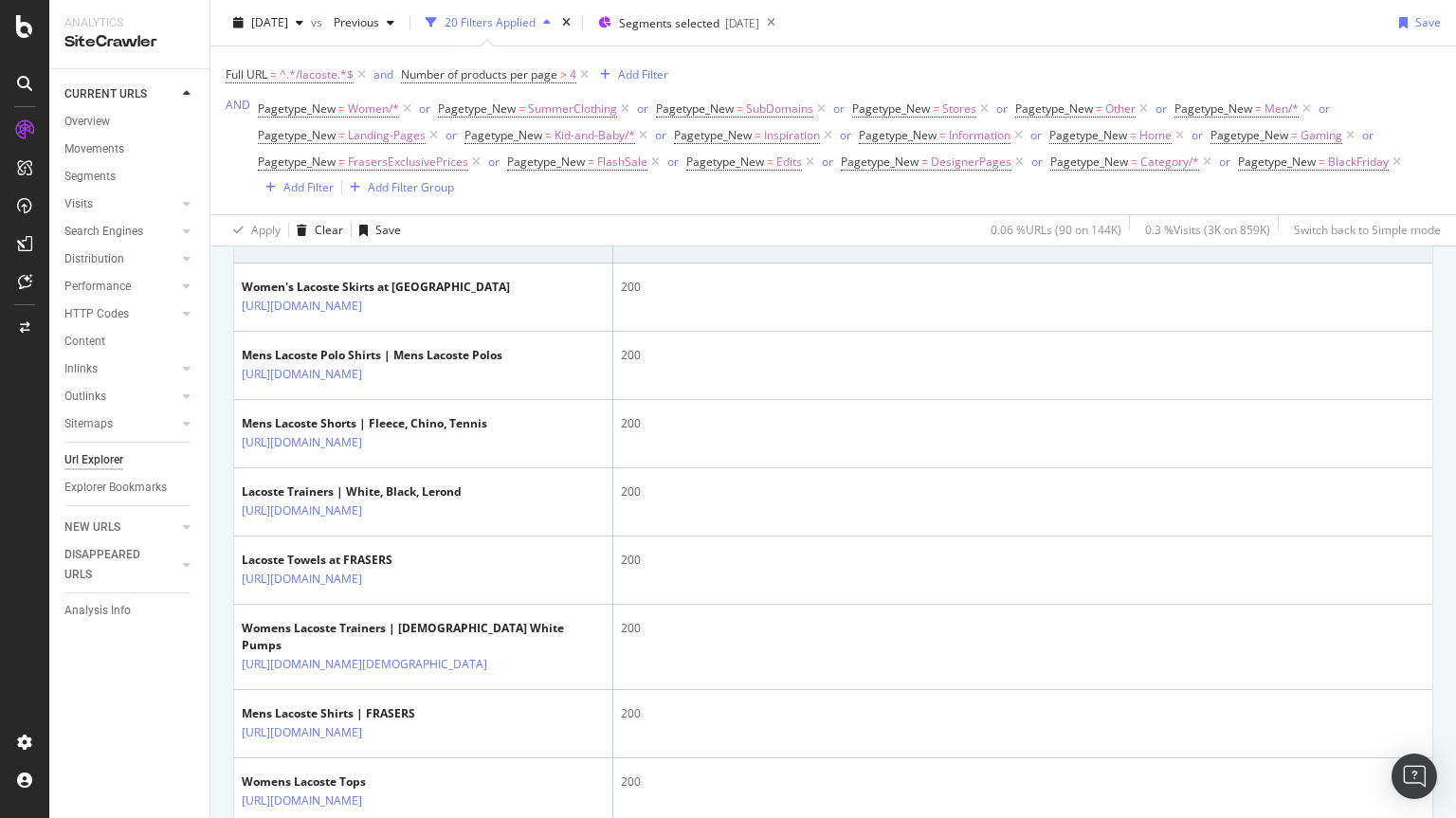
drag, startPoint x: 369, startPoint y: 326, endPoint x: 414, endPoint y: 318, distance: 45.7
click at [416, 263] on td "Mens Lacoste Hoodies & Sweatshirts | Zip Up, Black, Grey https://www.houseoffra…" at bounding box center [424, 230] width 379 height 69
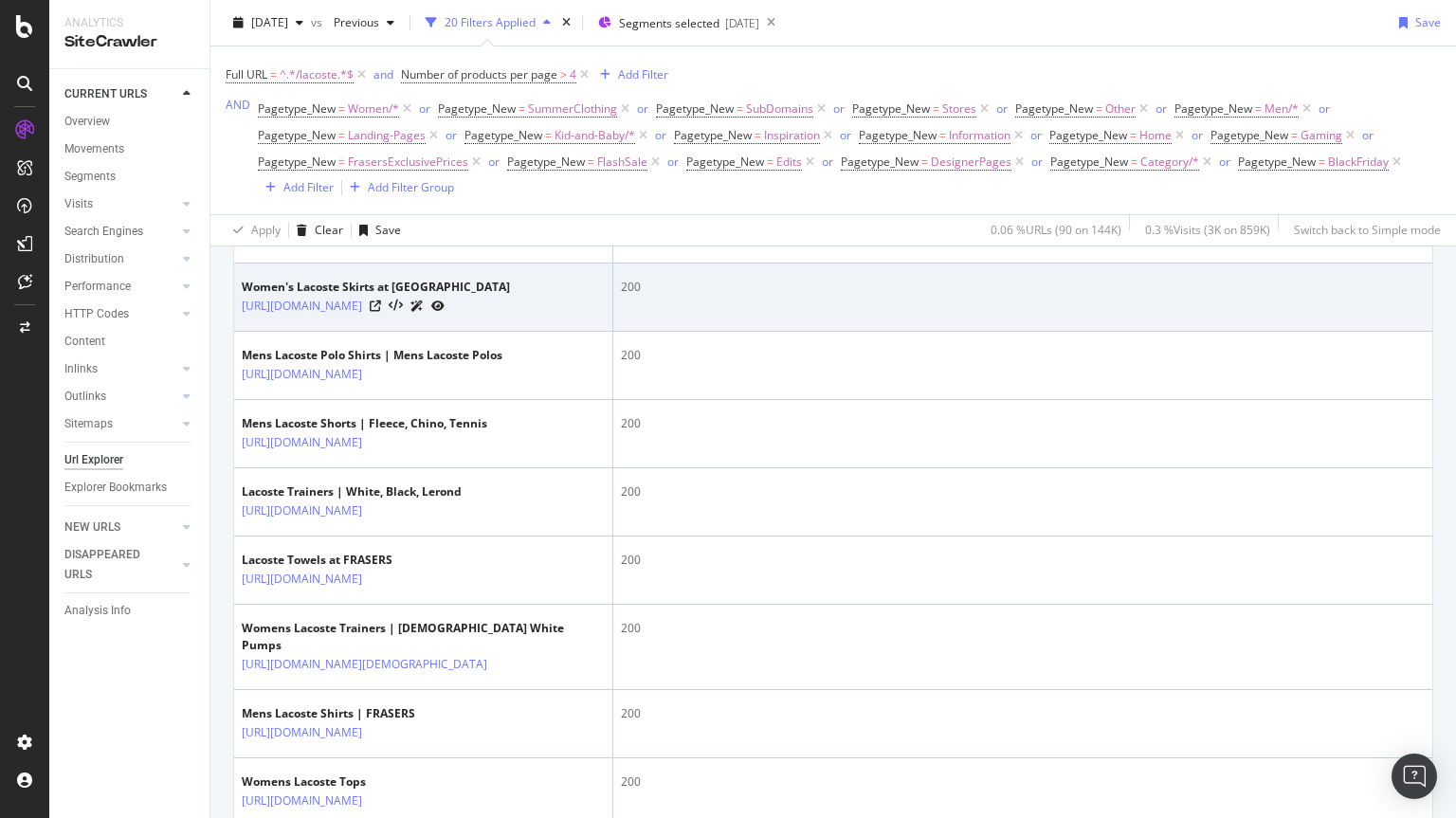
copy link "/men/hoodies-and-sweatshirts/lacoste"
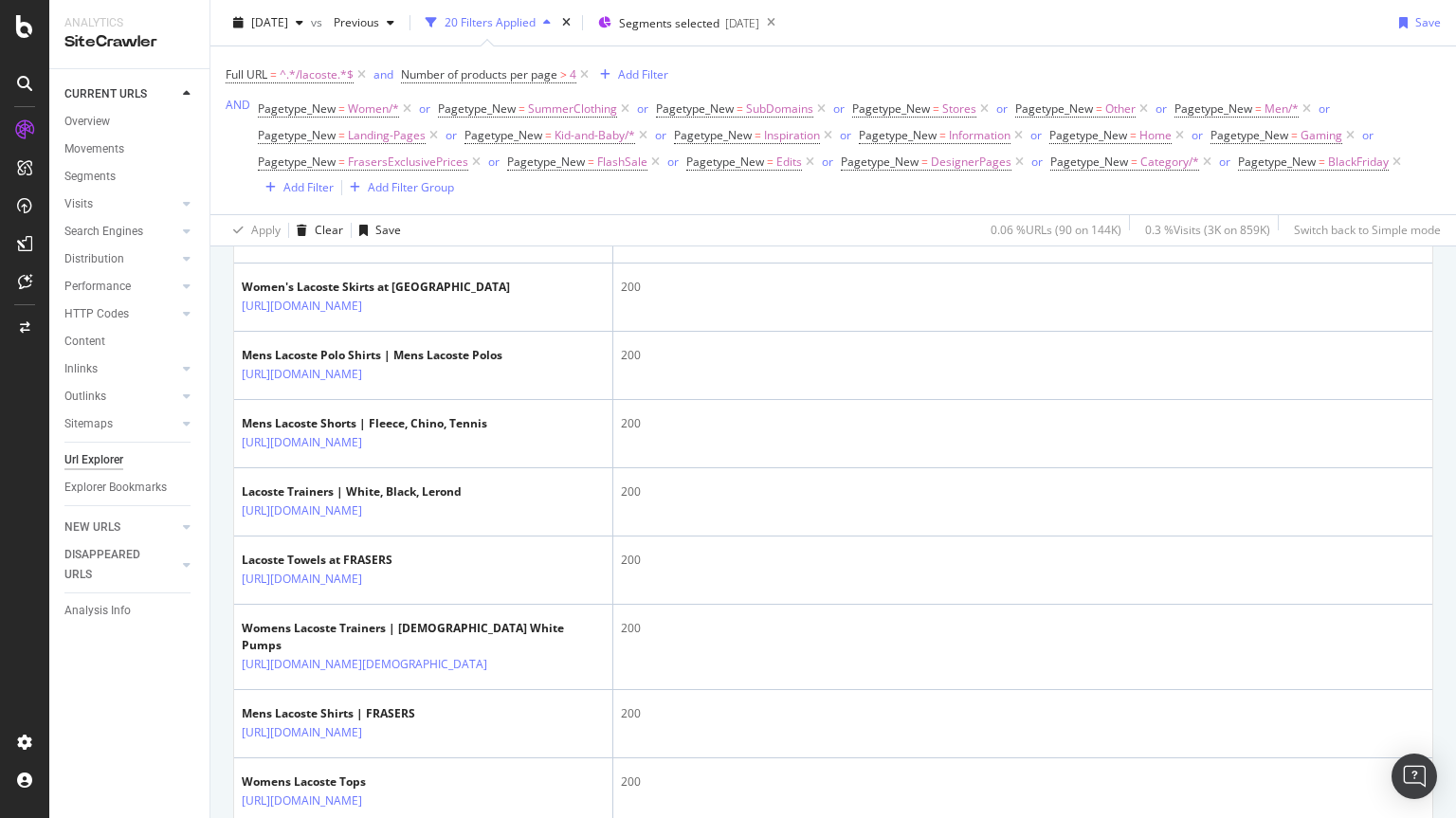
drag, startPoint x: 1280, startPoint y: 35, endPoint x: 1272, endPoint y: 7, distance: 29.1
click at [1280, 35] on div "2025 Aug. 22nd vs Previous 20 Filters Applied Segments selected 2025-05-13 Save" at bounding box center [833, 27] width 1246 height 38
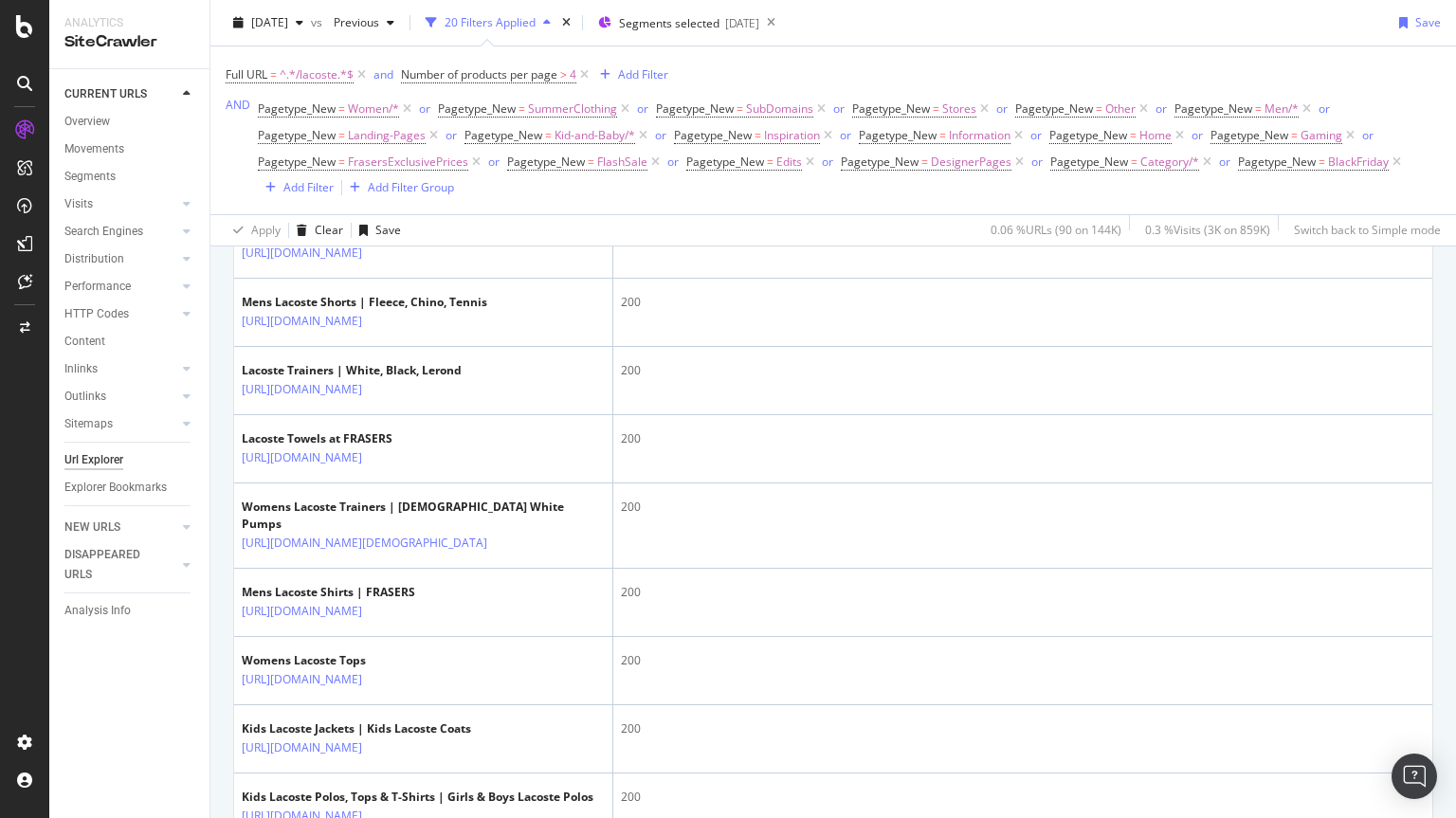
scroll to position [1070, 0]
click at [477, 278] on td "Mens Lacoste Polo Shirts | Mens Lacoste Polos https://www.houseoffraser.co.uk/m…" at bounding box center [424, 244] width 379 height 69
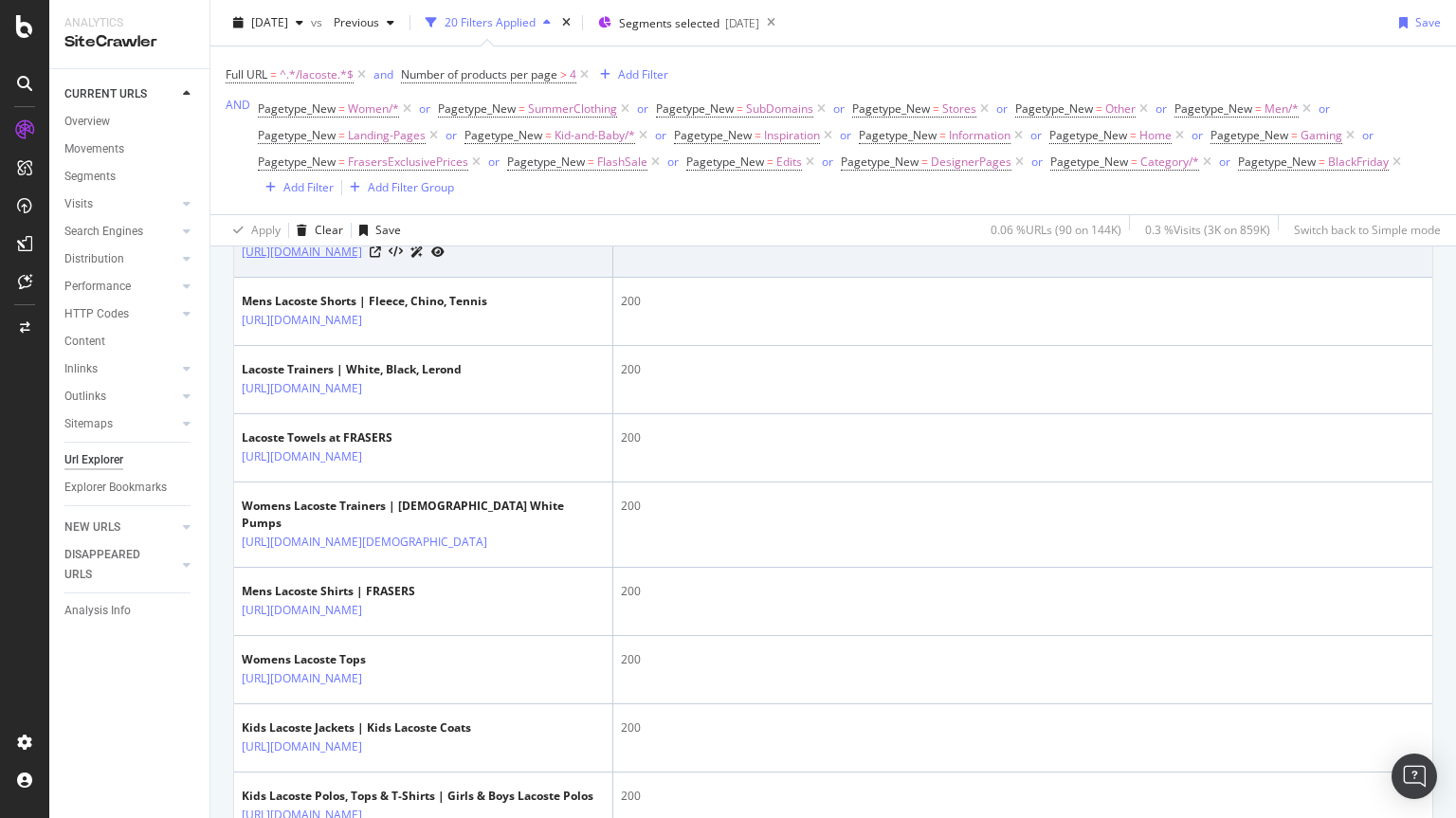
drag, startPoint x: 388, startPoint y: 373, endPoint x: 414, endPoint y: 337, distance: 44.4
click at [414, 278] on td "Mens Lacoste Polo Shirts | Mens Lacoste Polos https://www.houseoffraser.co.uk/m…" at bounding box center [424, 244] width 379 height 69
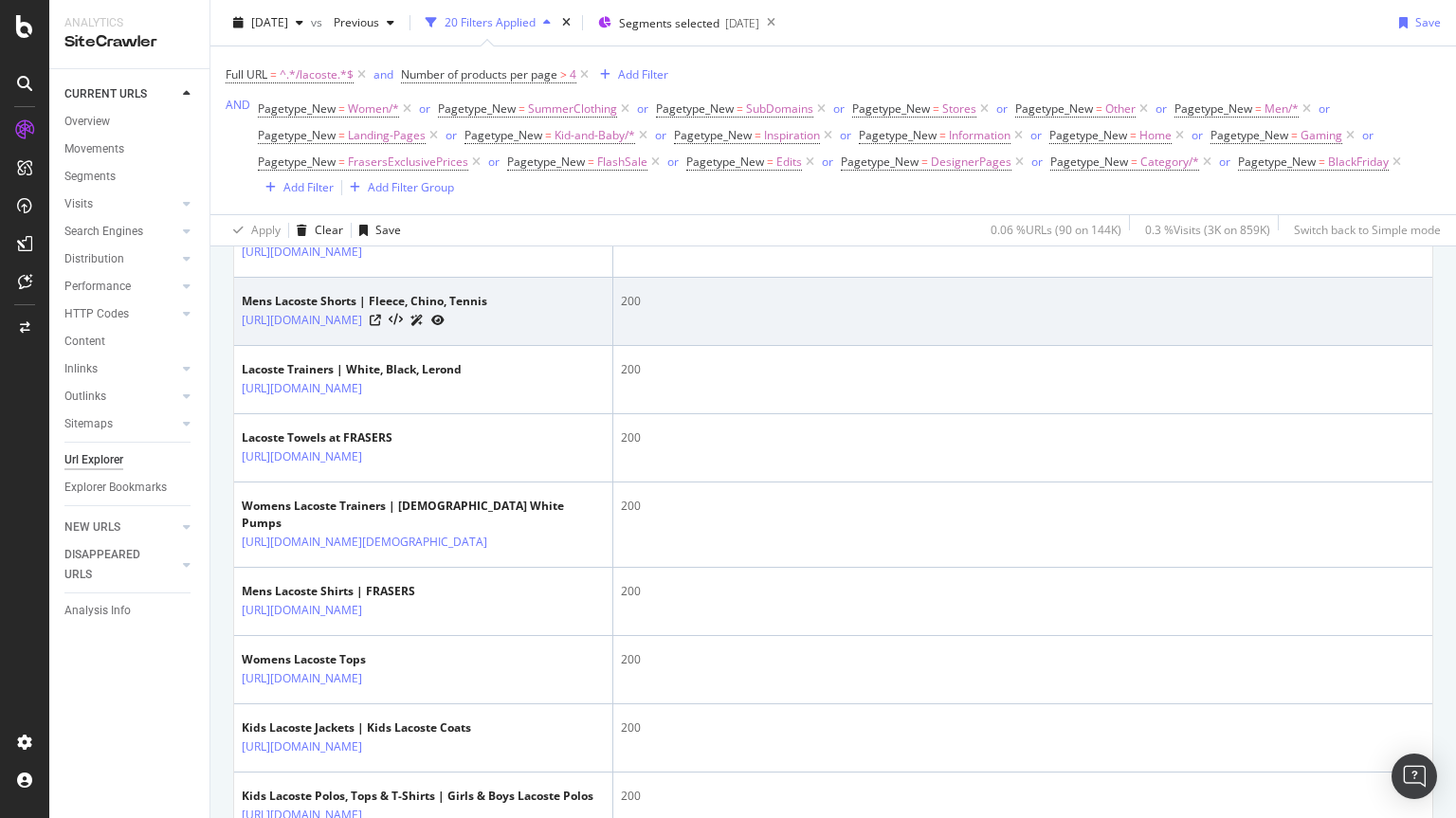
copy link "/men/tops-and-t-shirts/polo-shirts/lacoste"
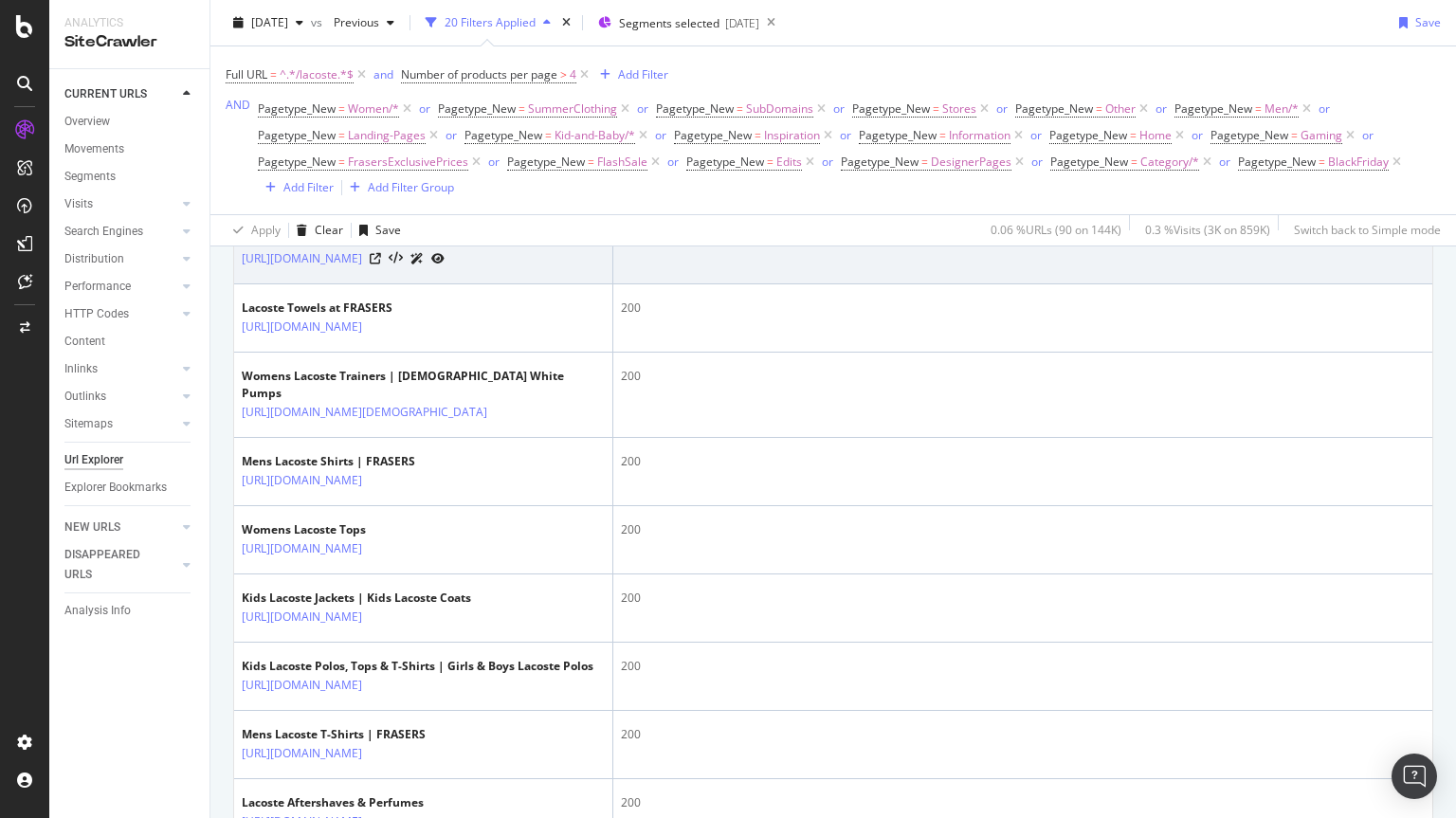
scroll to position [1203, 0]
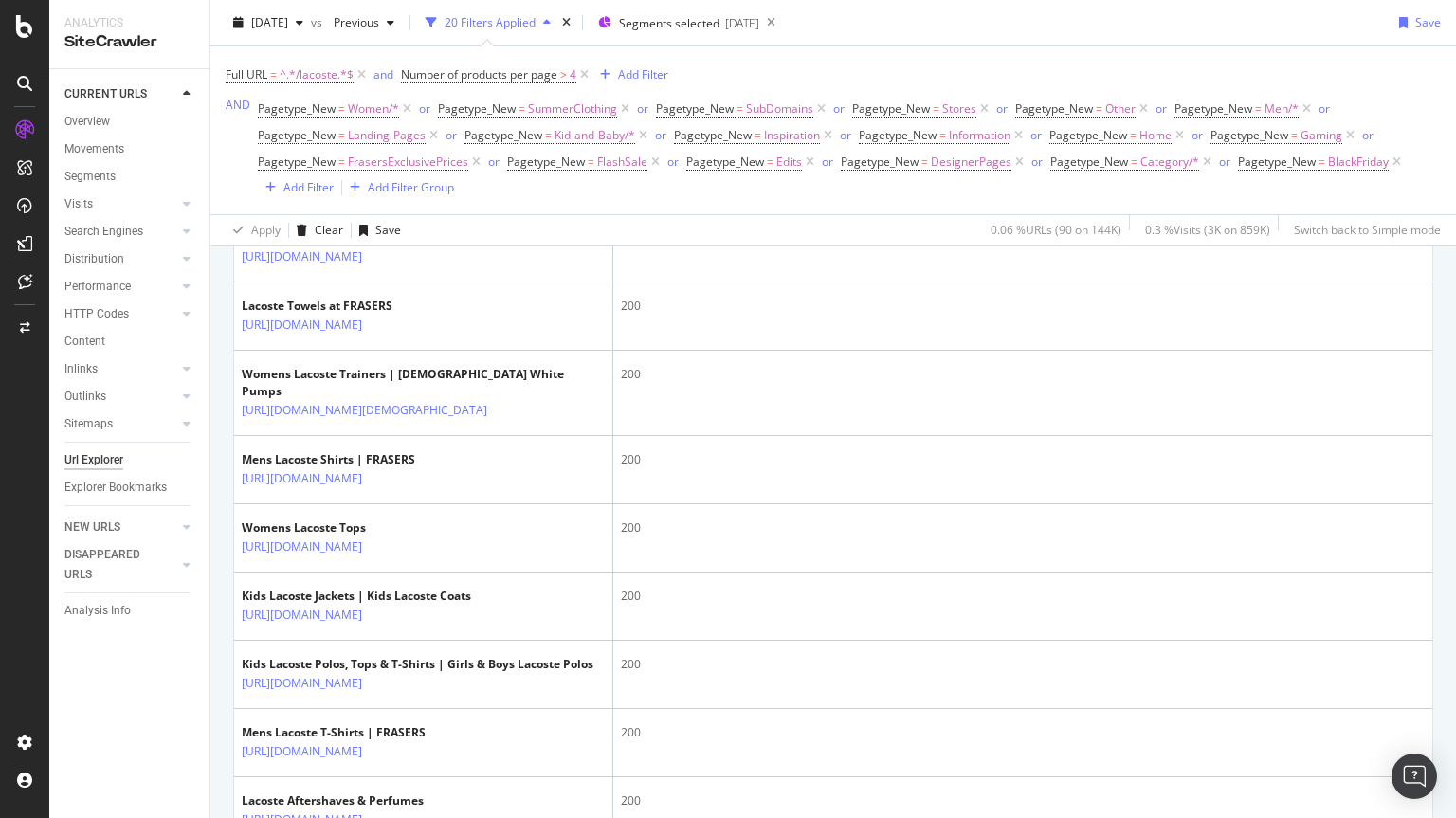
drag, startPoint x: 529, startPoint y: 313, endPoint x: 417, endPoint y: 309, distance: 112.1
click at [417, 214] on td "Mens Lacoste Shorts | Fleece, Chino, Tennis https://www.houseoffraser.co.uk/men…" at bounding box center [424, 181] width 379 height 69
copy div "/men/shorts/lacoste"
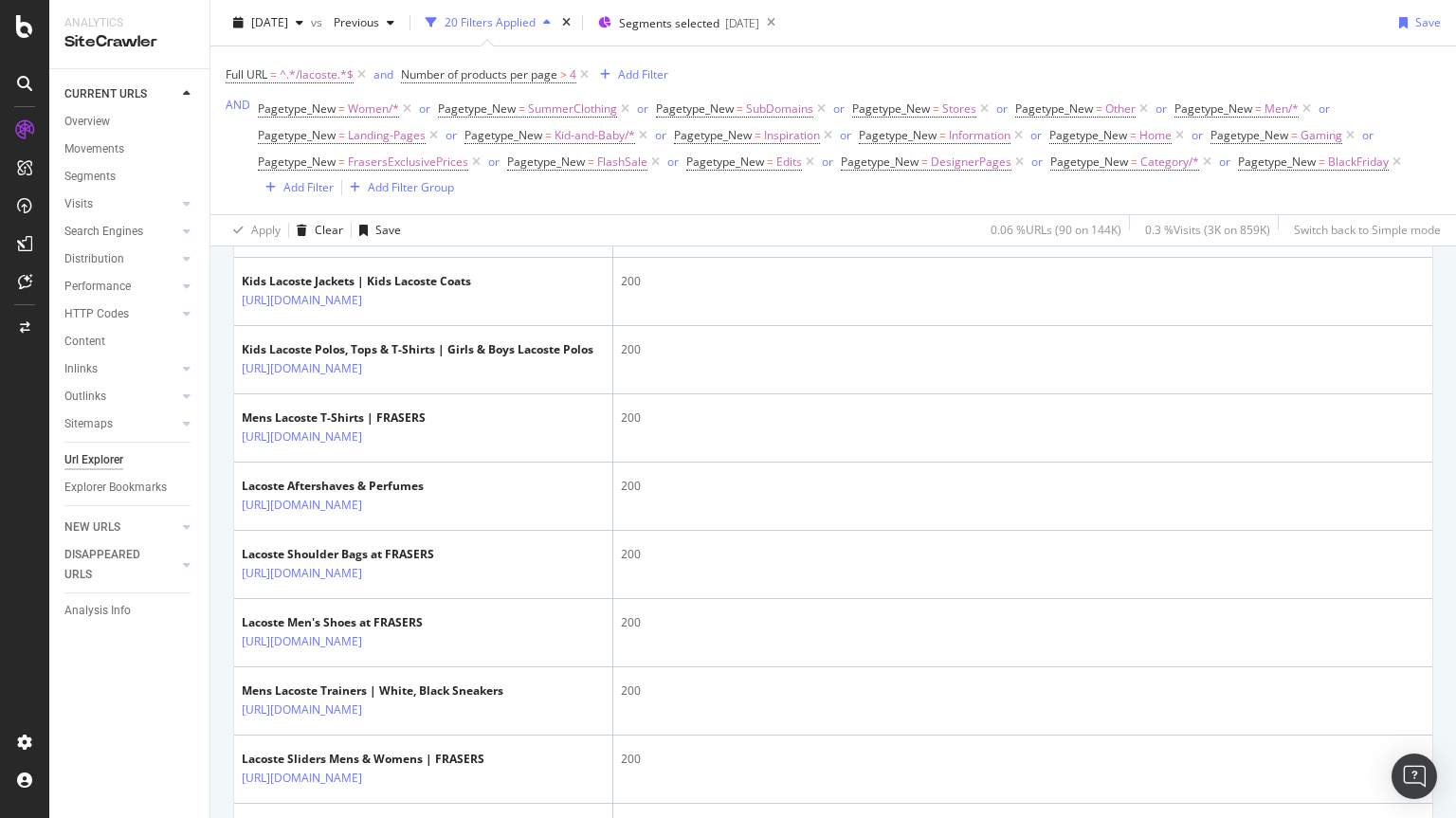
scroll to position [1518, 0]
drag, startPoint x: 528, startPoint y: 322, endPoint x: 416, endPoint y: 318, distance: 112.1
click at [416, 189] on td "Mens Lacoste Shirts | FRASERS https://www.houseoffraser.co.uk/men/shirts/lacoste" at bounding box center [424, 155] width 379 height 69
copy div "/men/shirts/lacoste"
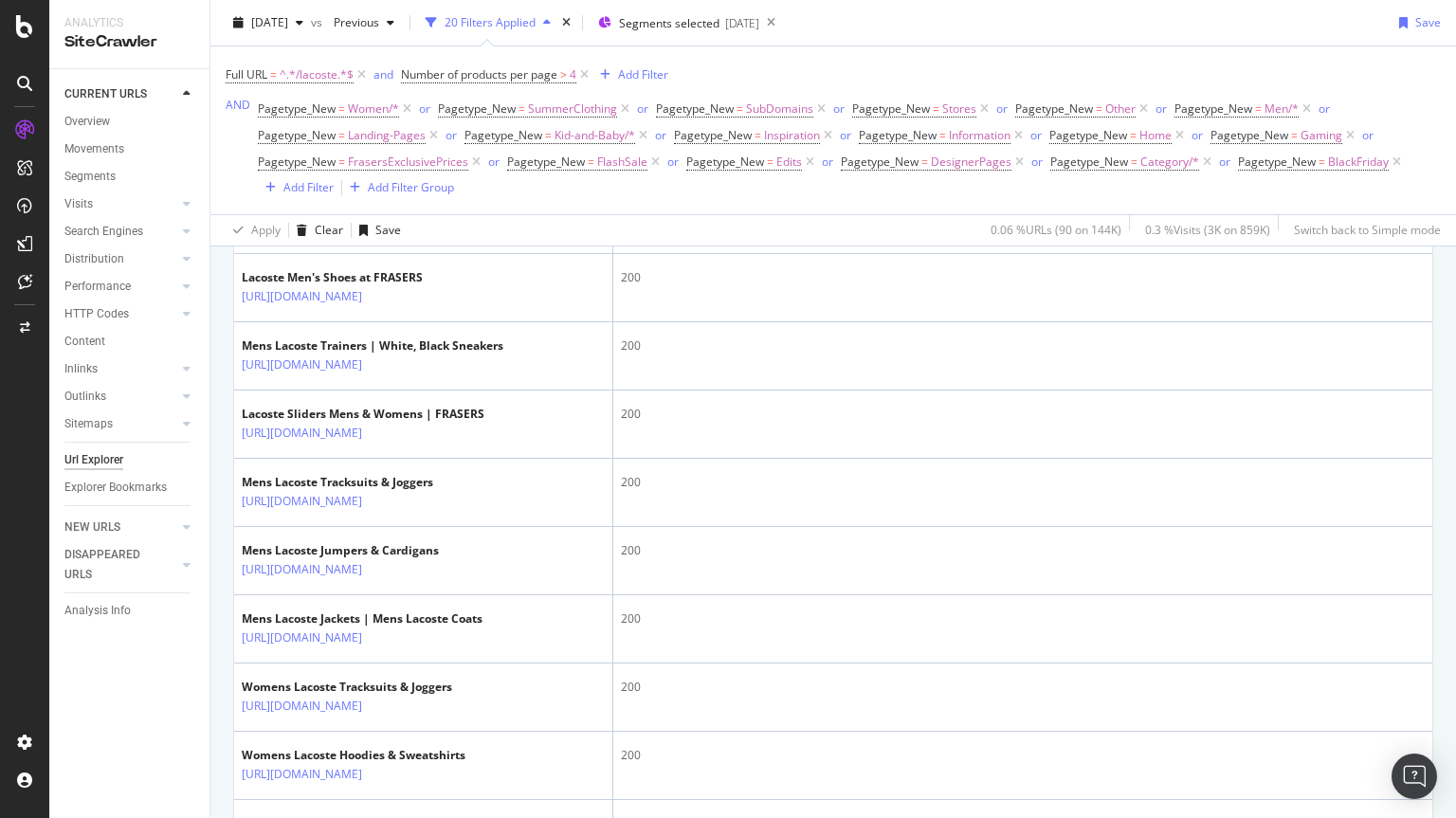
click at [215, 330] on div "URLs Crawled By Botify By pagetype_new Chart (by Value) Table Expand Export as …" at bounding box center [833, 442] width 1246 height 3973
drag, startPoint x: 439, startPoint y: 324, endPoint x: 416, endPoint y: 288, distance: 42.7
click at [416, 118] on td "Mens Lacoste T-Shirts | FRASERS https://www.houseoffraser.co.uk/men/tops-and-t-…" at bounding box center [424, 83] width 379 height 69
copy link "/men/tops-and-t-shirts/t-shirts/lacoste"
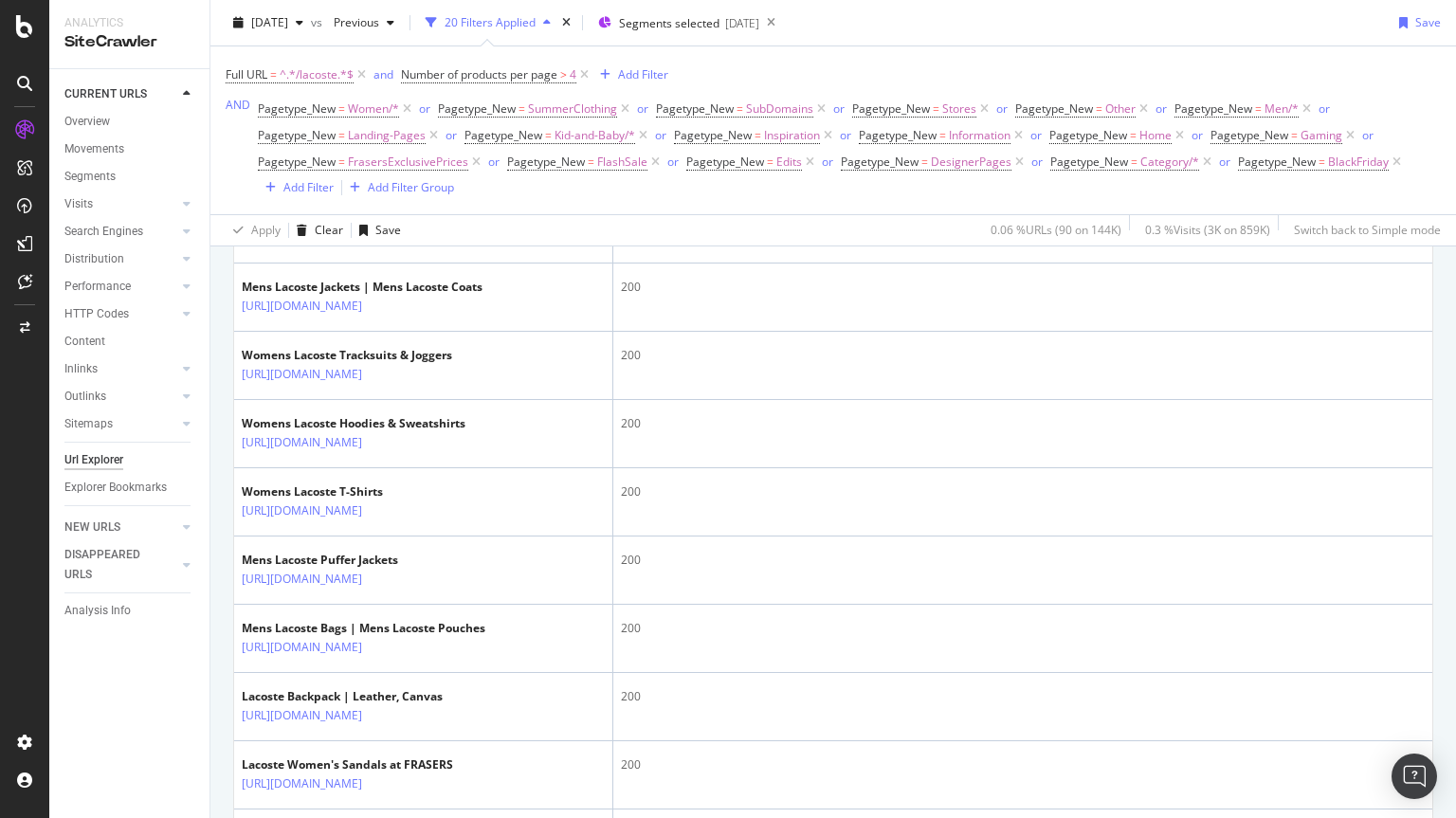
scroll to position [2196, 0]
drag, startPoint x: 379, startPoint y: 334, endPoint x: 416, endPoint y: 306, distance: 46.4
click at [416, 58] on td "Mens Lacoste Trainers | White, Black Sneakers https://www.houseoffraser.co.uk/s…" at bounding box center [424, 24] width 379 height 69
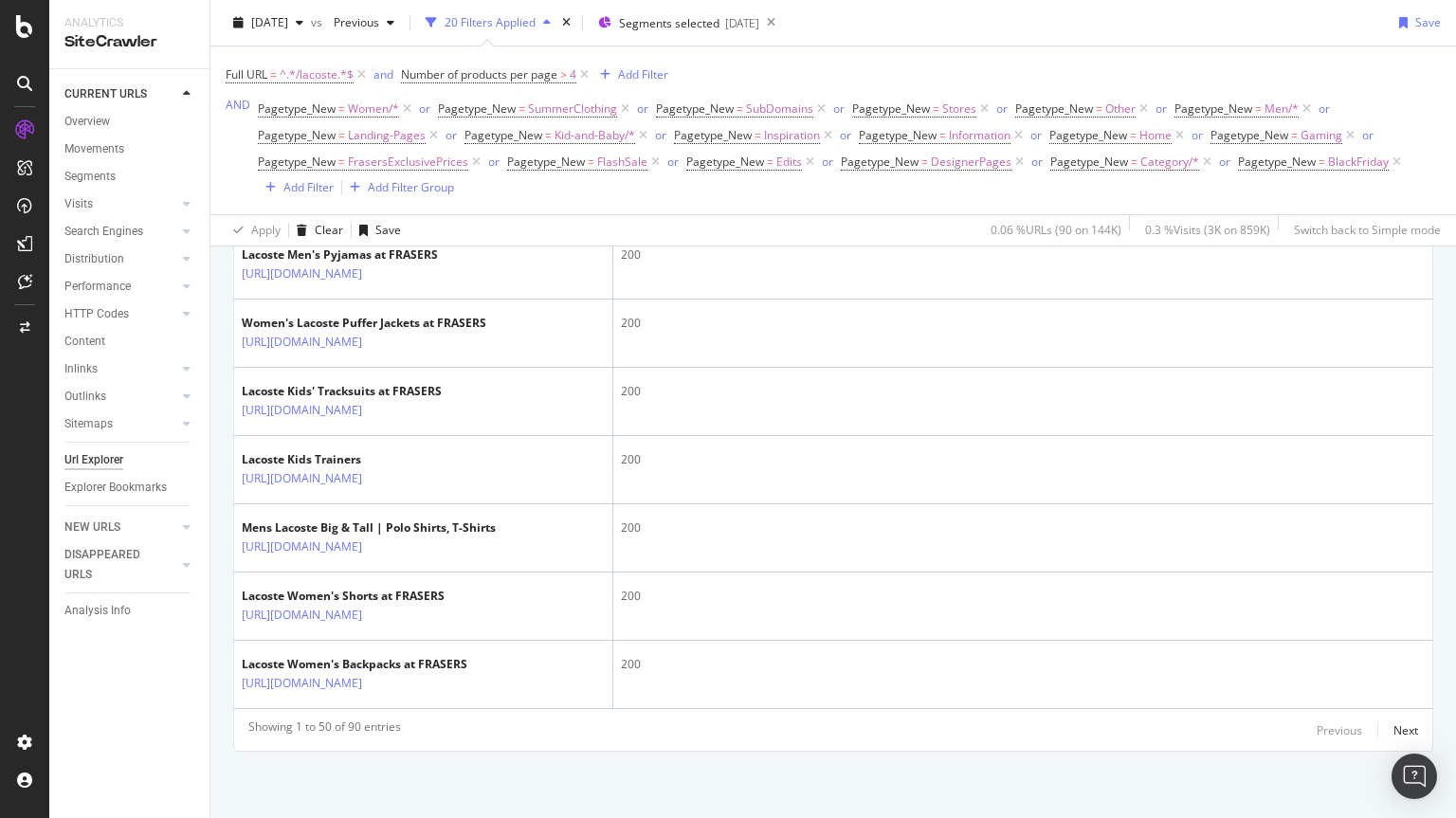
scroll to position [4230, 0]
click at [1394, 734] on div "Next" at bounding box center [1406, 731] width 25 height 16
click at [1342, 736] on div "Previous" at bounding box center [1339, 731] width 45 height 16
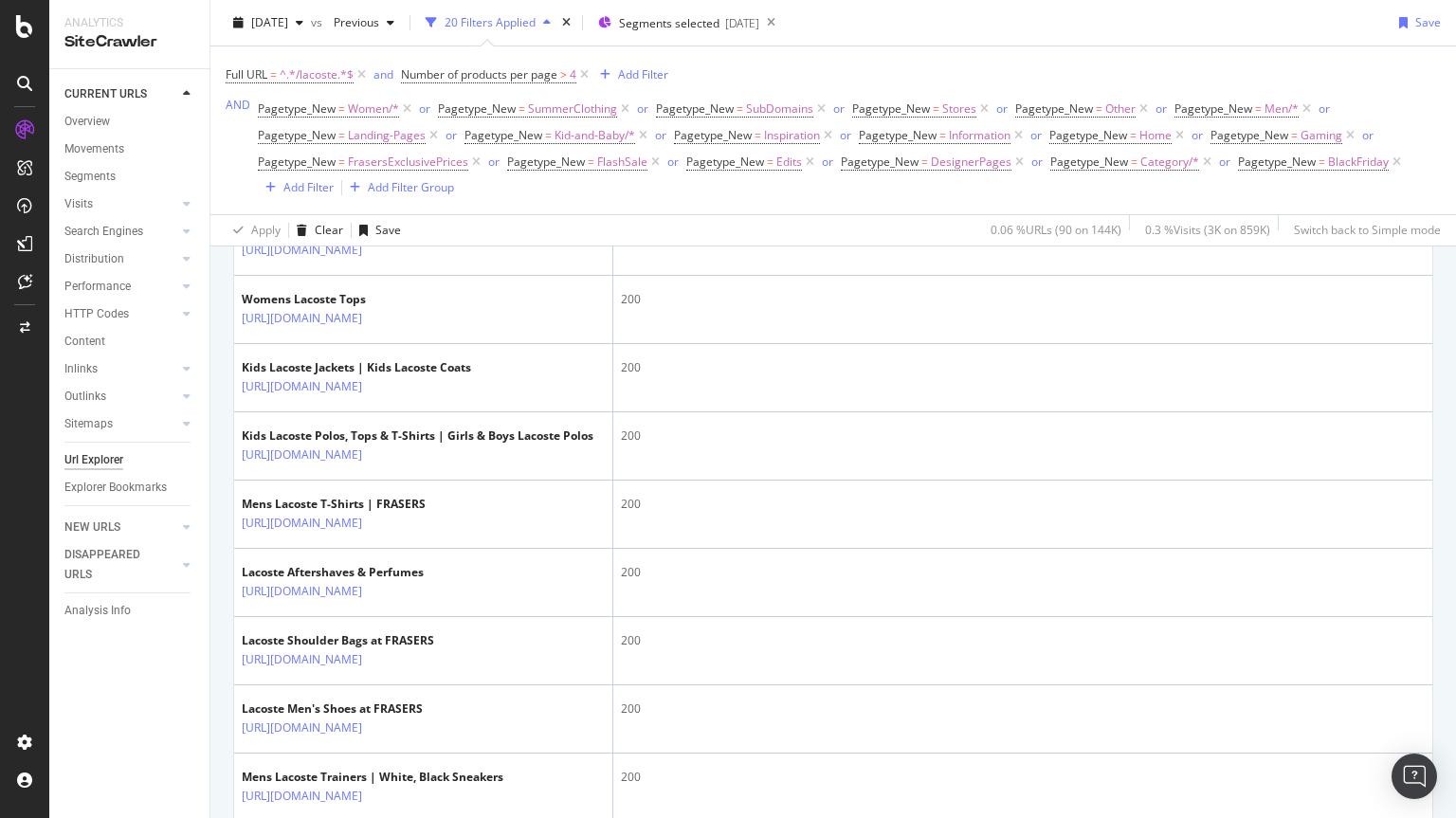
scroll to position [1437, 0]
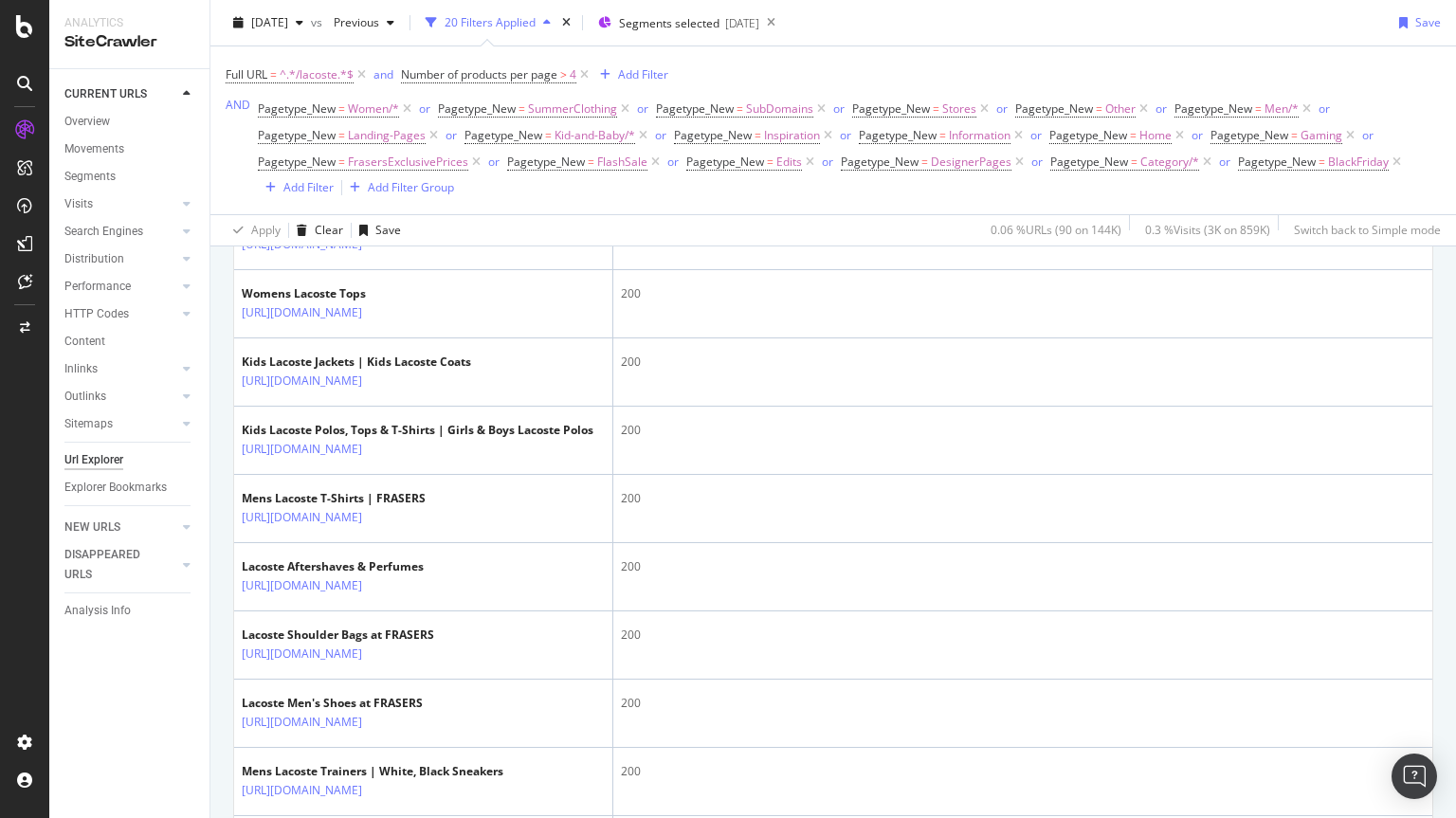
click at [507, 182] on icon at bounding box center [501, 177] width 12 height 12
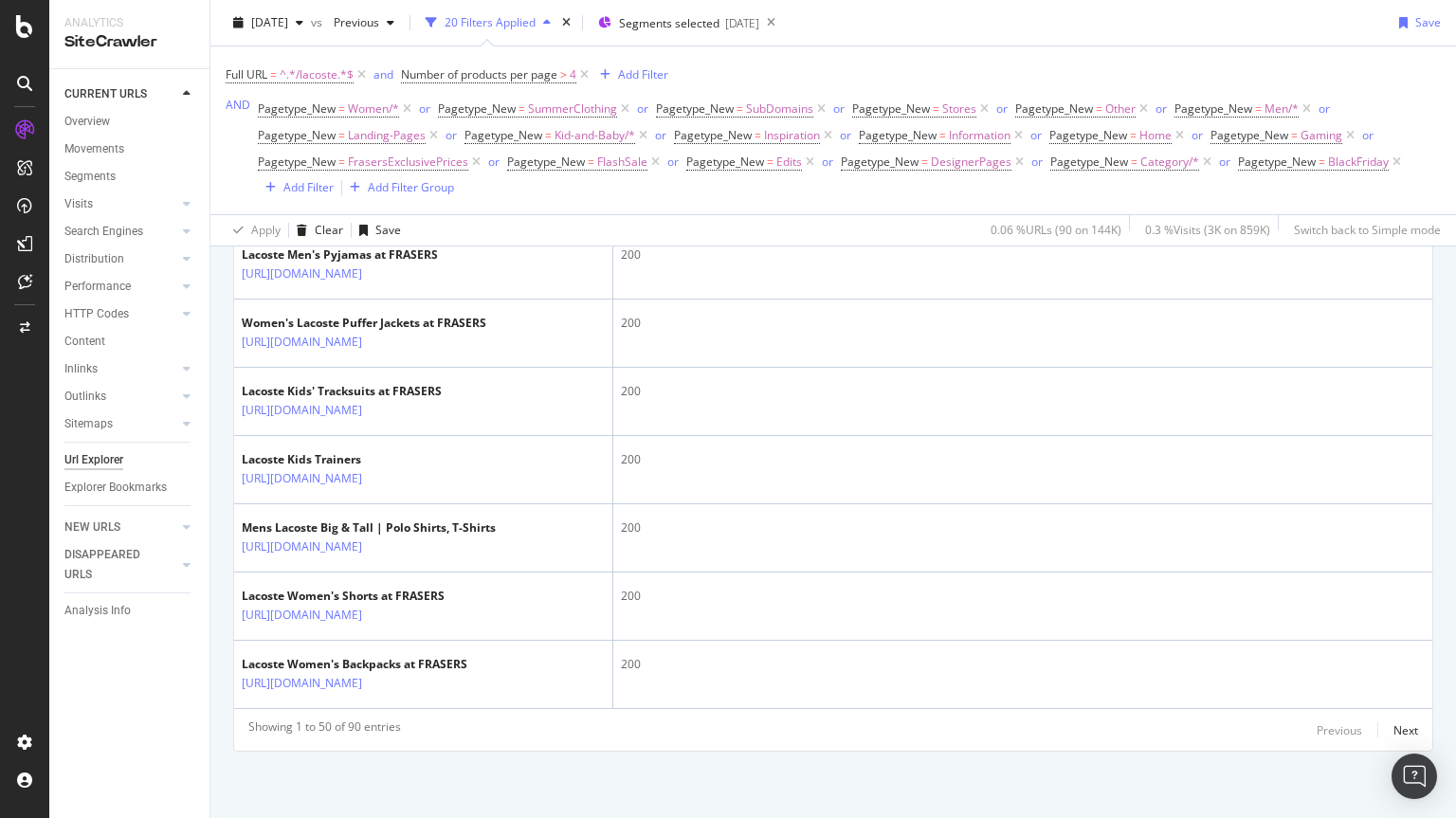
scroll to position [4230, 0]
click at [1394, 727] on div "Next" at bounding box center [1406, 731] width 25 height 16
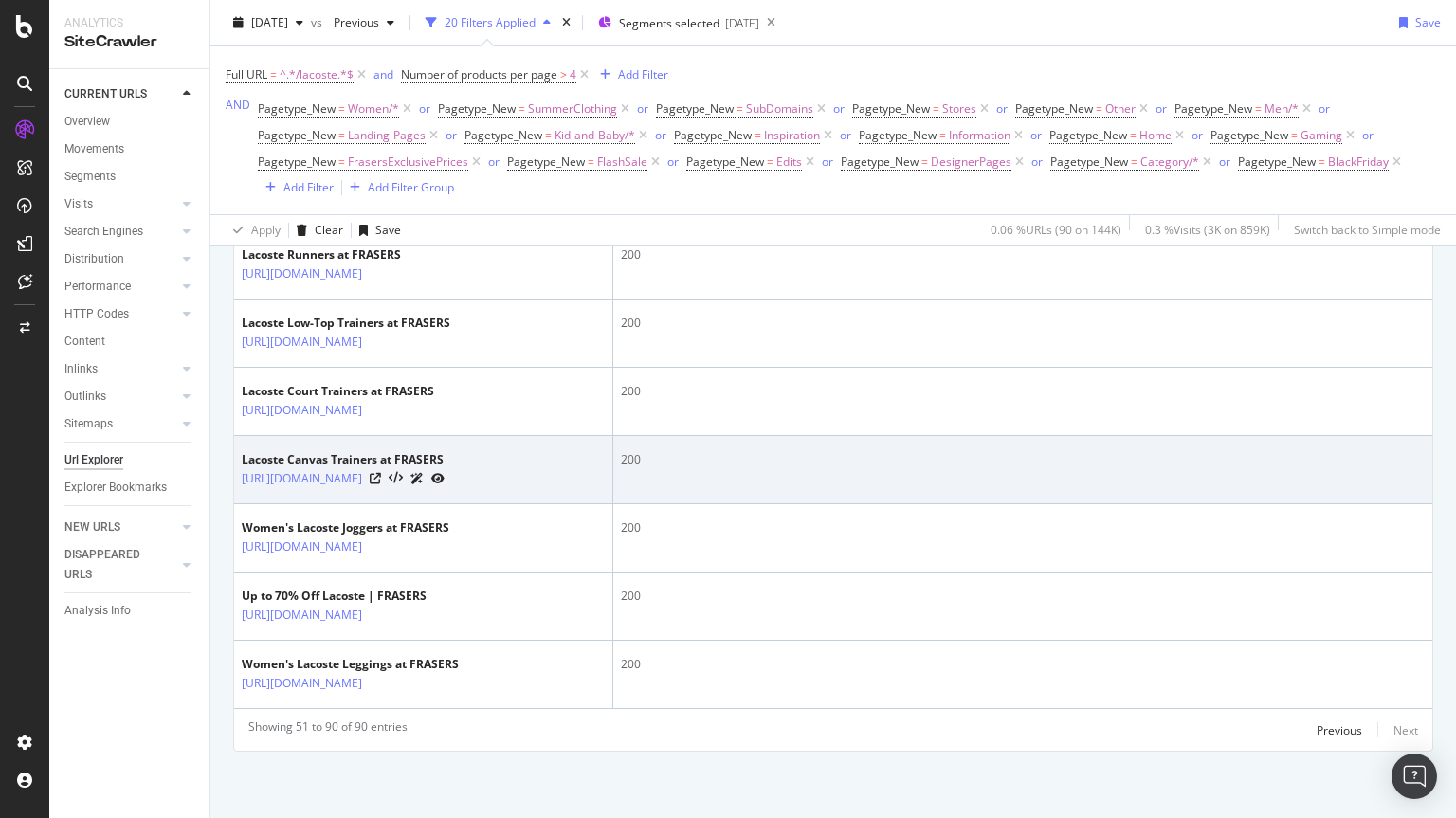
scroll to position [3459, 0]
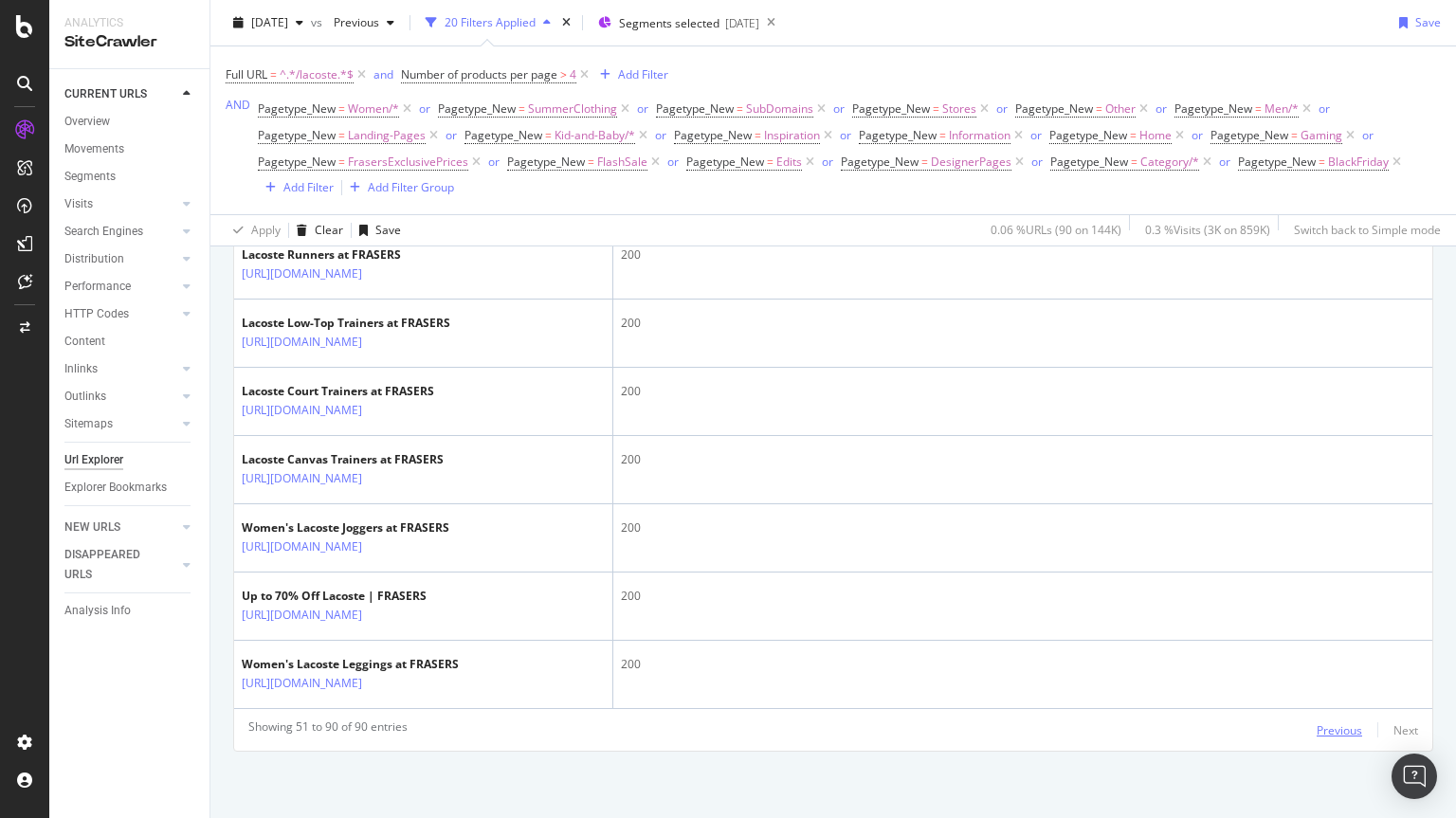
click at [1317, 730] on div "Previous" at bounding box center [1339, 731] width 45 height 16
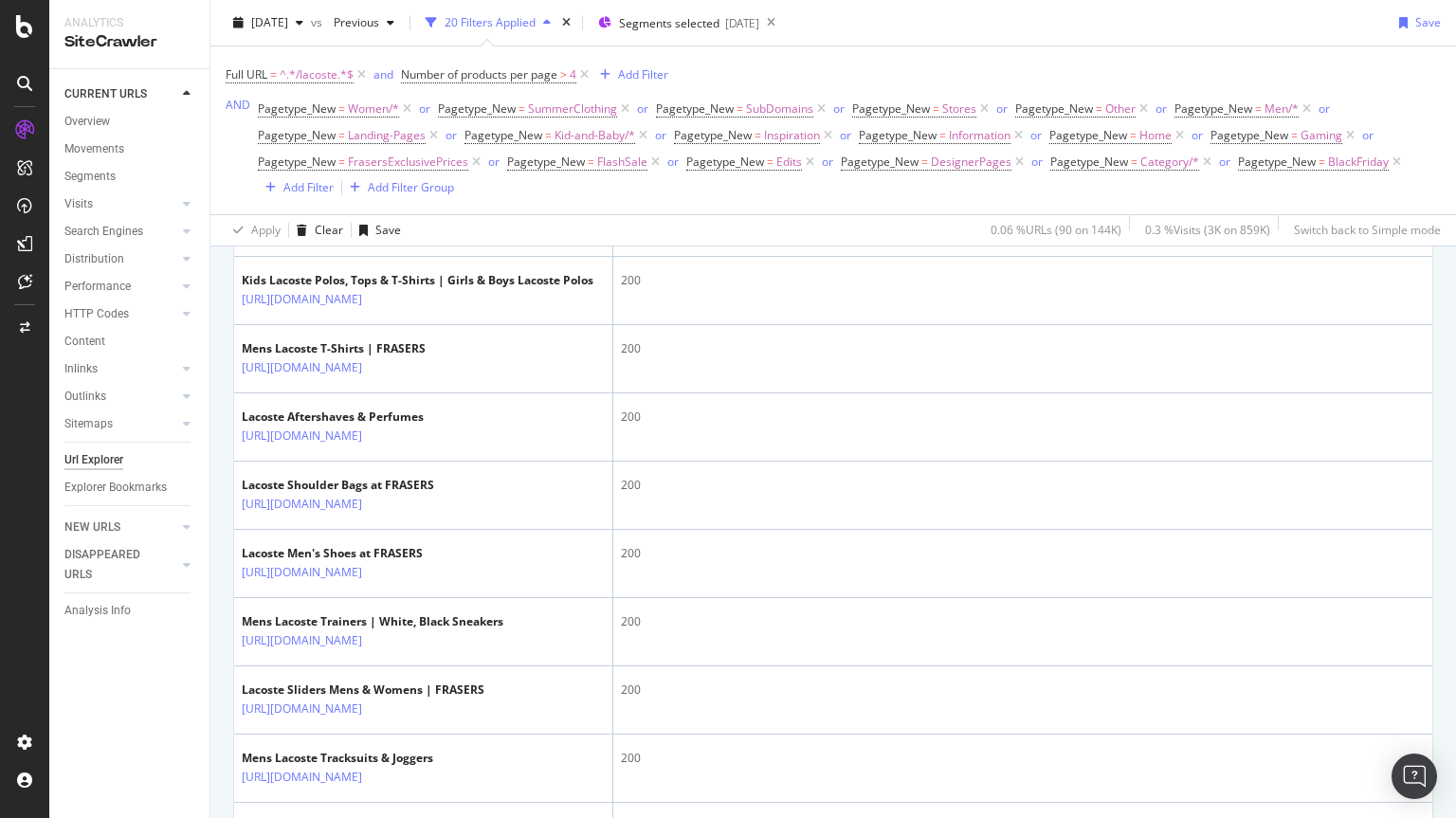
scroll to position [1590, 0]
click at [381, 166] on icon at bounding box center [376, 160] width 12 height 12
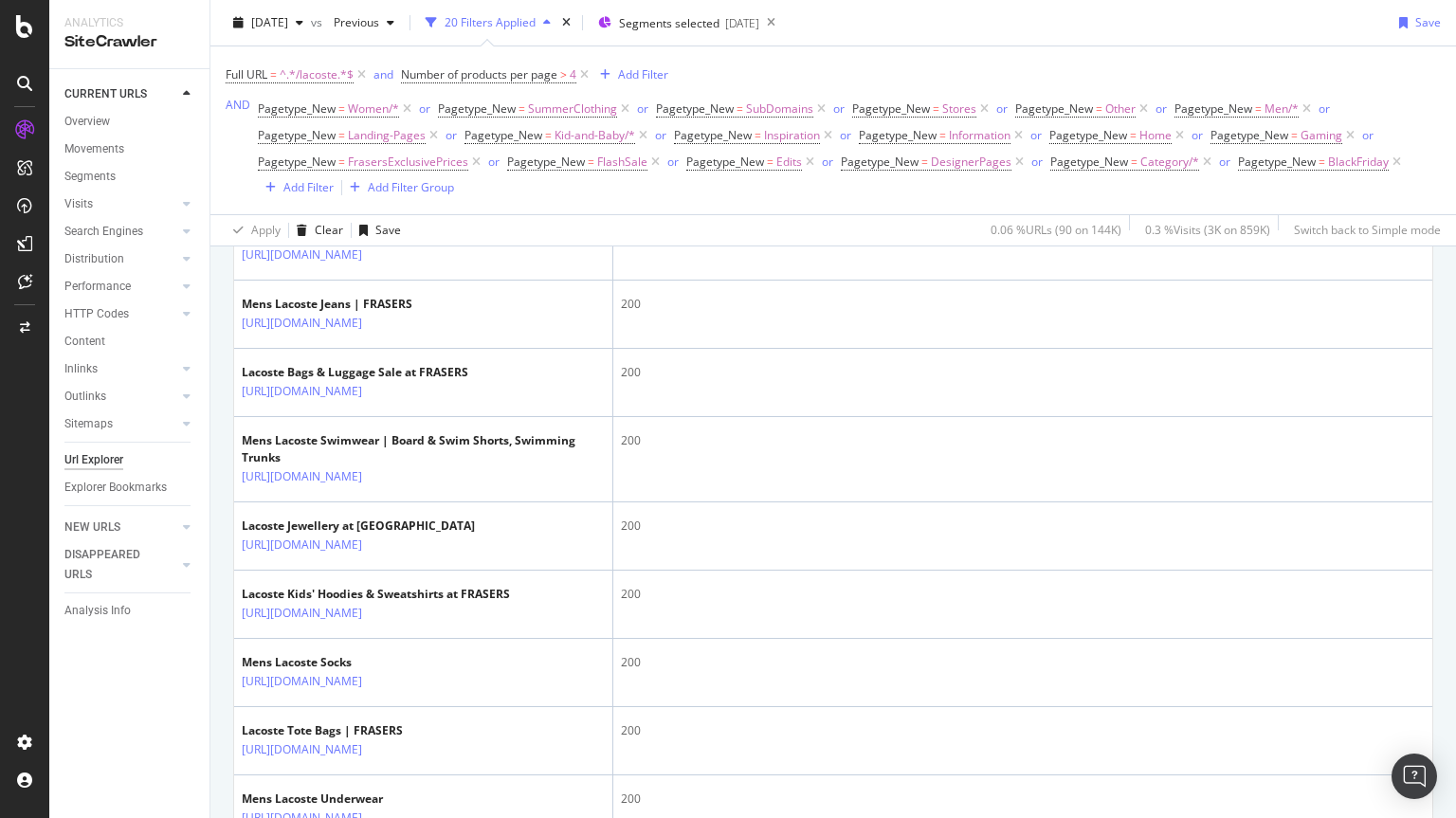
scroll to position [2725, 0]
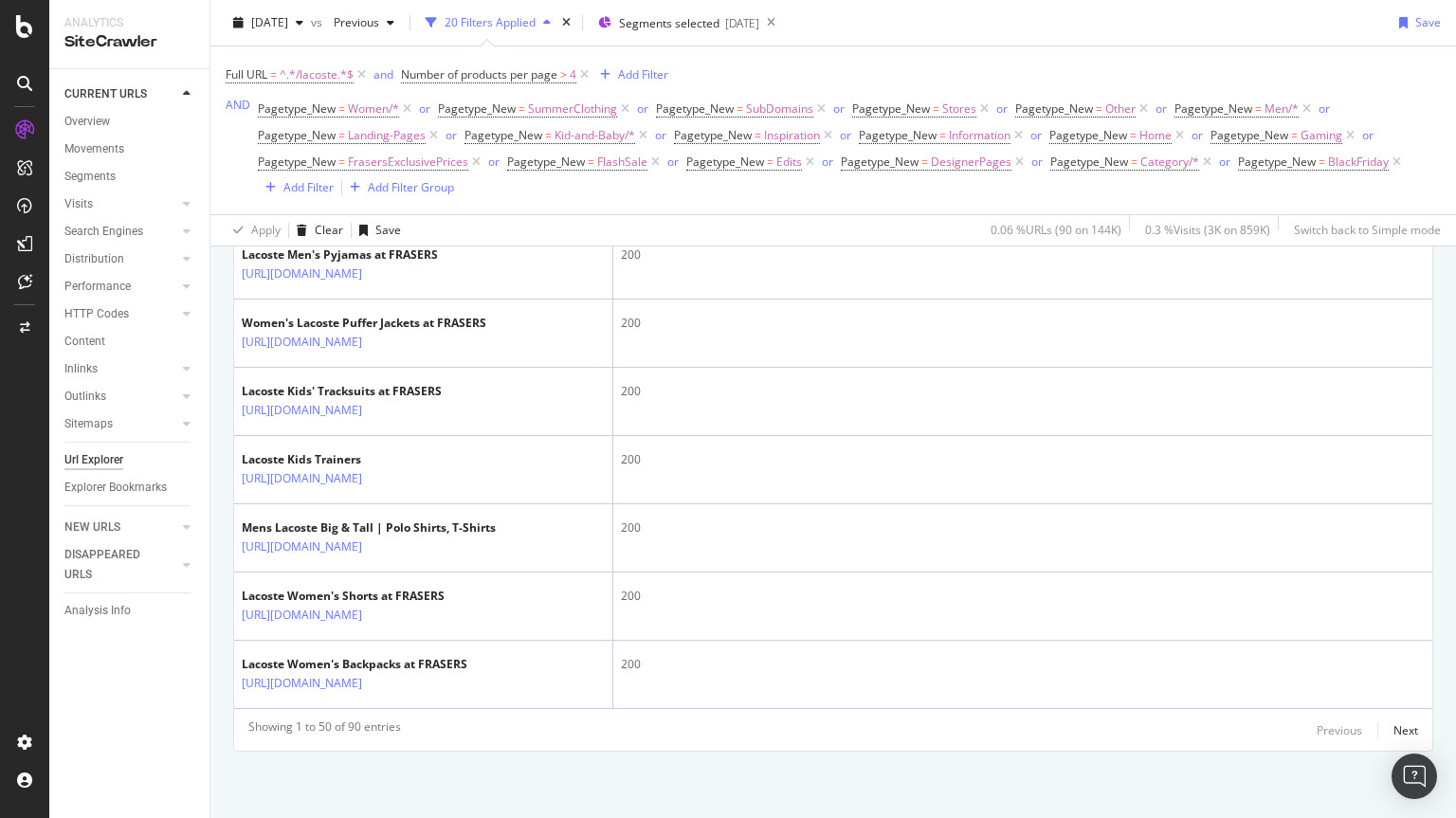
scroll to position [4230, 0]
click at [1394, 728] on div "Next" at bounding box center [1406, 731] width 25 height 16
click at [318, 70] on span "^.*/lacoste.*$" at bounding box center [316, 75] width 74 height 27
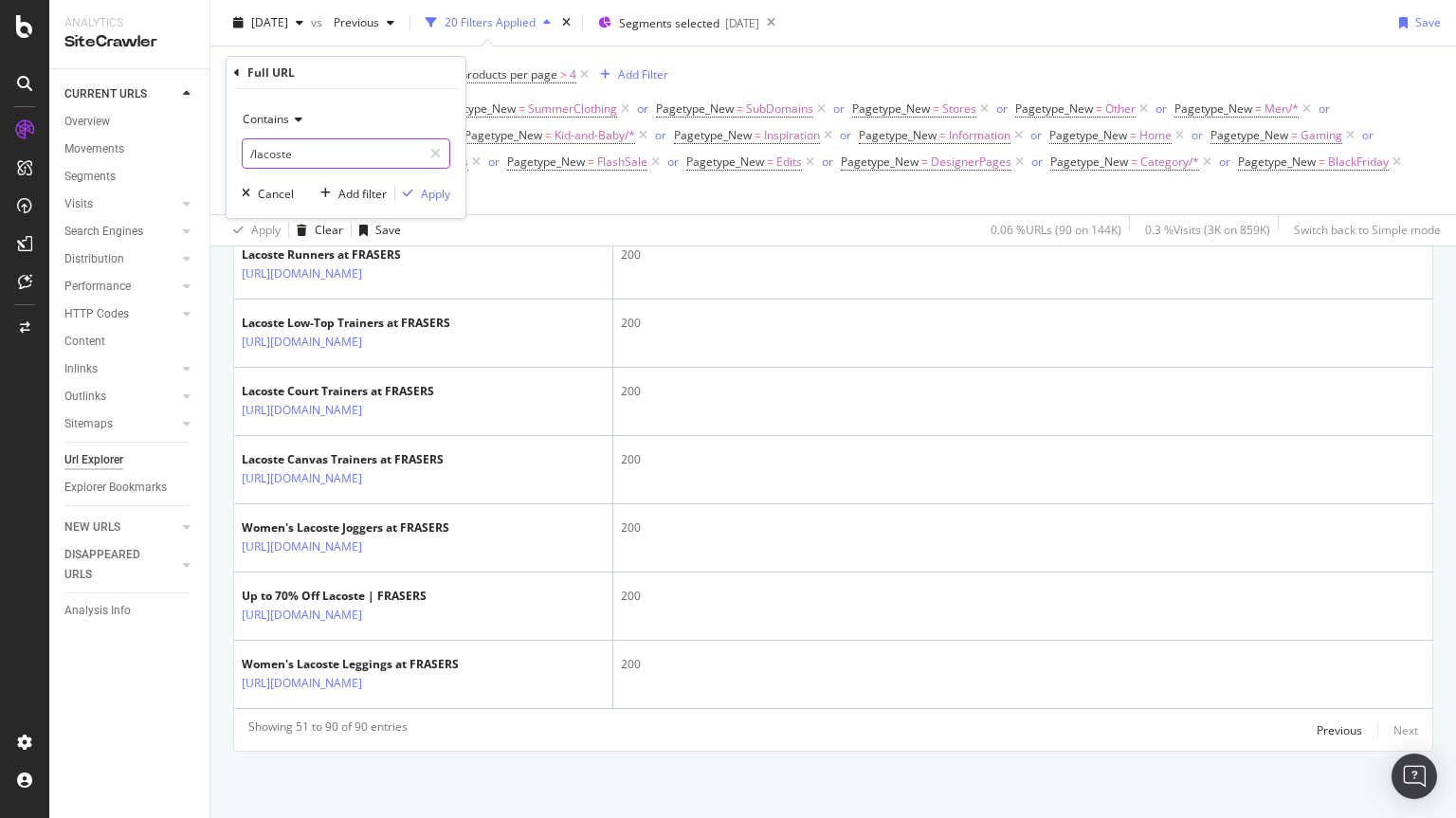
click at [330, 149] on input "/lacoste" at bounding box center [332, 153] width 180 height 30
drag, startPoint x: 316, startPoint y: 149, endPoint x: 330, endPoint y: 149, distance: 14.0
click at [330, 149] on input "/lacoste" at bounding box center [332, 153] width 180 height 30
type input "/philipp-pl"
click at [429, 193] on div "Apply" at bounding box center [436, 193] width 29 height 16
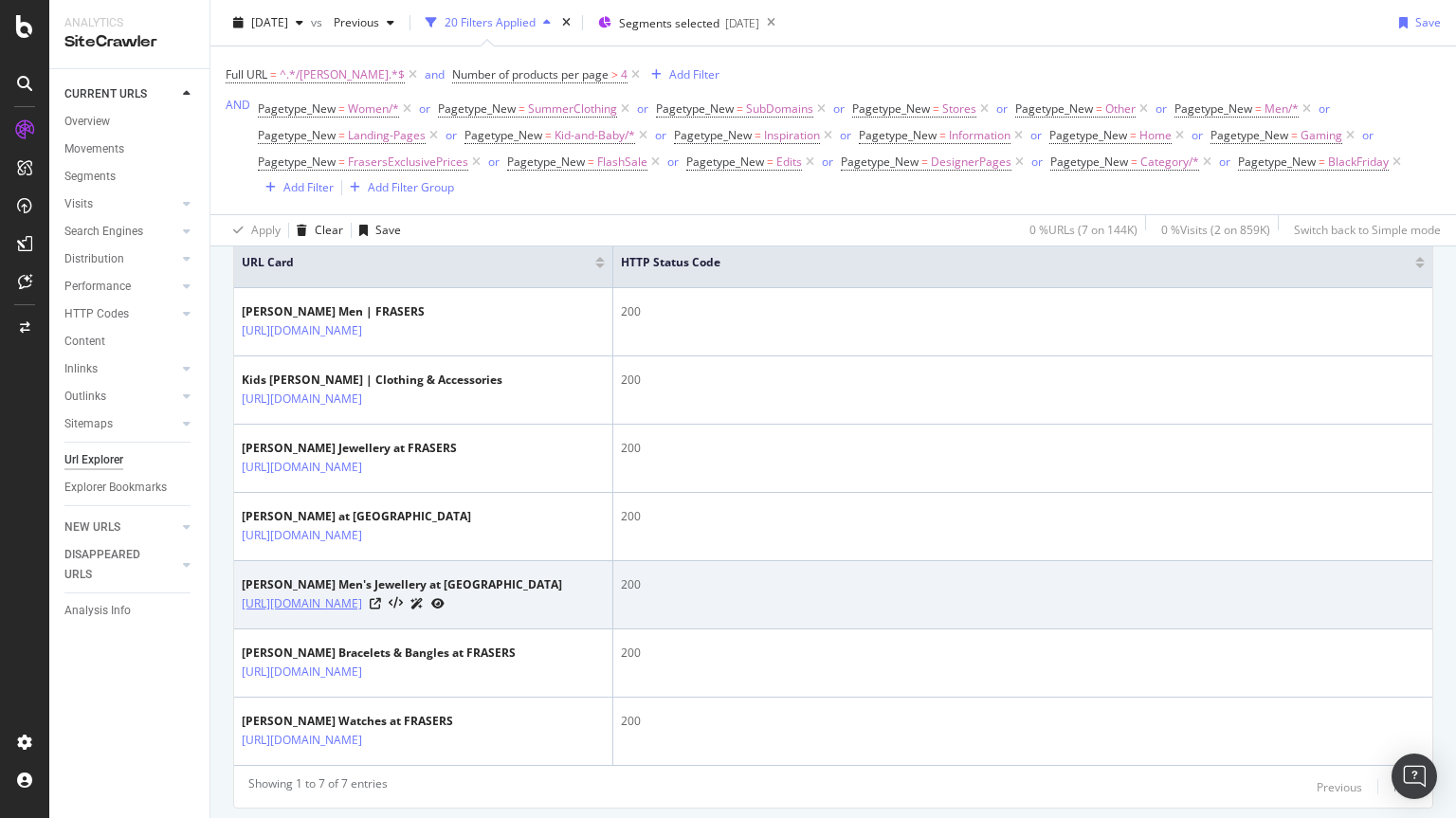
scroll to position [409, 0]
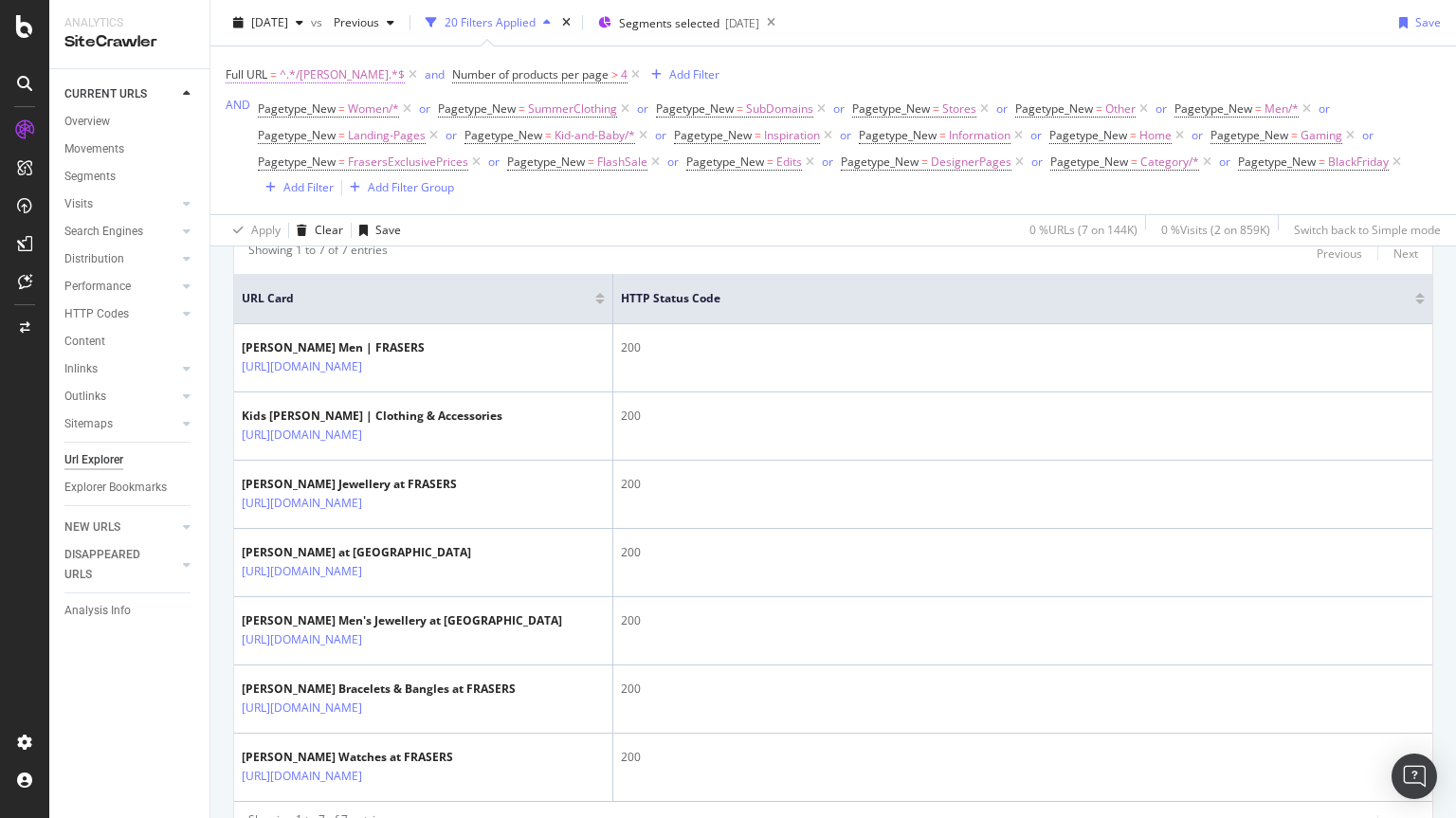
click at [317, 81] on span "^.*/philipp-pl.*$" at bounding box center [342, 75] width 125 height 27
click at [310, 153] on input "/philipp-pl" at bounding box center [332, 153] width 180 height 30
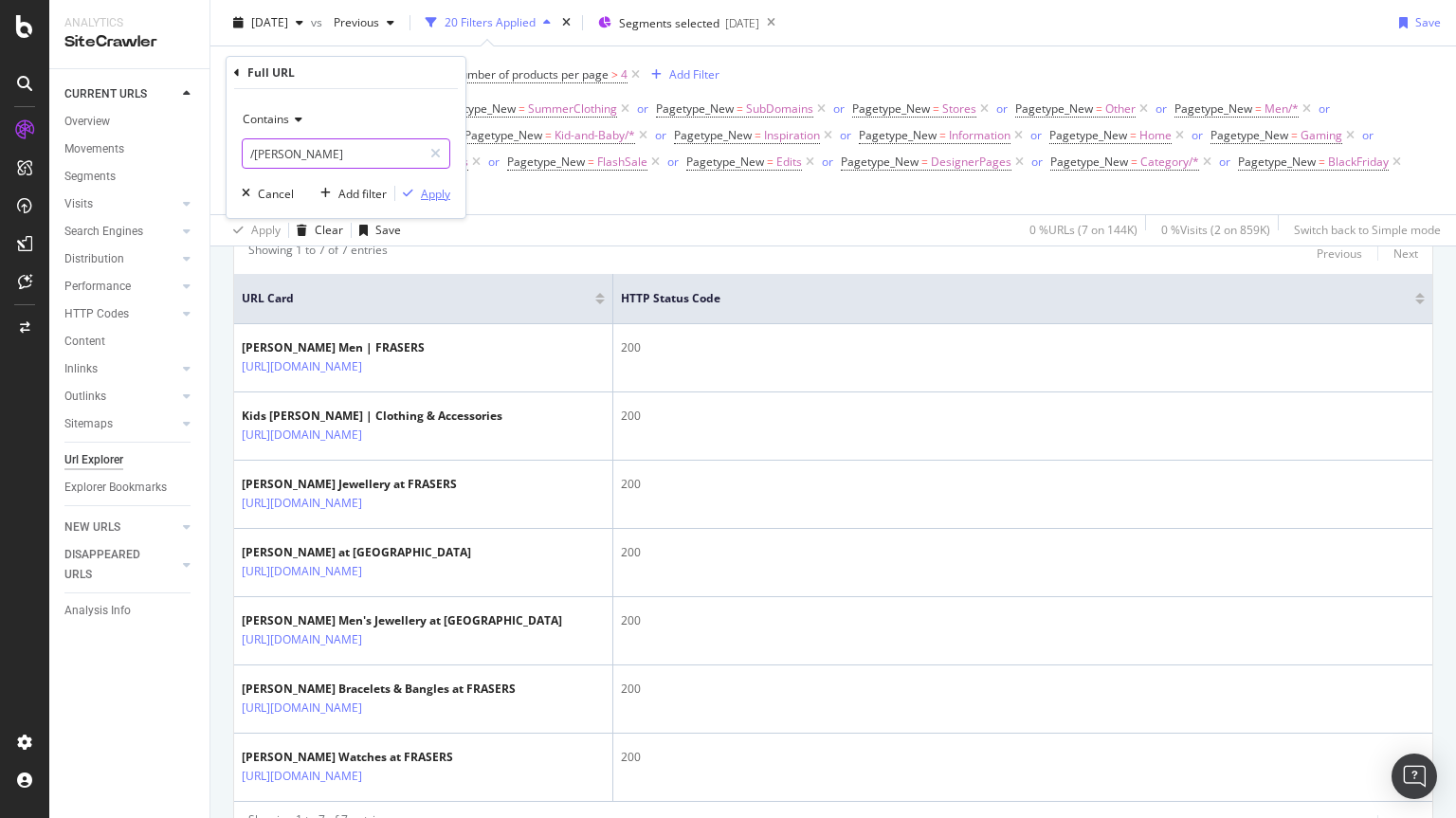
type input "/ralph-lauren"
click at [427, 191] on div "Apply" at bounding box center [436, 193] width 29 height 16
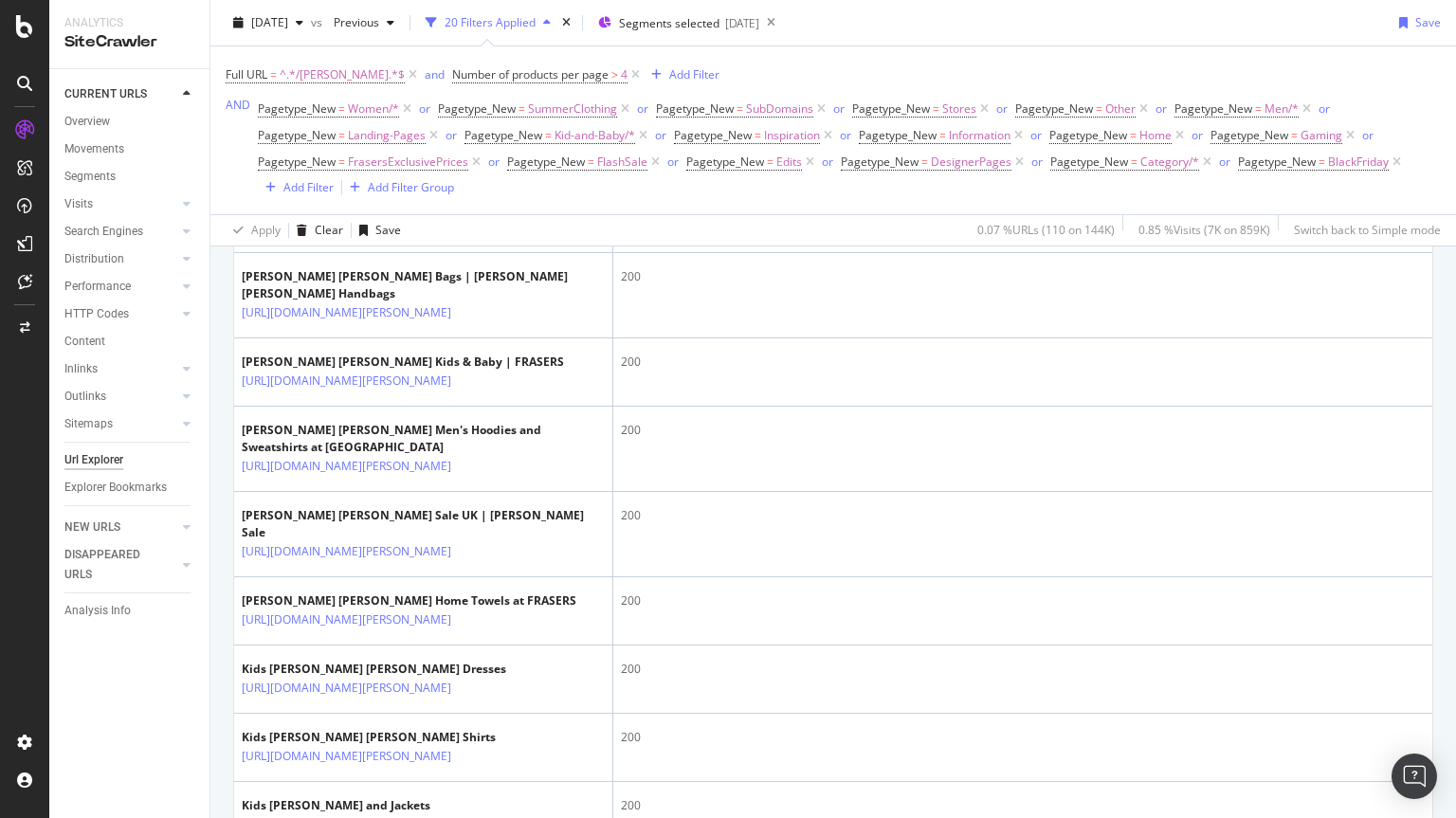
scroll to position [823, 0]
drag, startPoint x: 429, startPoint y: 516, endPoint x: 326, endPoint y: 75, distance: 452.9
click at [326, 75] on span "^.*/ralph-lauren.*$" at bounding box center [342, 75] width 125 height 27
click at [252, 147] on input "/ralph-lauren" at bounding box center [332, 153] width 180 height 30
click at [252, 153] on input "/ralph-lauren" at bounding box center [332, 153] width 180 height 30
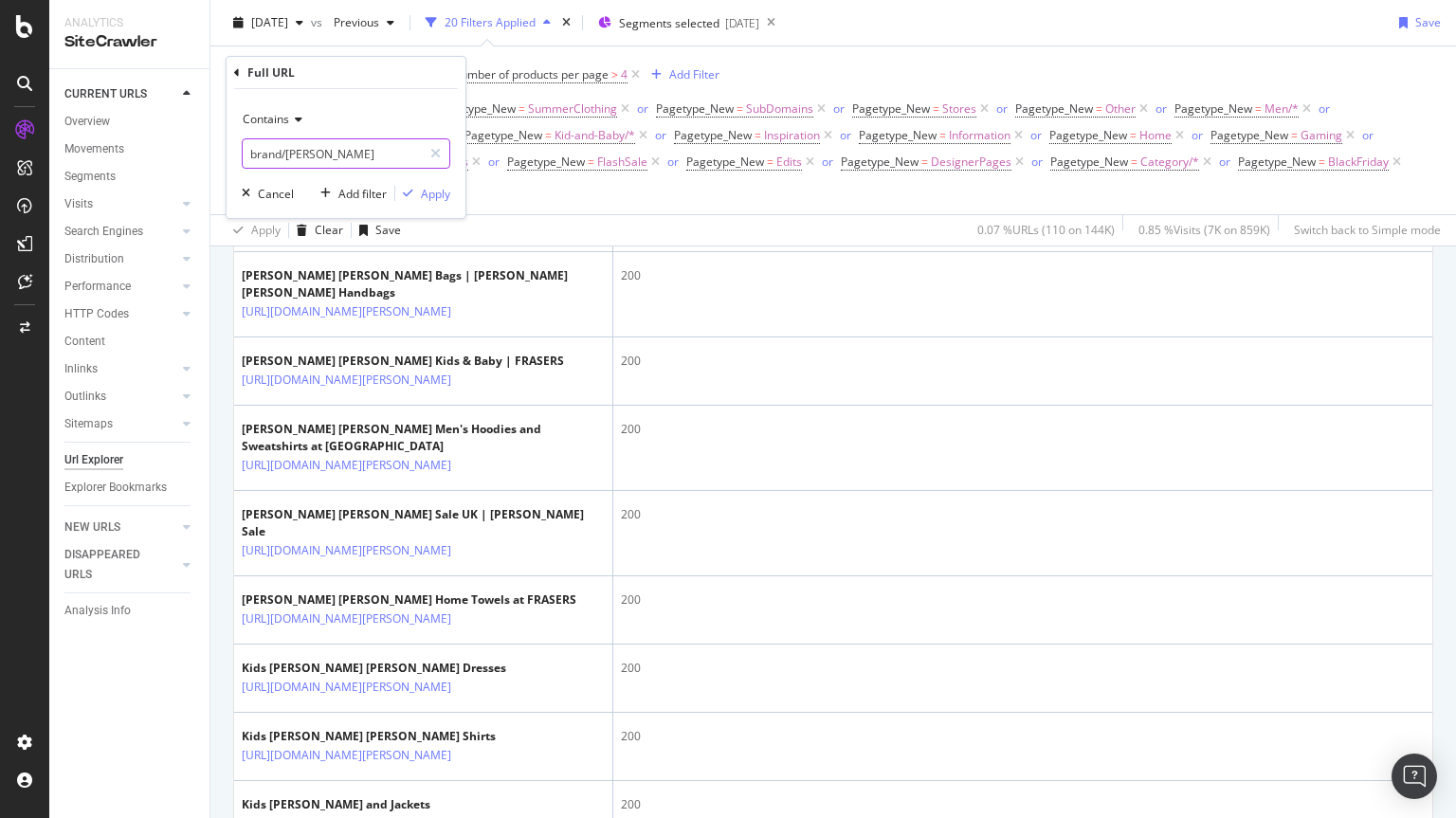
click at [248, 156] on input "brand/ralph-lauren" at bounding box center [332, 153] width 180 height 30
type input "/brand/ralph-lauren"
click at [417, 197] on div "button" at bounding box center [408, 193] width 26 height 12
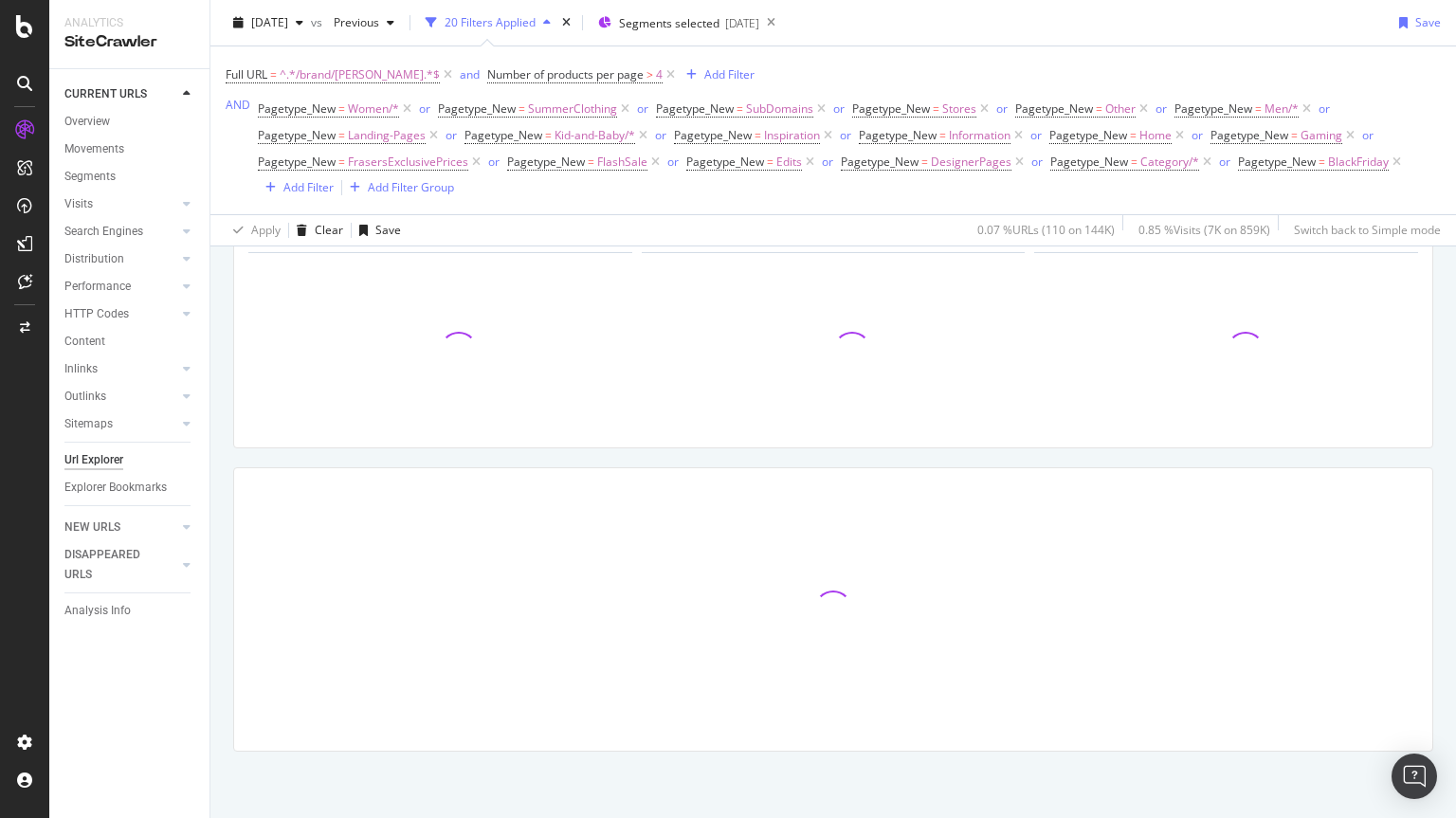
scroll to position [118, 0]
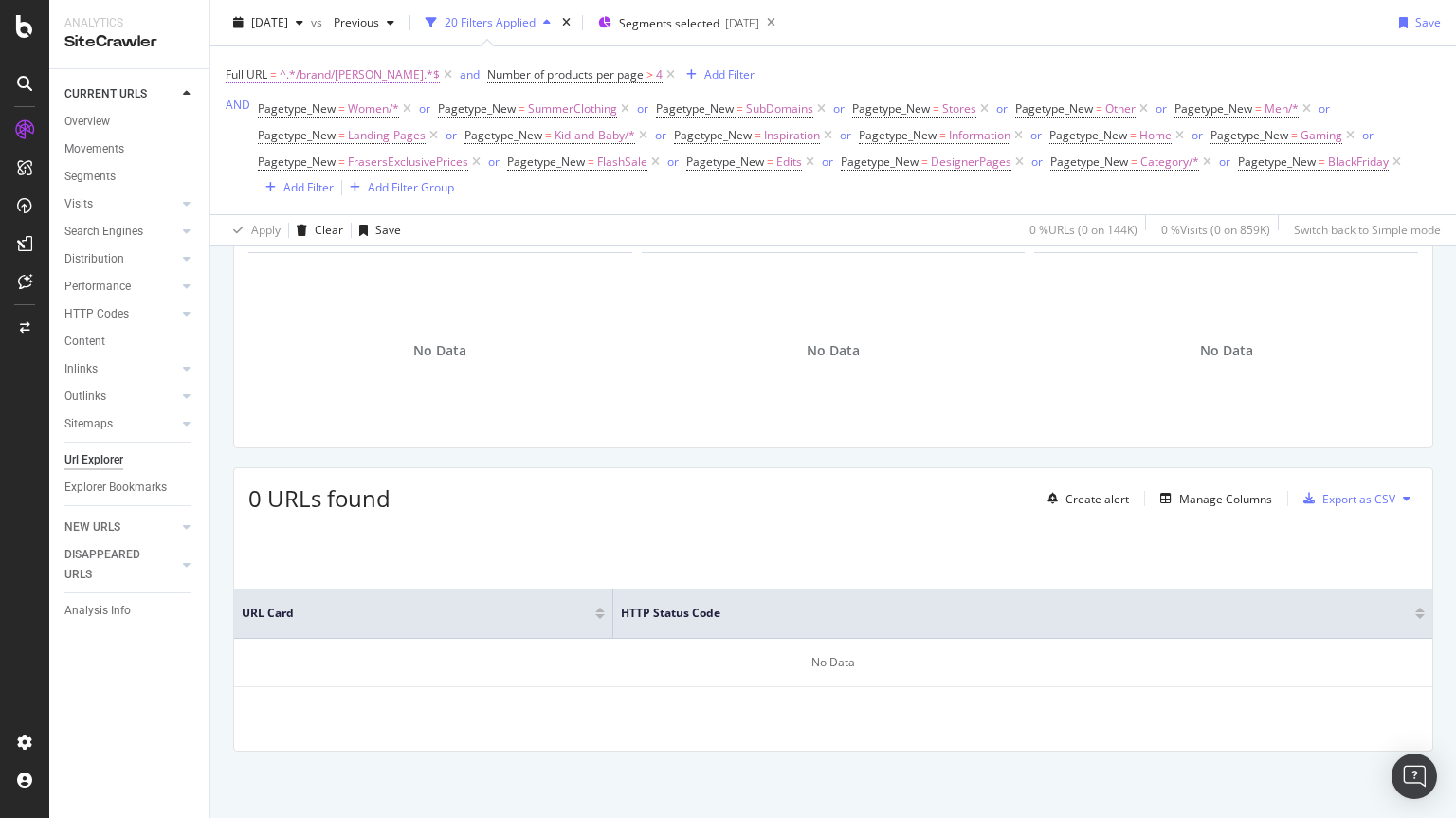
click at [316, 72] on span "^.*/brand/ralph-lauren.*$" at bounding box center [359, 75] width 160 height 27
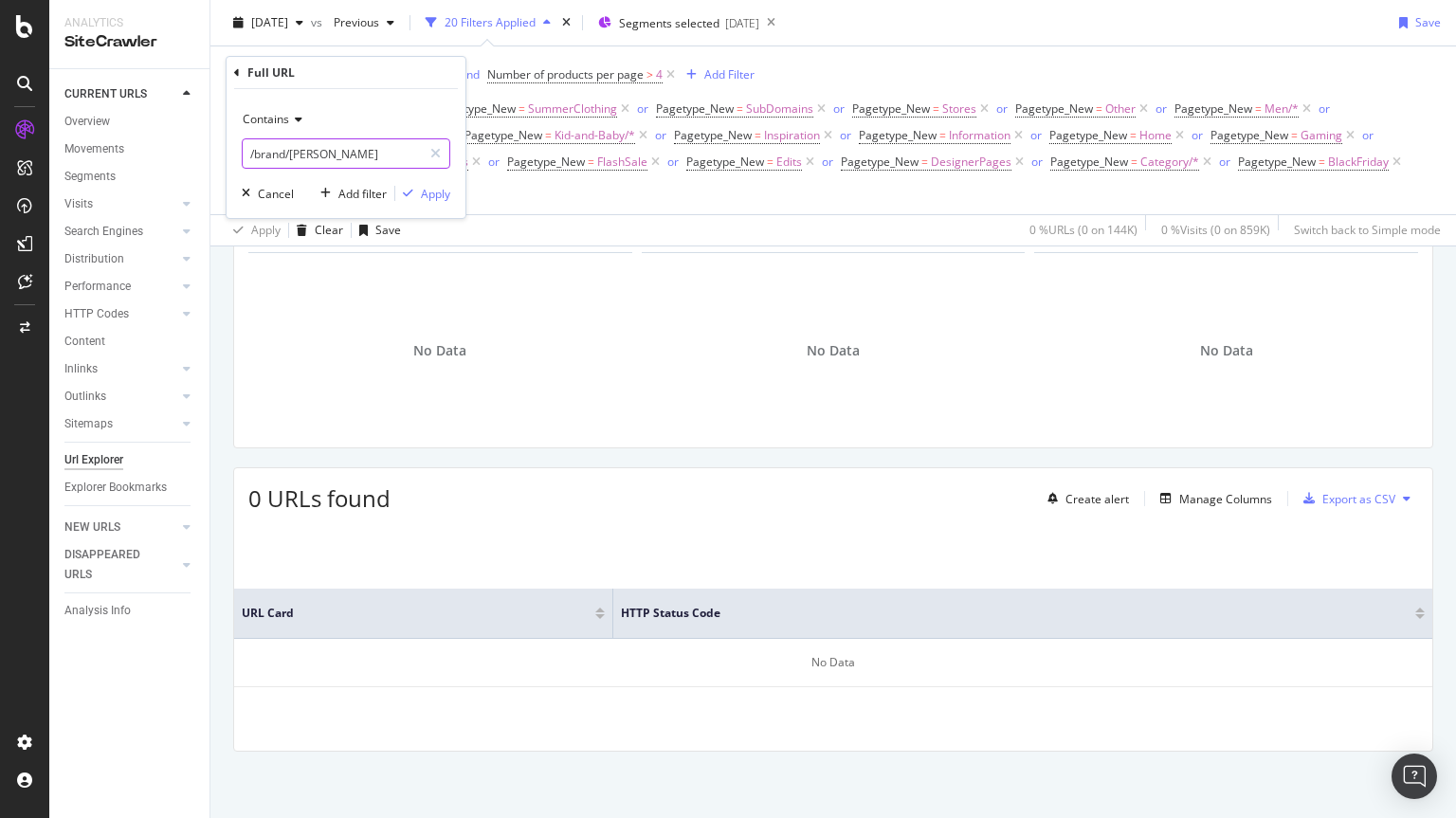
click at [285, 149] on input "/brand/ralph-lauren" at bounding box center [332, 153] width 180 height 30
click at [281, 151] on input "/brand/ralph-lauren" at bounding box center [332, 153] width 180 height 30
type input "/women/ralph-lauren"
click at [406, 191] on icon "button" at bounding box center [407, 193] width 11 height 12
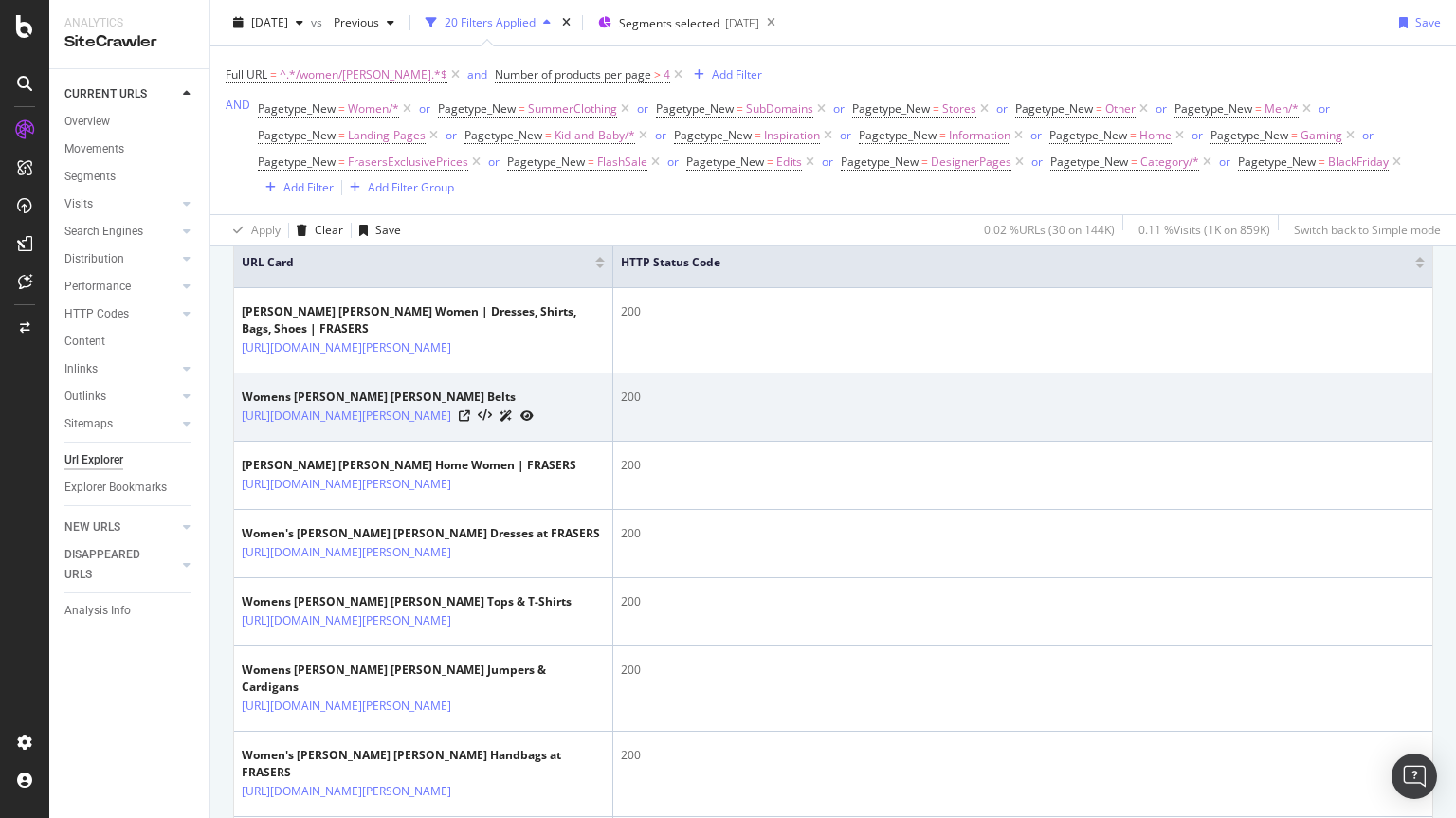
scroll to position [447, 0]
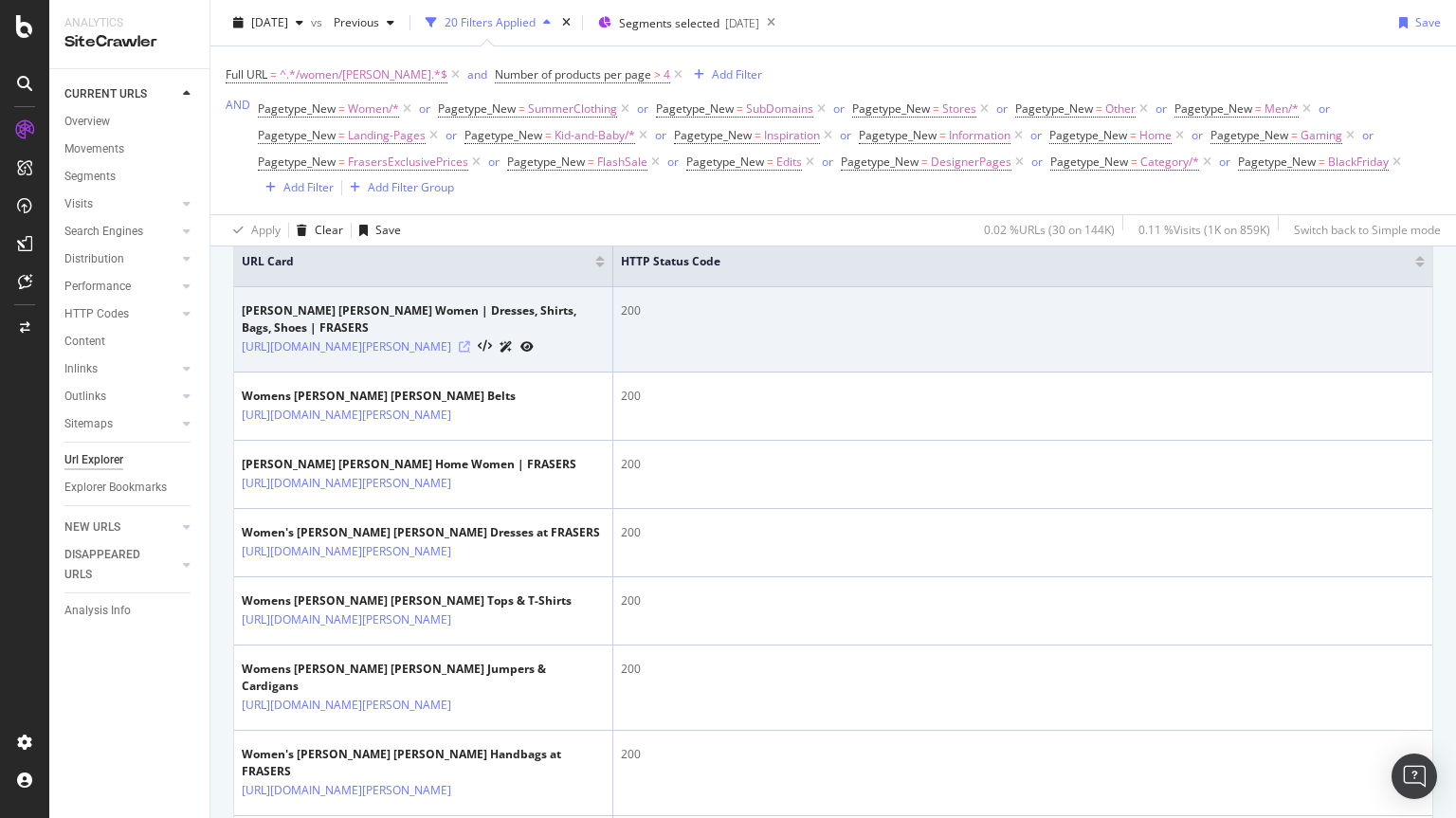
click at [470, 342] on icon at bounding box center [464, 348] width 12 height 12
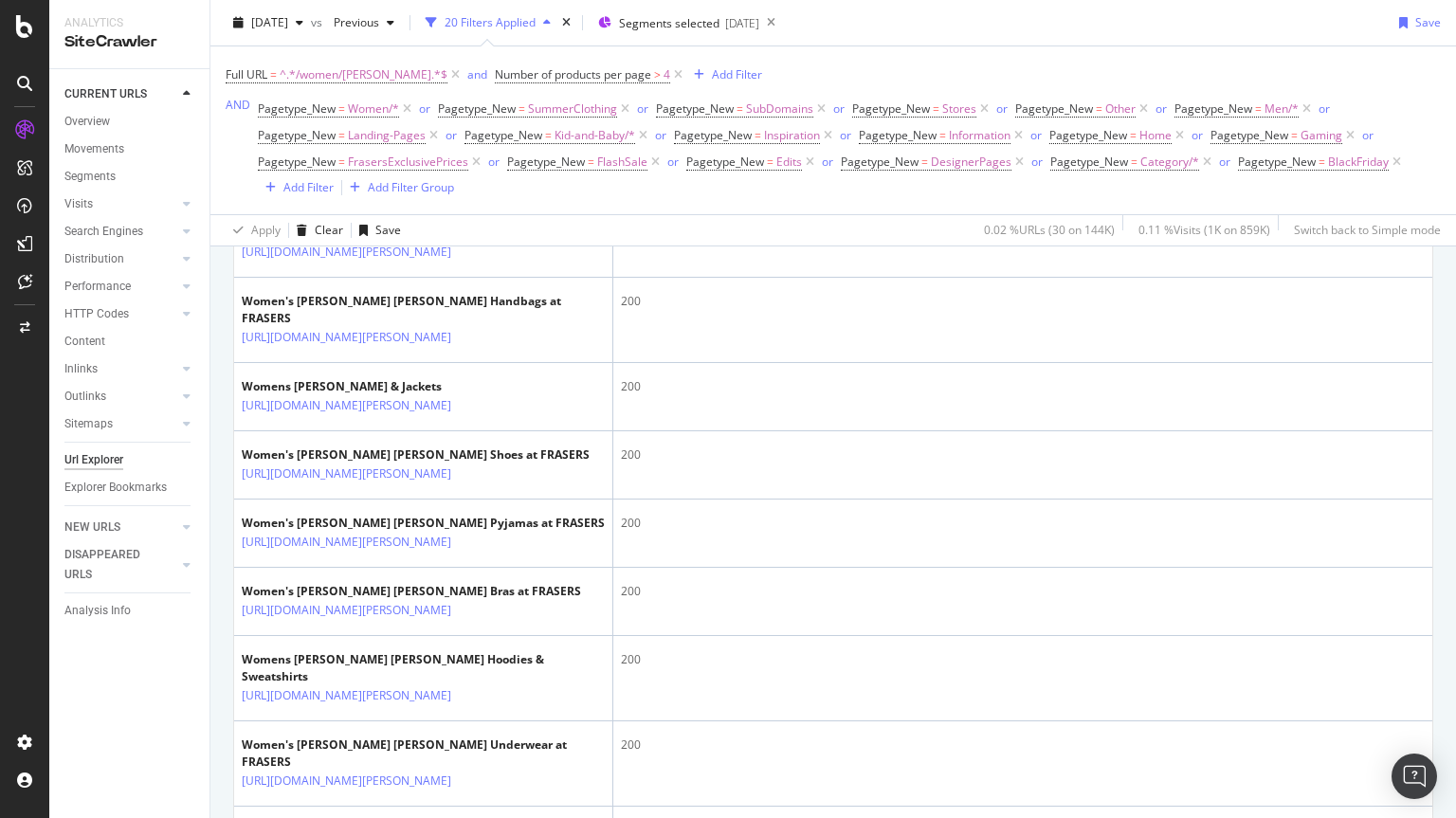
scroll to position [900, 0]
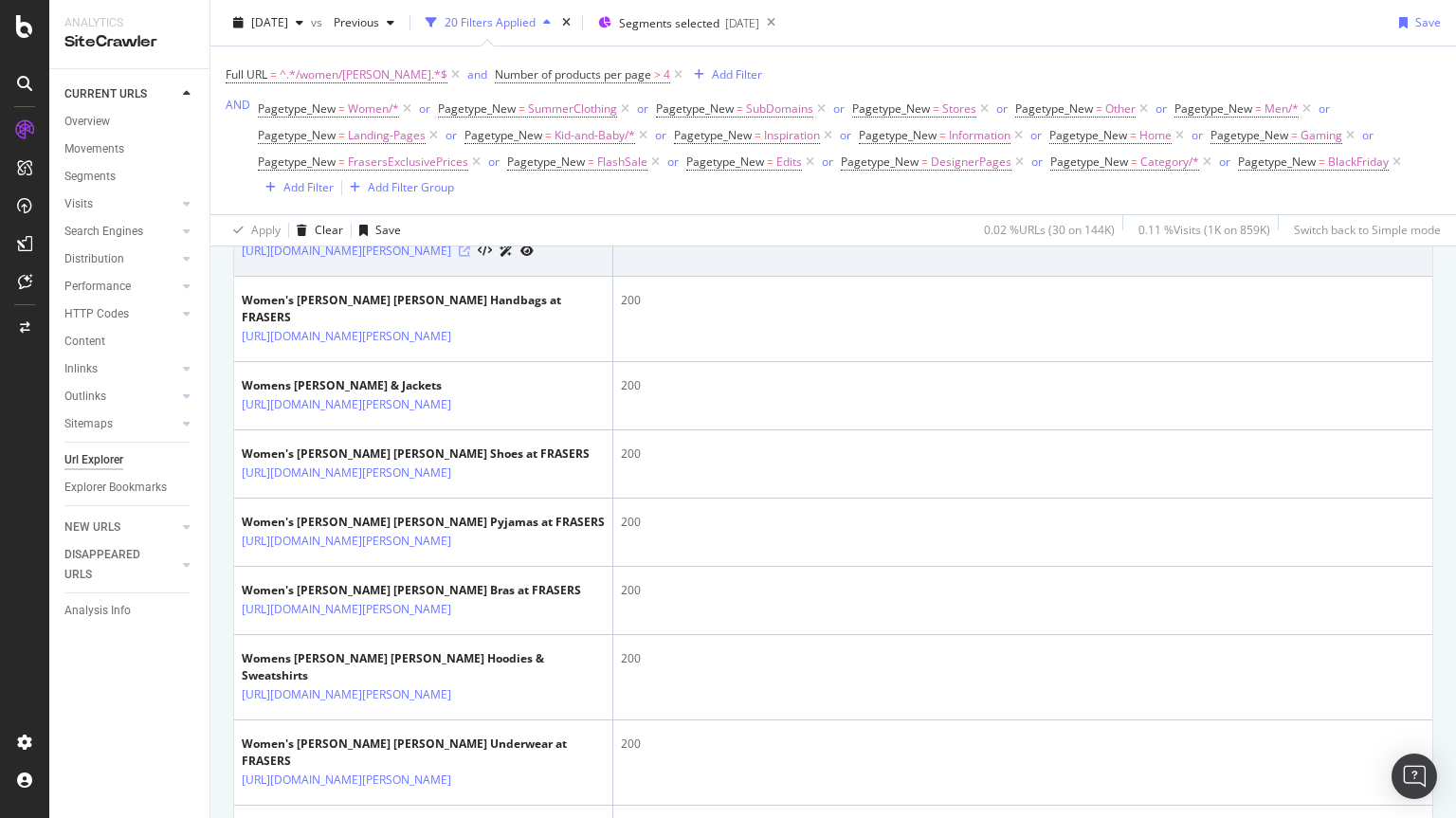
click at [470, 257] on icon at bounding box center [464, 251] width 12 height 12
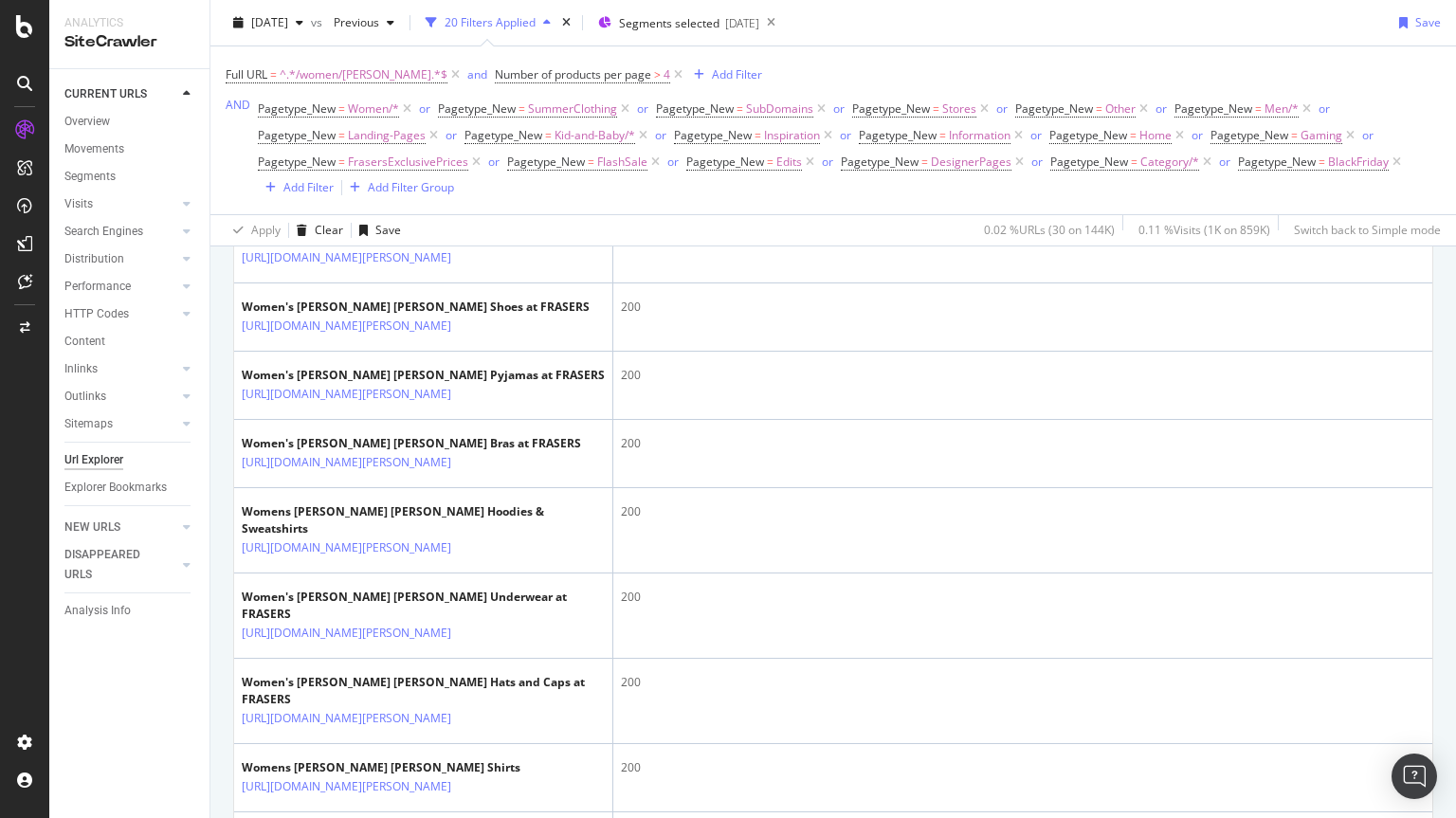
scroll to position [1095, 0]
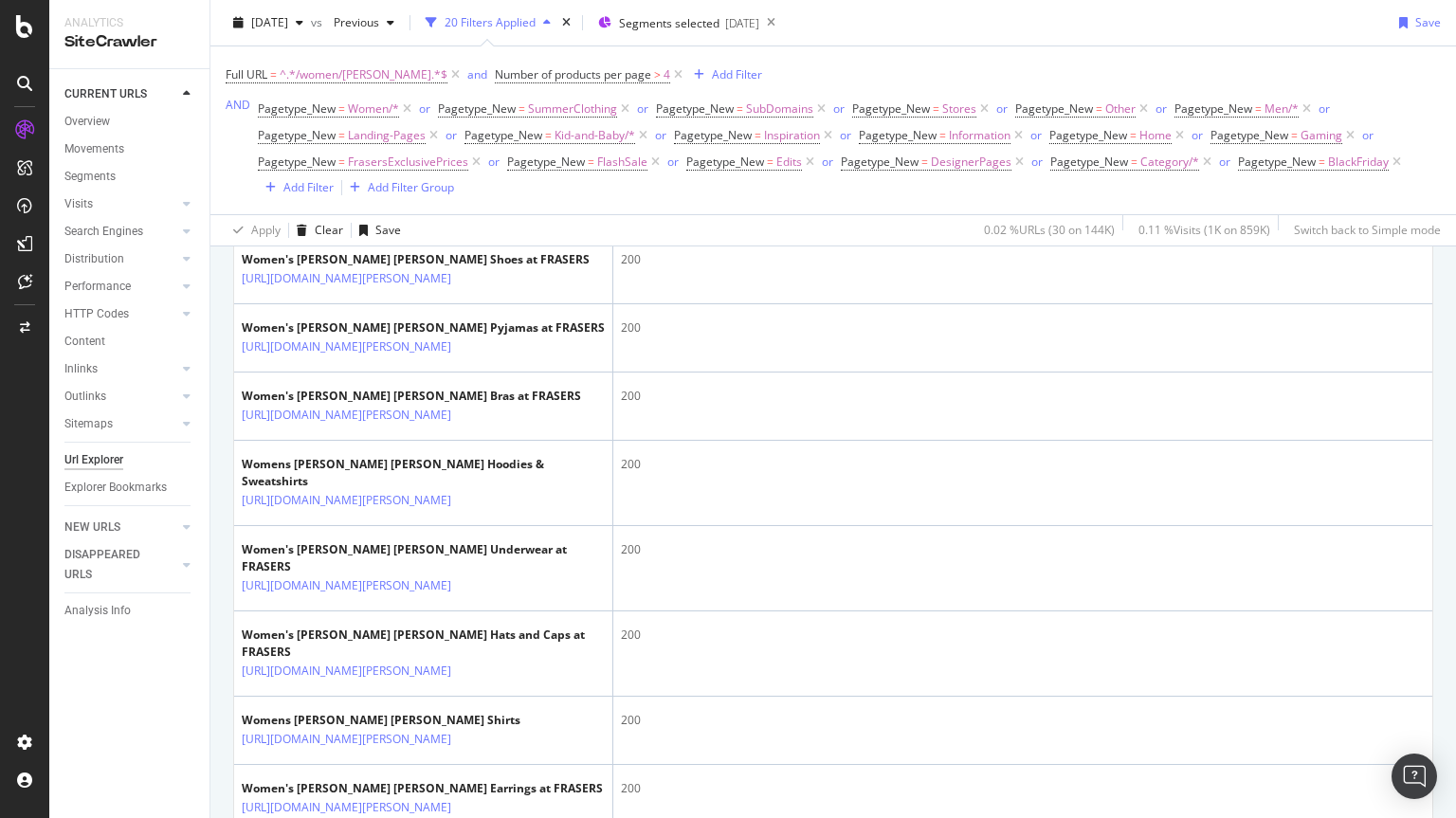
click at [470, 216] on icon at bounding box center [464, 211] width 12 height 12
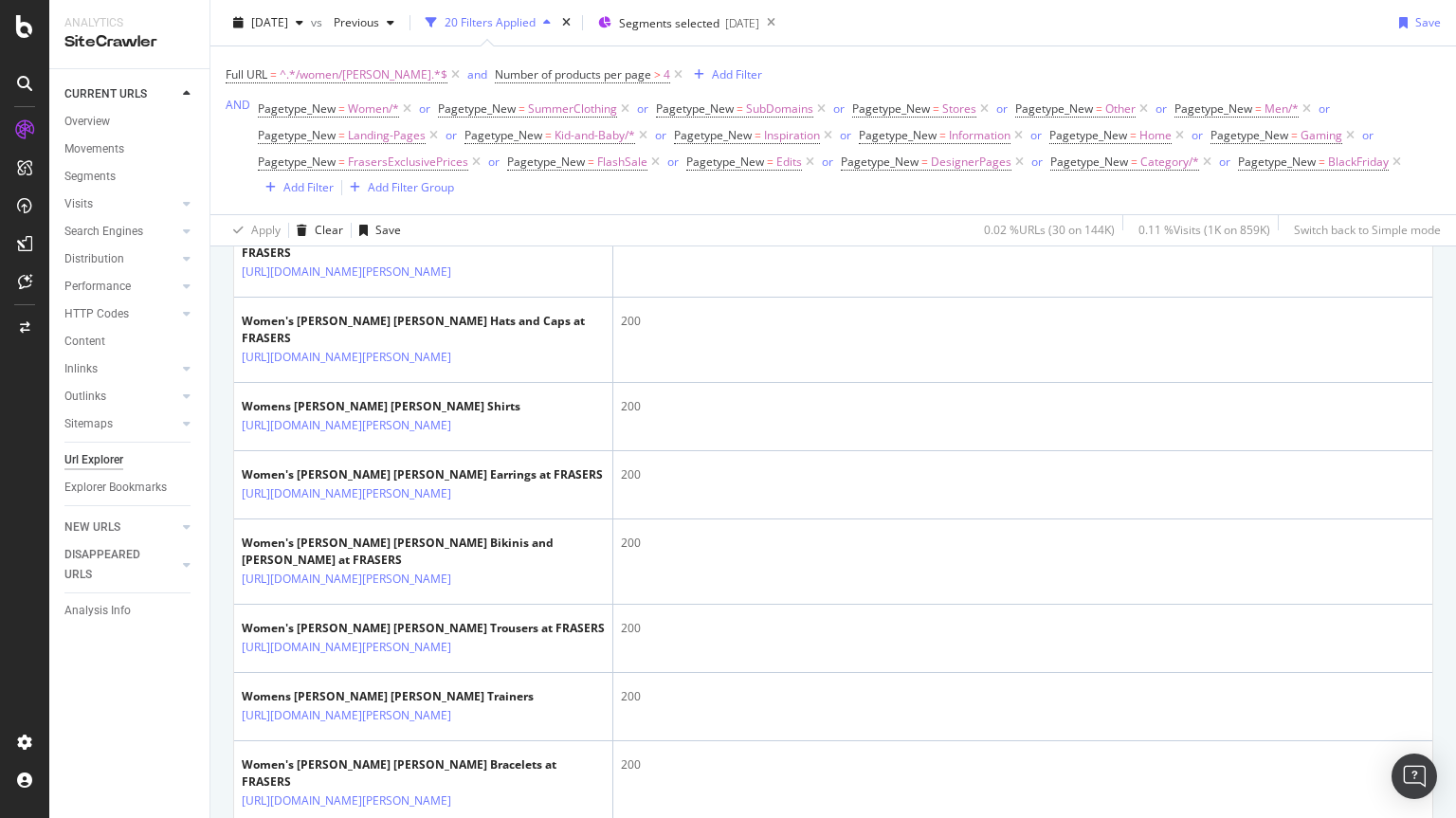
scroll to position [1410, 0]
click at [470, 191] on icon at bounding box center [464, 186] width 12 height 12
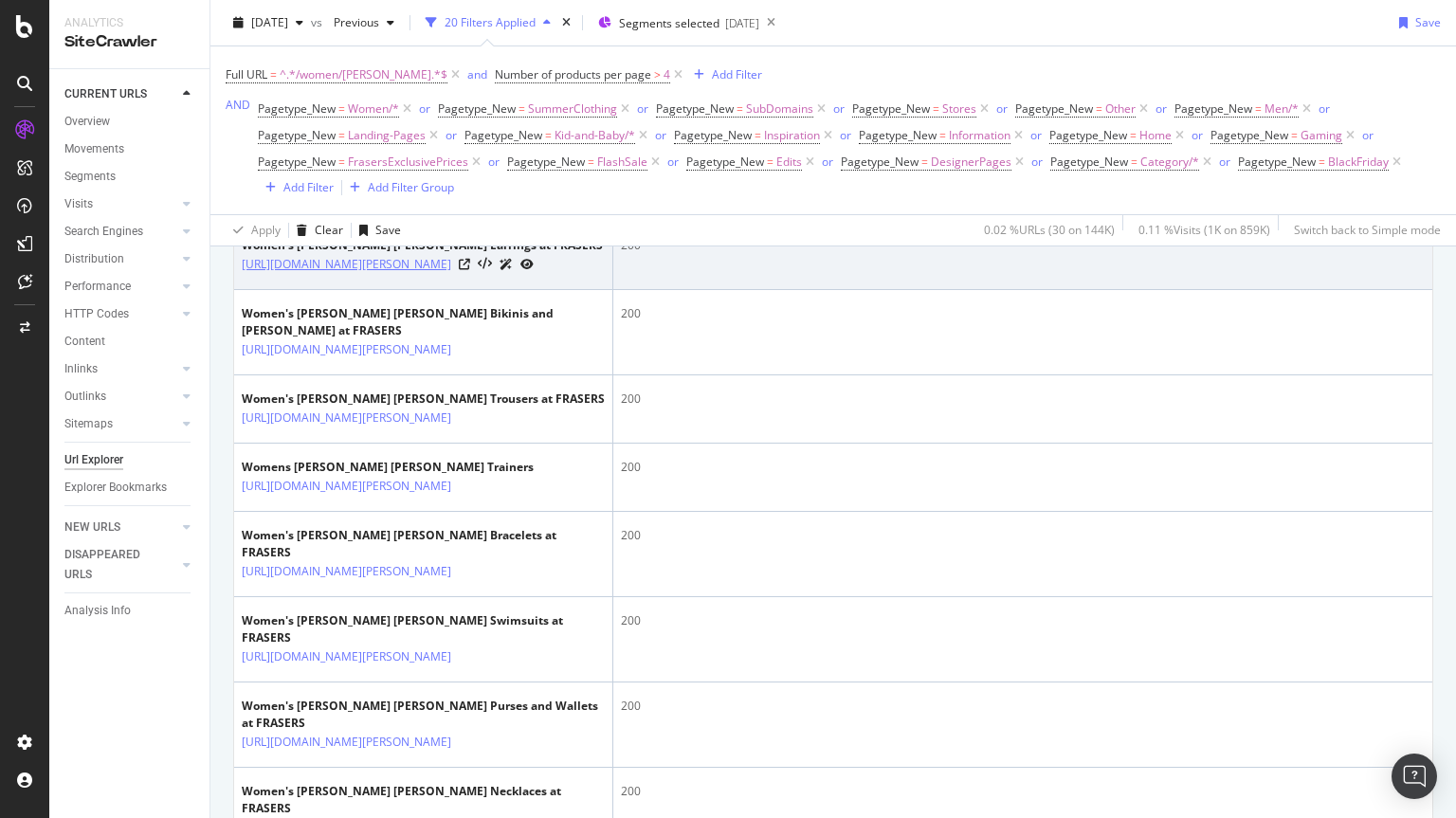
scroll to position [1633, 0]
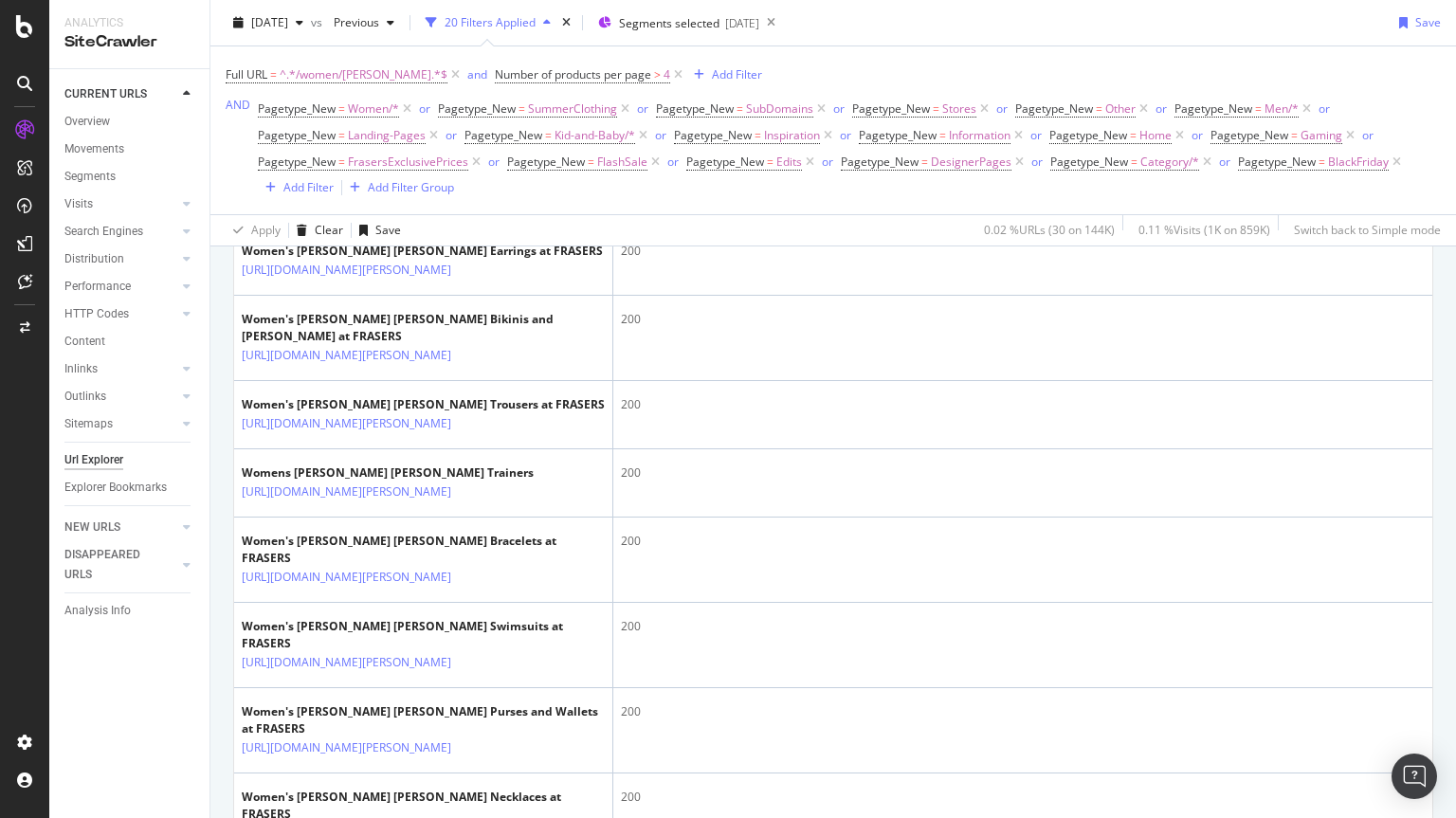
click at [470, 207] on icon at bounding box center [464, 202] width 12 height 12
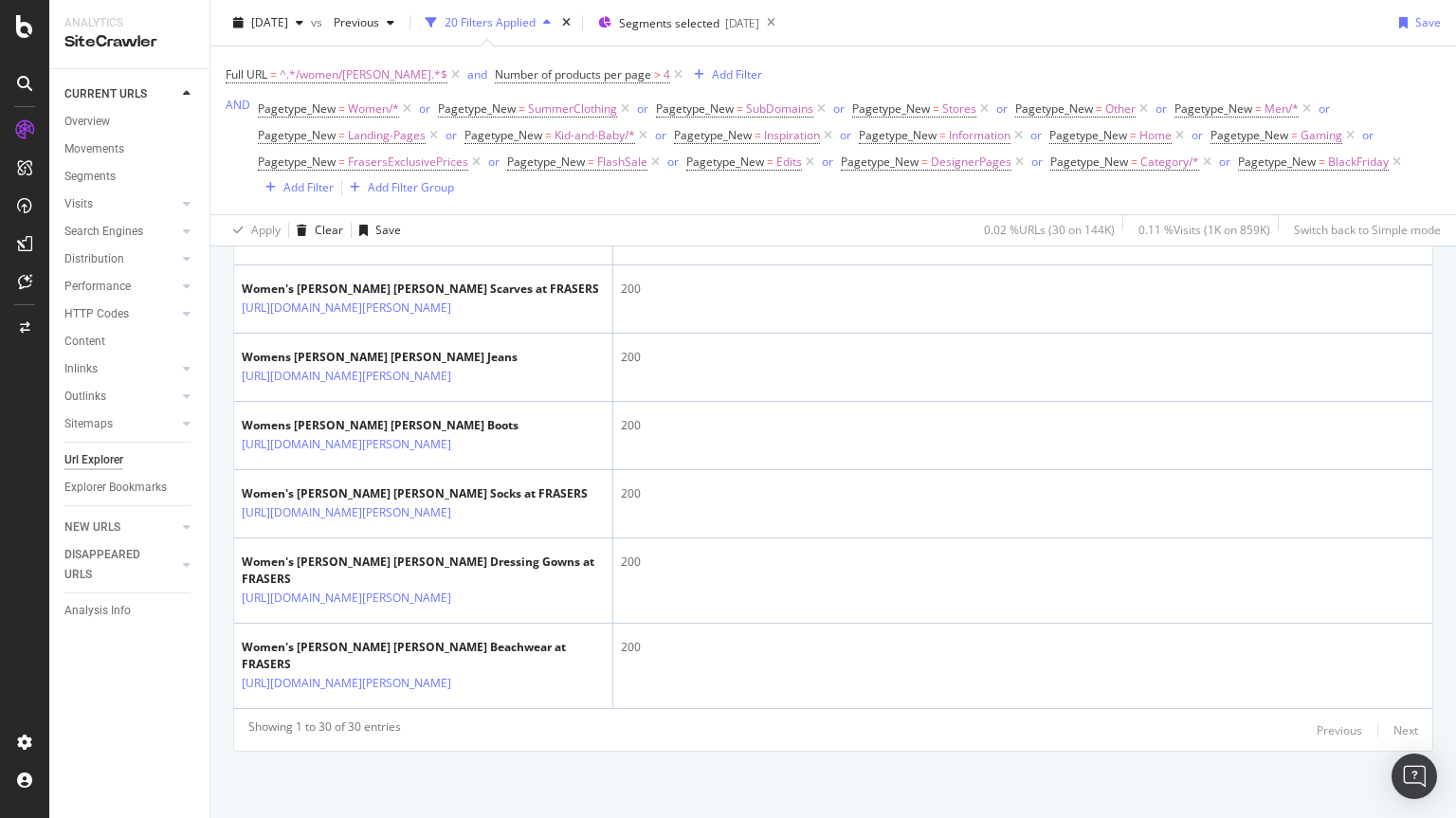
scroll to position [2614, 0]
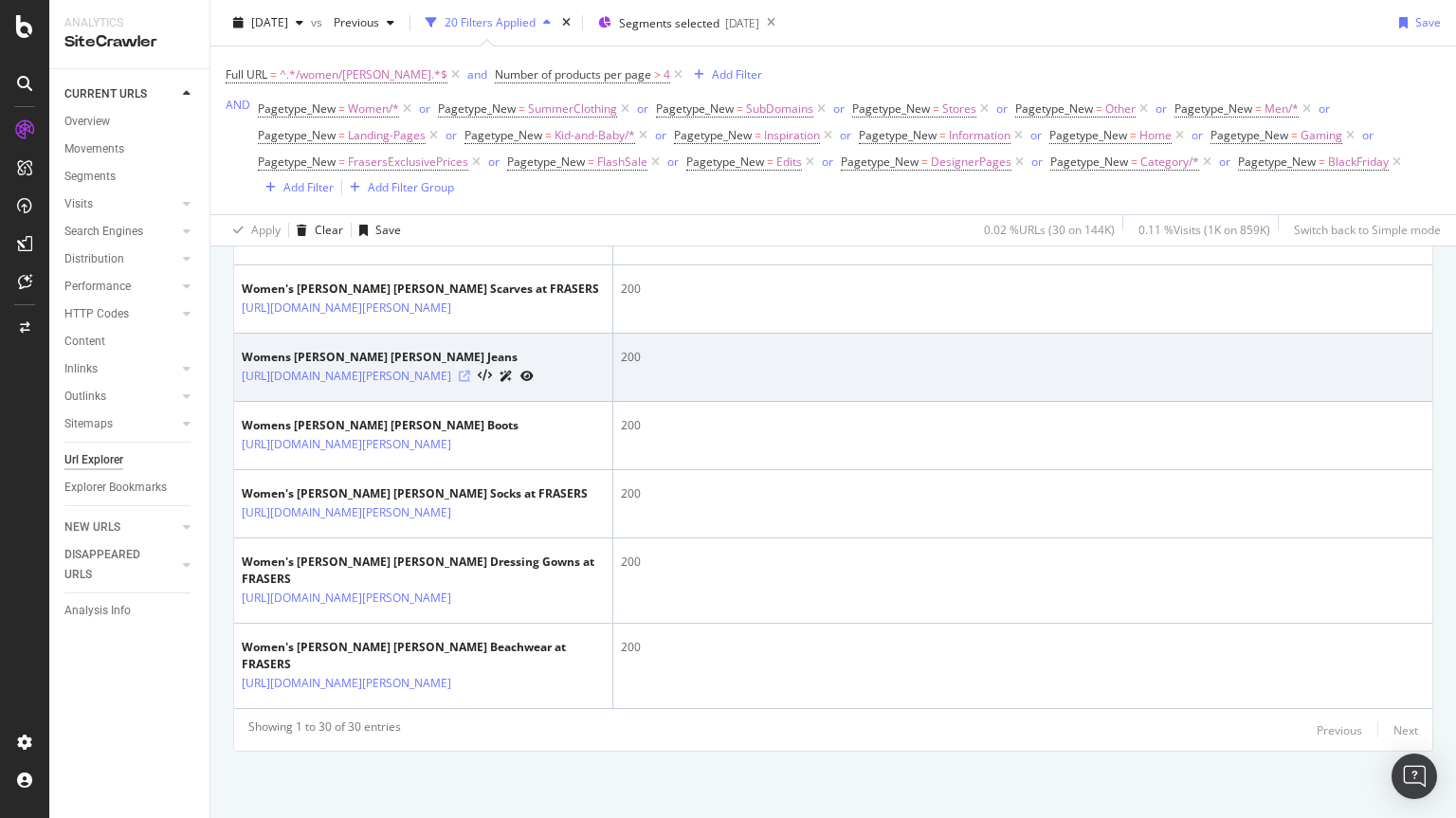
click at [470, 371] on icon at bounding box center [464, 377] width 12 height 12
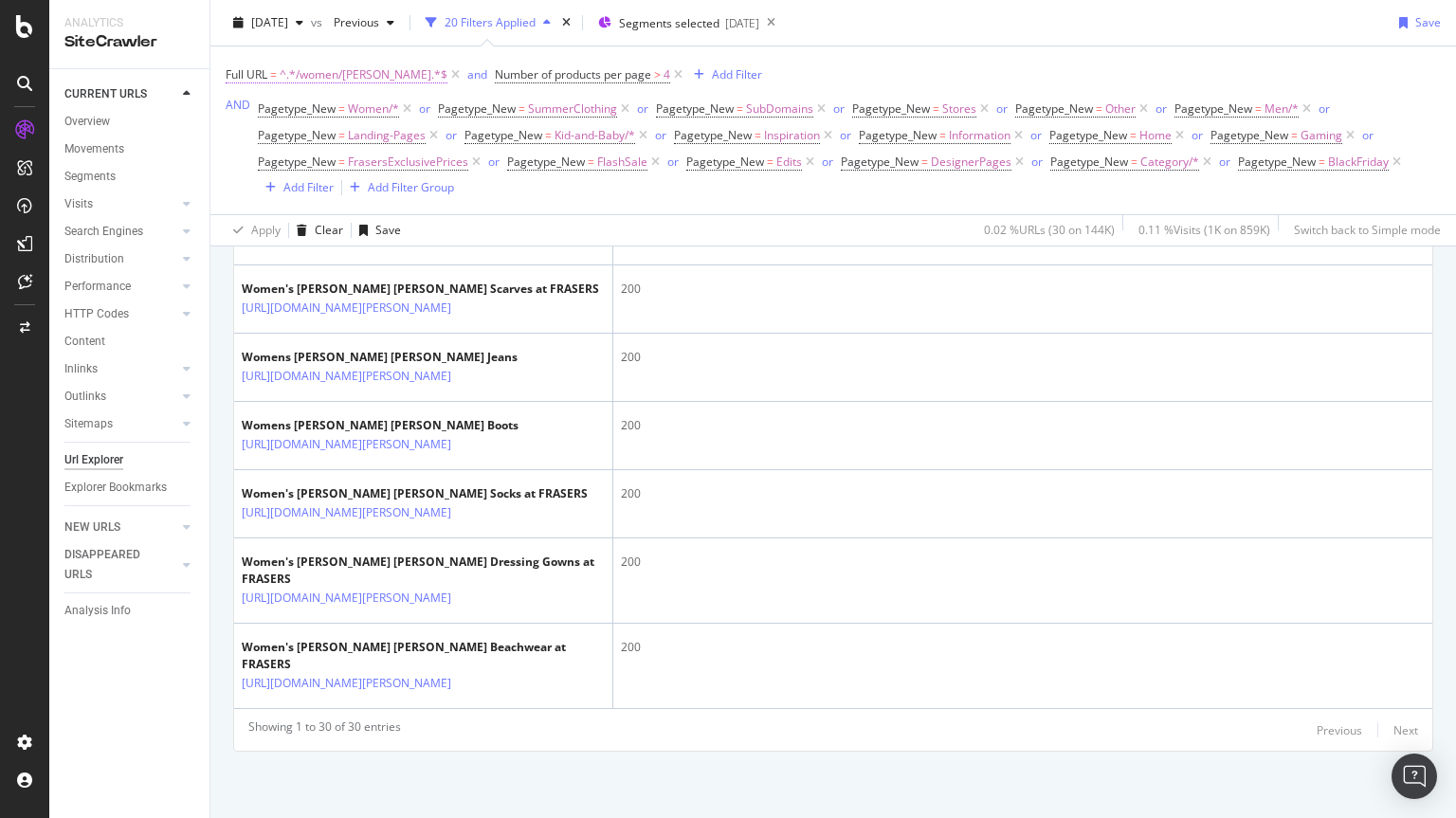
click at [344, 66] on span "^.*/women/ralph-lauren.*$" at bounding box center [363, 75] width 168 height 27
click at [363, 151] on input "/women/ralph-lauren" at bounding box center [332, 153] width 180 height 30
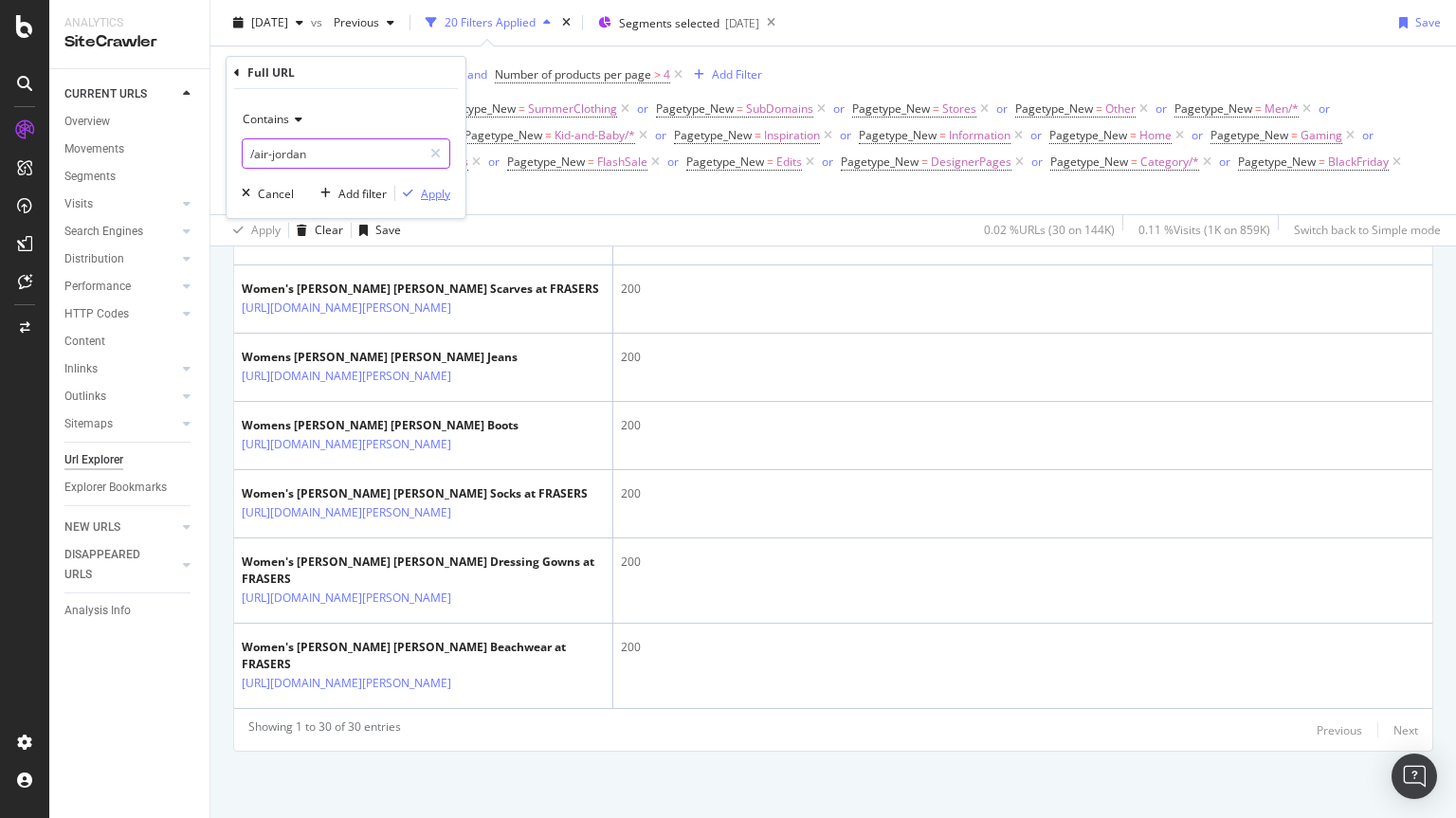
type input "/air-jordan"
click at [443, 194] on div "Apply" at bounding box center [436, 193] width 29 height 16
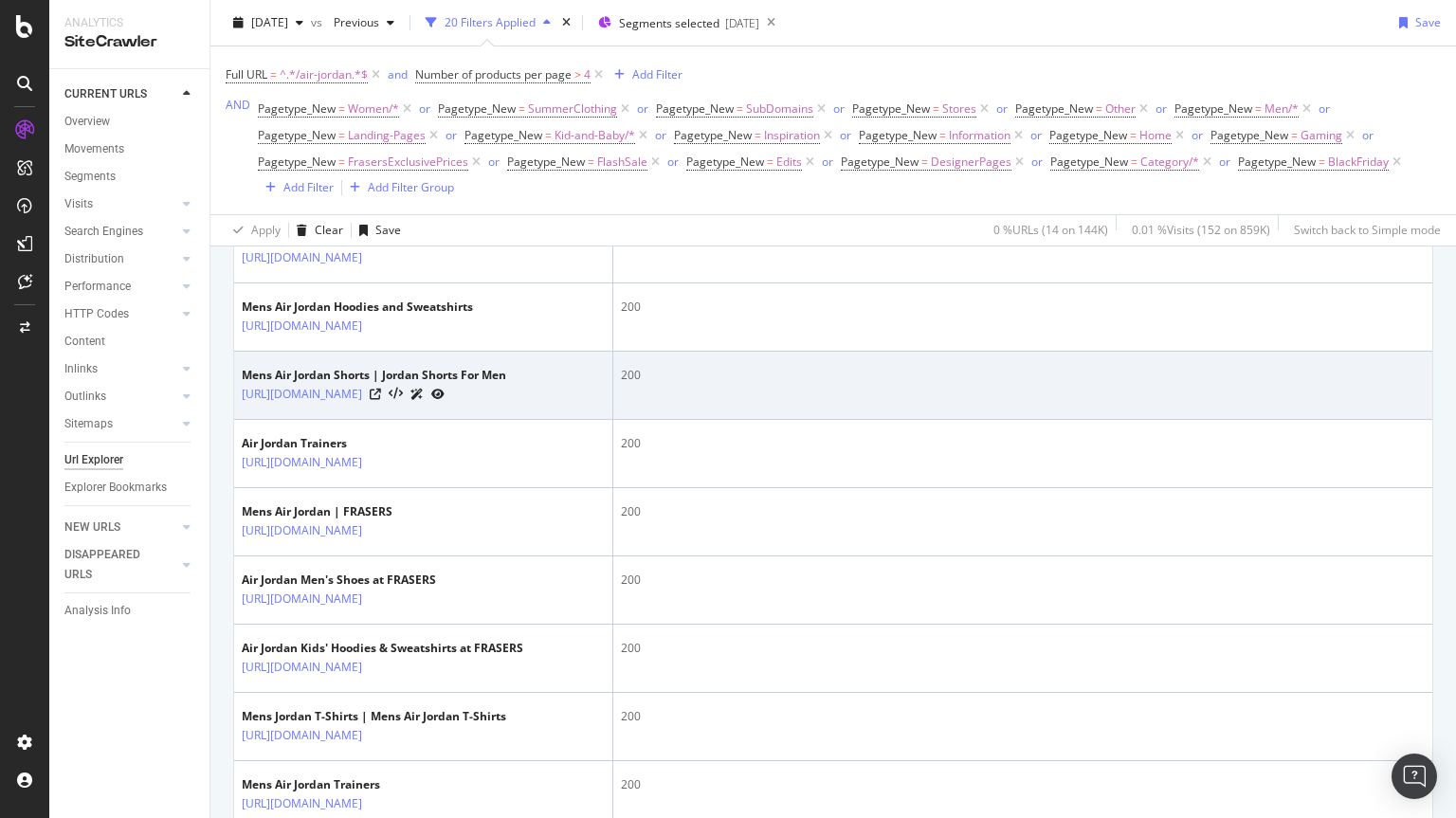
scroll to position [519, 0]
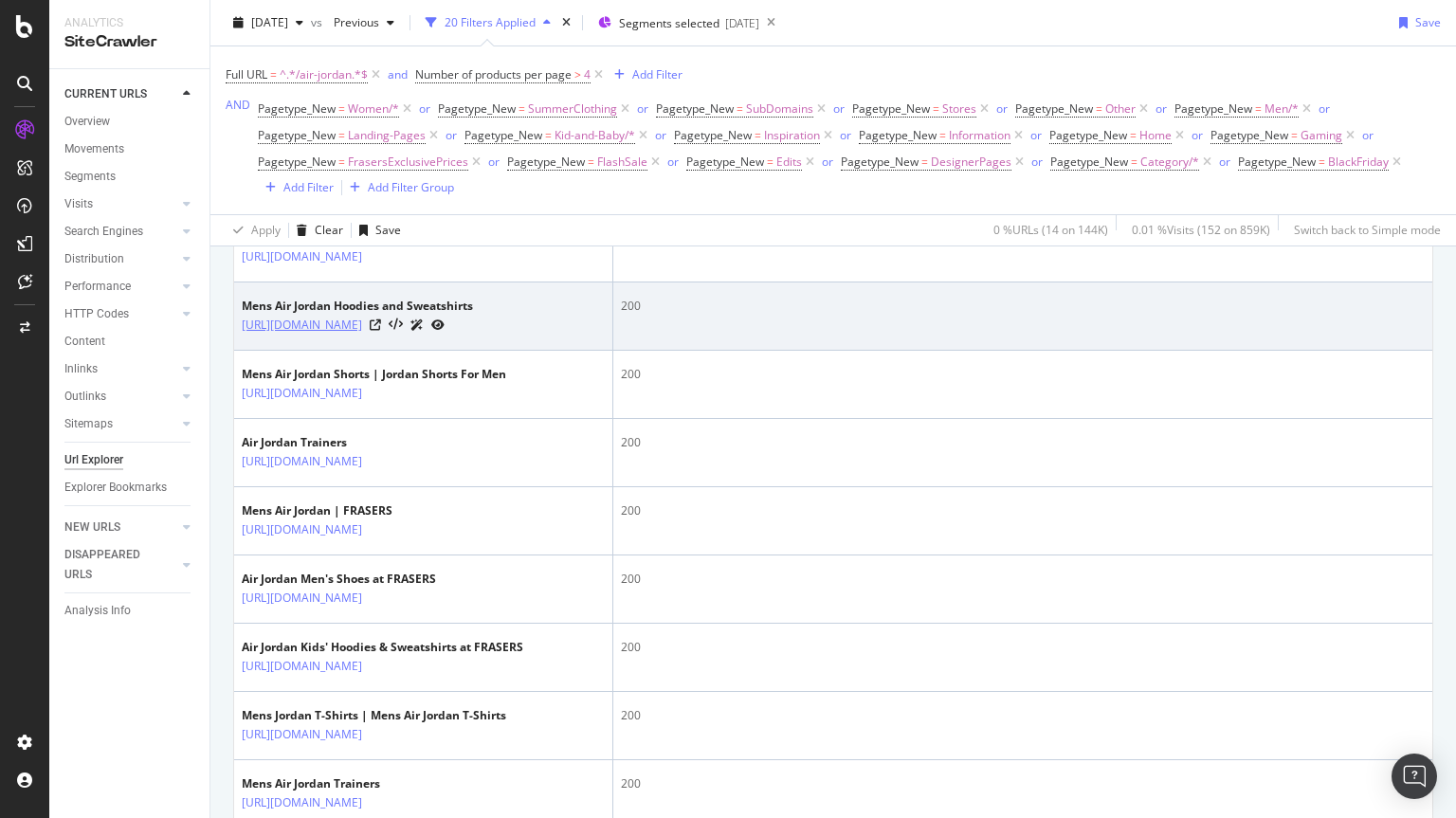
drag, startPoint x: 384, startPoint y: 374, endPoint x: 417, endPoint y: 337, distance: 49.6
click at [417, 337] on td "Mens Air Jordan Hoodies and Sweatshirts https://www.houseoffraser.co.uk/men/hoo…" at bounding box center [424, 317] width 379 height 69
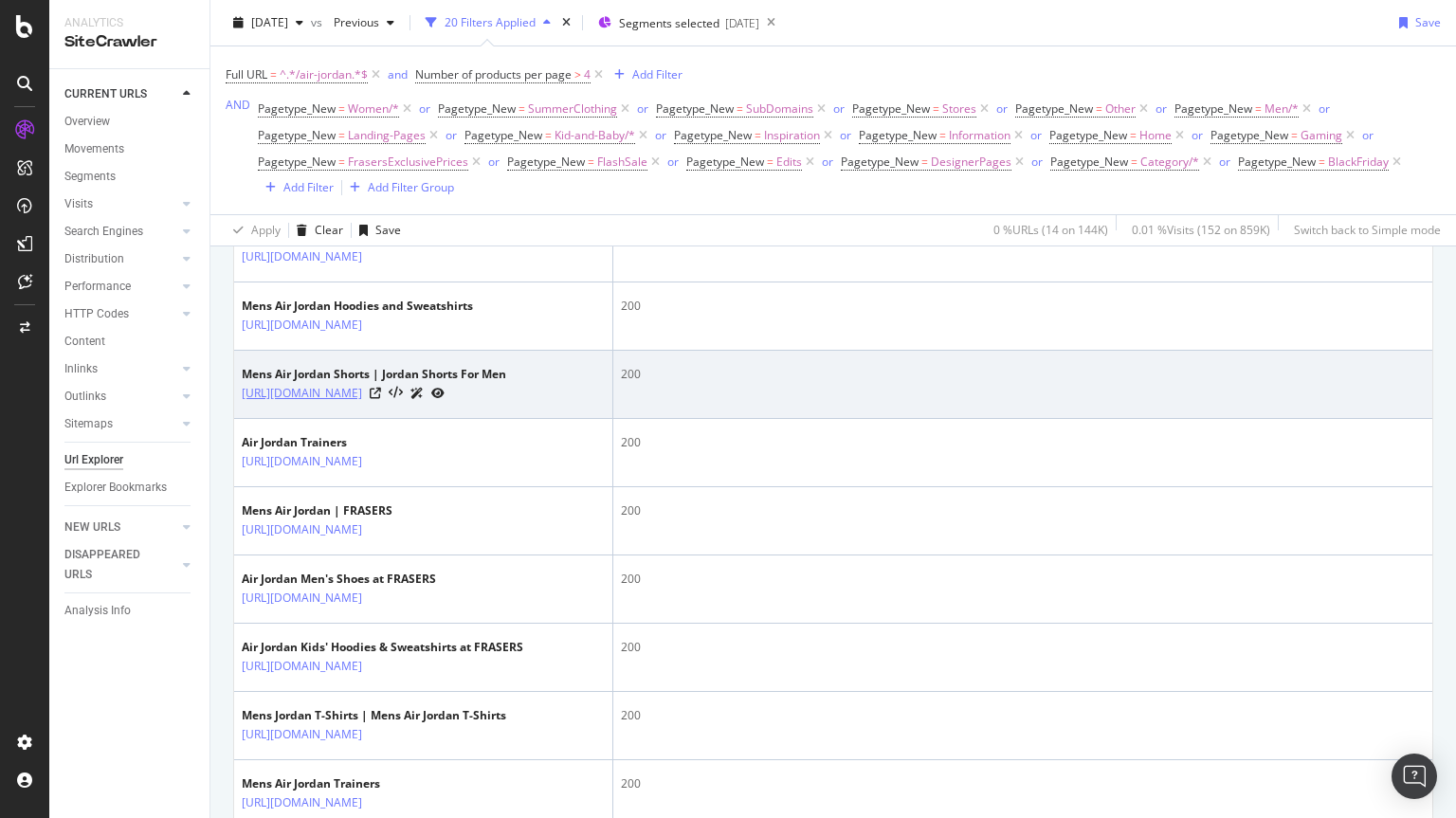
drag, startPoint x: 288, startPoint y: 460, endPoint x: 417, endPoint y: 432, distance: 132.0
click at [417, 419] on td "Mens Air Jordan Shorts | Jordan Shorts For Men https://www.houseoffraser.co.uk/…" at bounding box center [424, 385] width 379 height 69
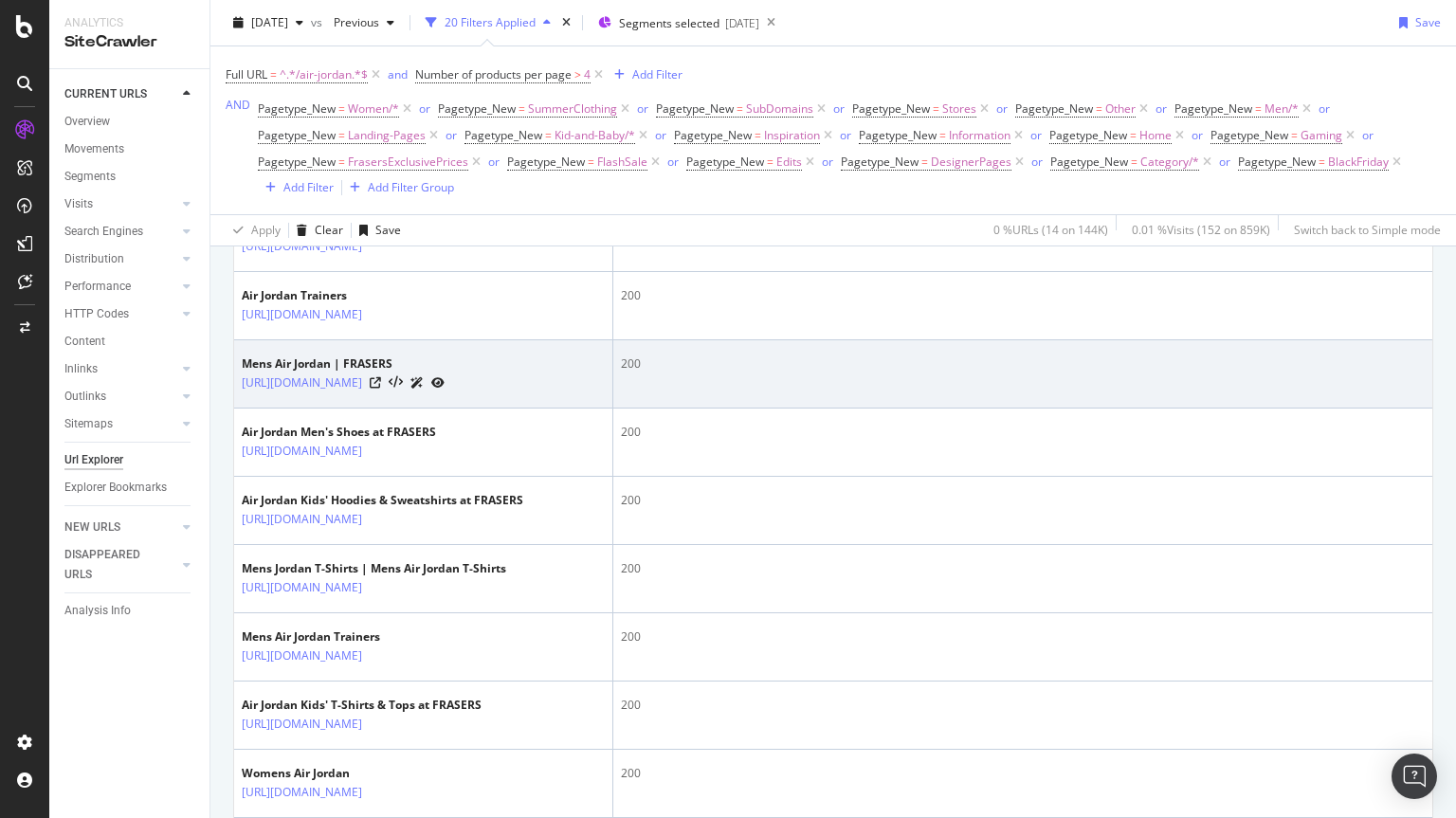
scroll to position [709, 0]
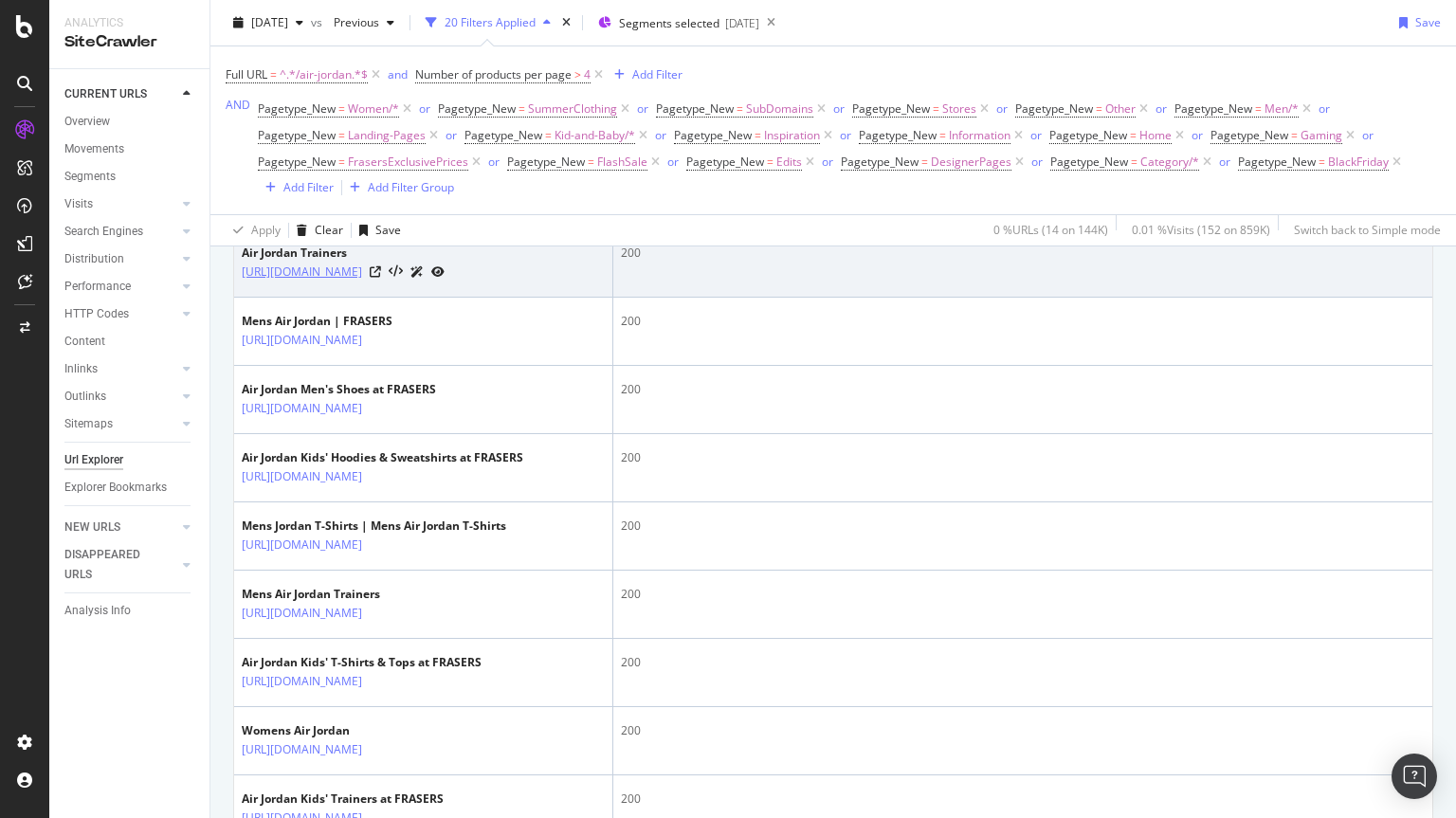
drag, startPoint x: 348, startPoint y: 357, endPoint x: 415, endPoint y: 321, distance: 76.1
click at [415, 298] on td "Air Jordan Trainers https://www.houseoffraser.co.uk/shoes-and-boots/trainers/ai…" at bounding box center [424, 264] width 379 height 69
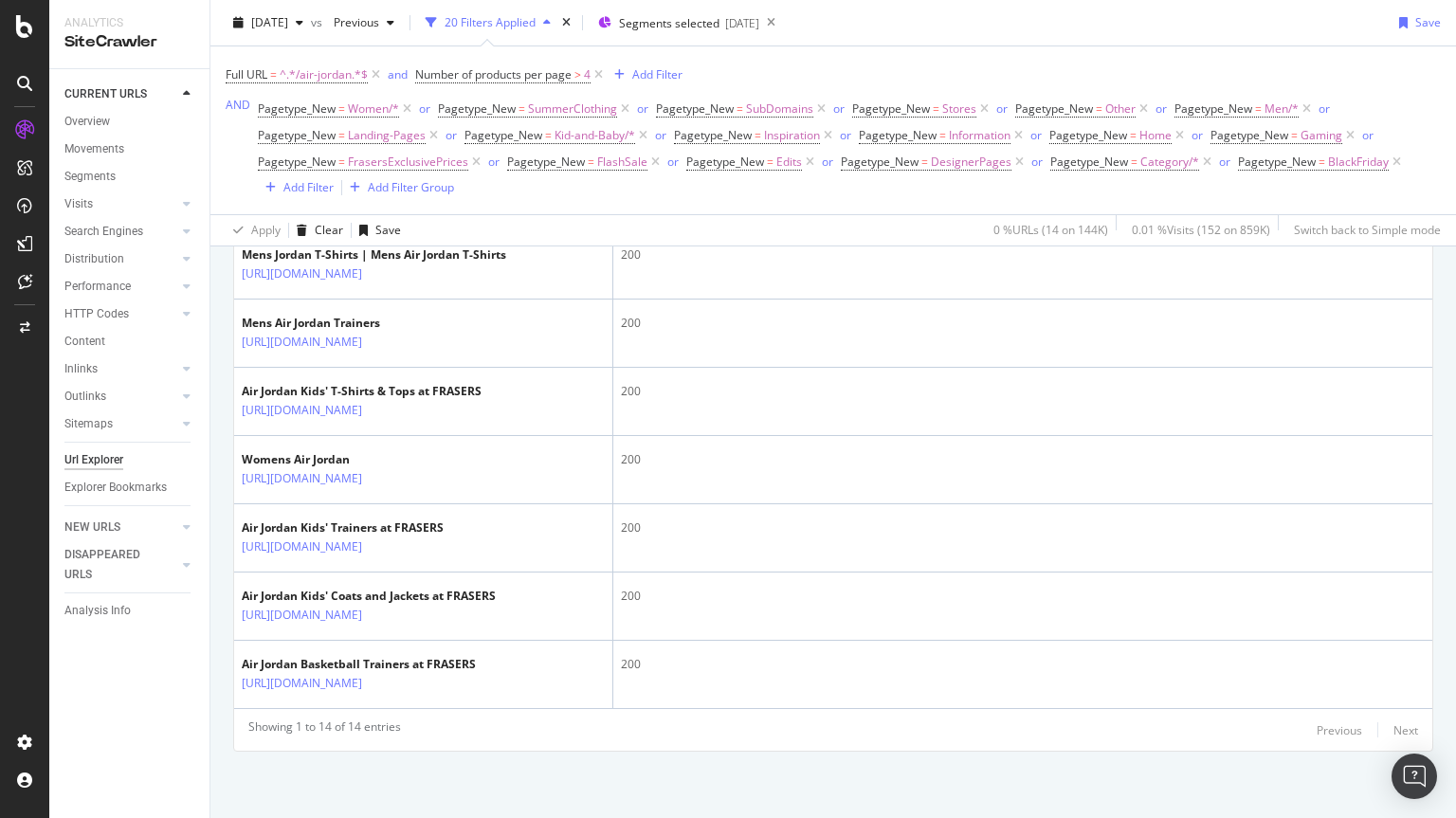
scroll to position [1170, 0]
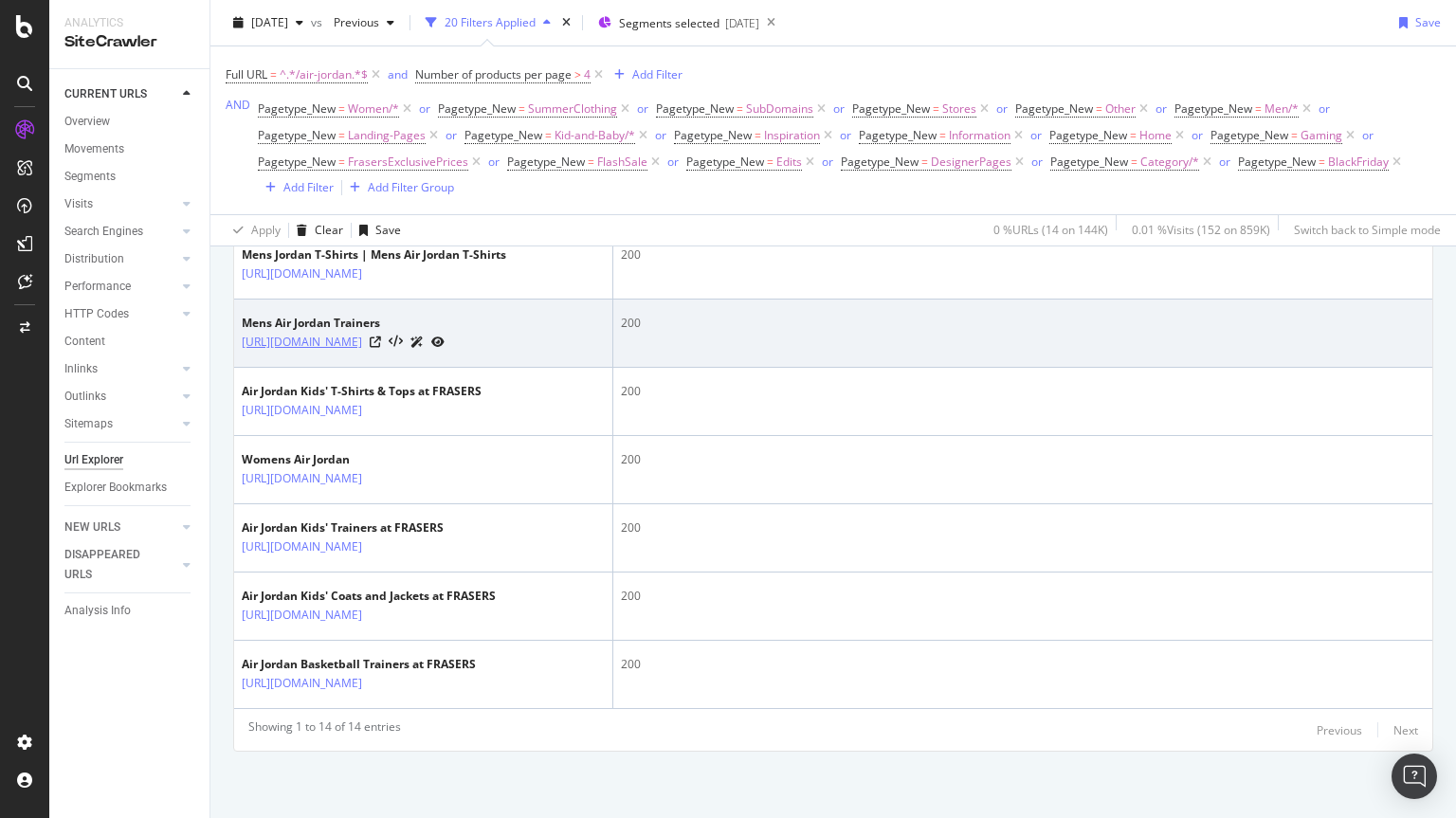
drag, startPoint x: 389, startPoint y: 311, endPoint x: 417, endPoint y: 281, distance: 41.0
click at [417, 300] on td "Mens Air Jordan Trainers https://www.houseoffraser.co.uk/shoes-and-boots/mens-t…" at bounding box center [424, 334] width 379 height 69
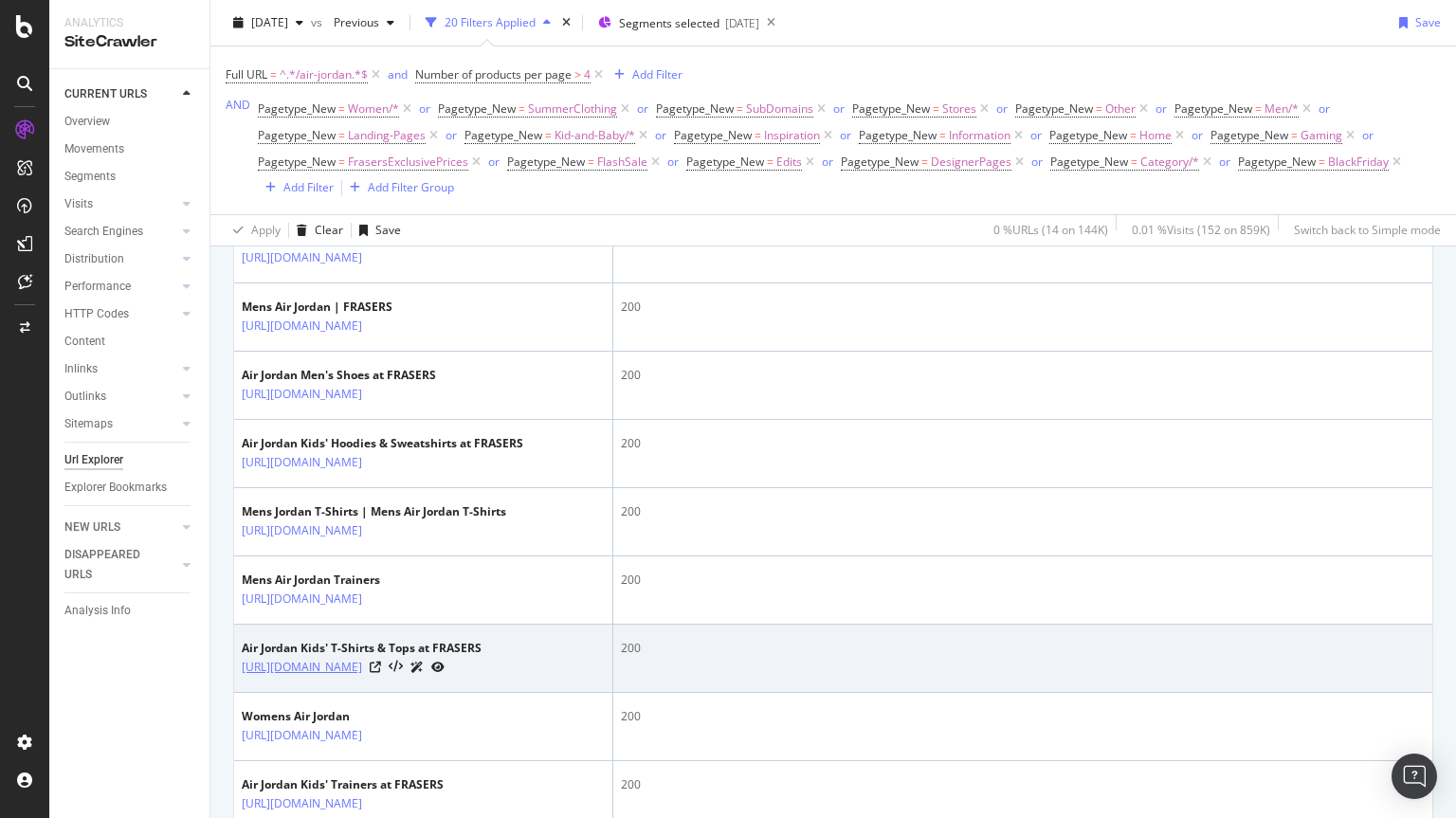
scroll to position [734, 0]
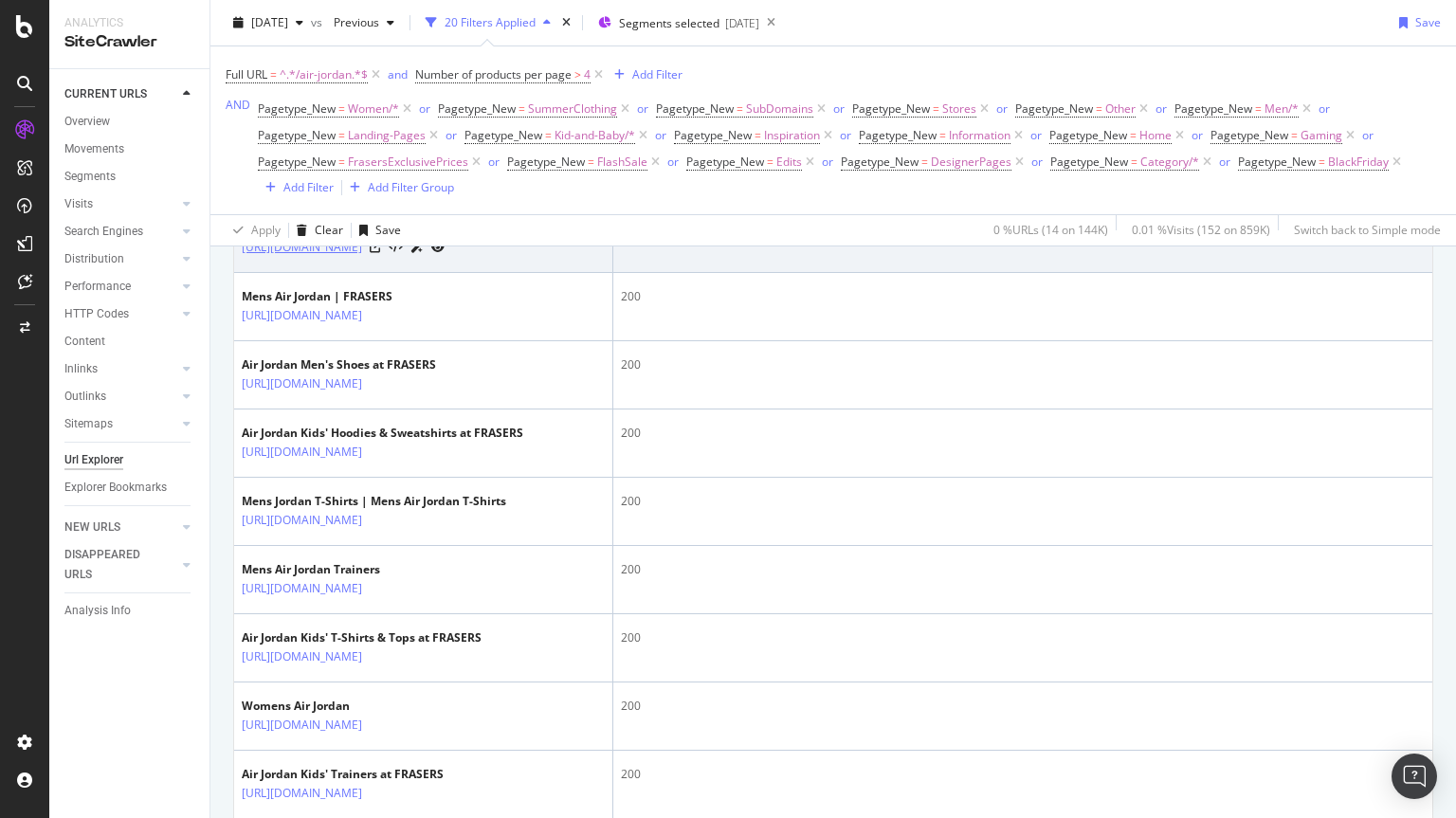
drag, startPoint x: 346, startPoint y: 330, endPoint x: 416, endPoint y: 299, distance: 76.6
click at [416, 273] on td "Air Jordan Trainers https://www.houseoffraser.co.uk/shoes-and-boots/trainers/ai…" at bounding box center [424, 240] width 379 height 69
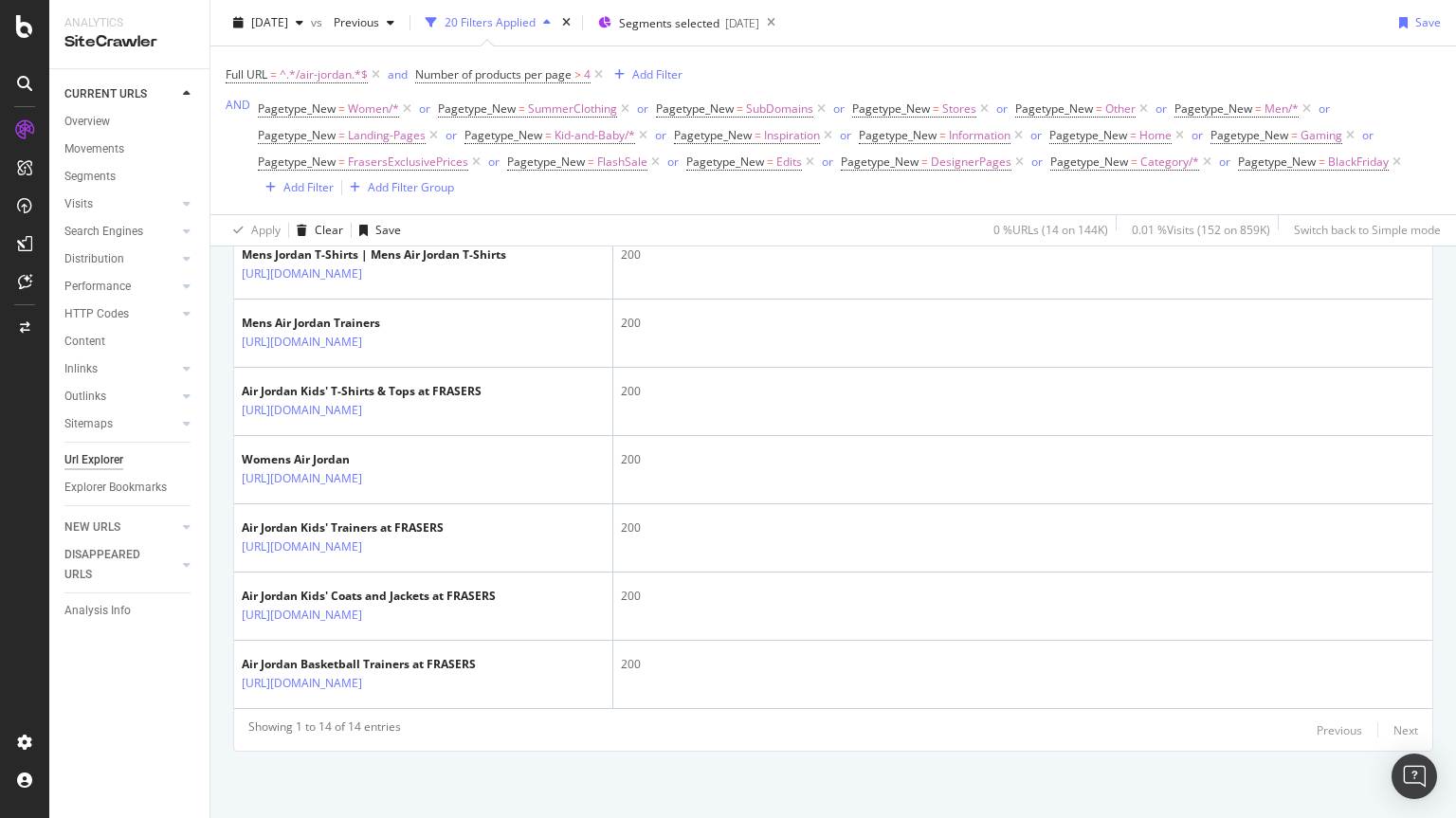
scroll to position [1197, 0]
click at [322, 69] on span "^.*/air-jordan.*$" at bounding box center [324, 75] width 88 height 27
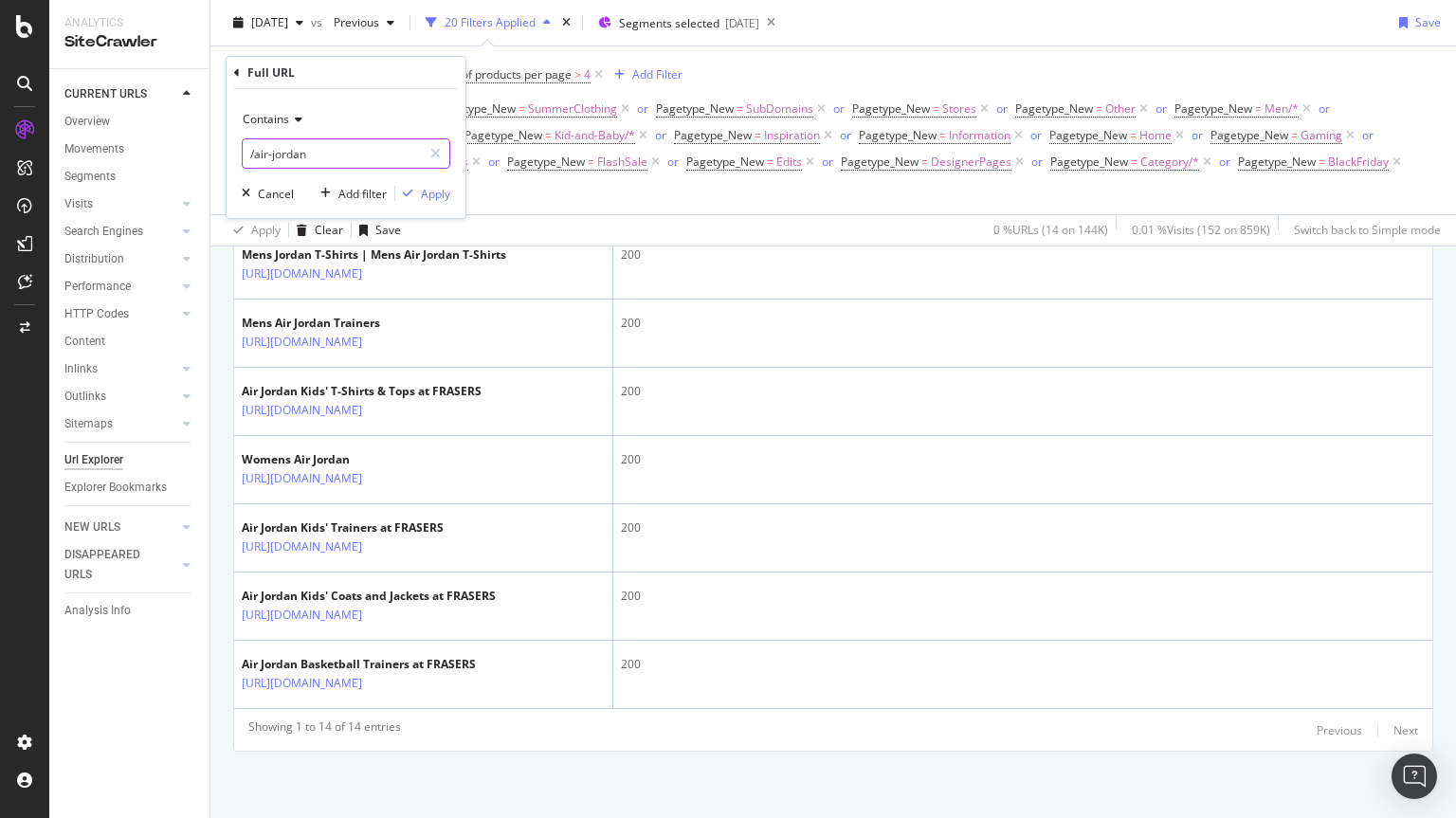
click at [331, 158] on input "/air-jordan" at bounding box center [332, 153] width 180 height 30
click at [316, 153] on input "/air-jordan" at bounding box center [332, 153] width 180 height 30
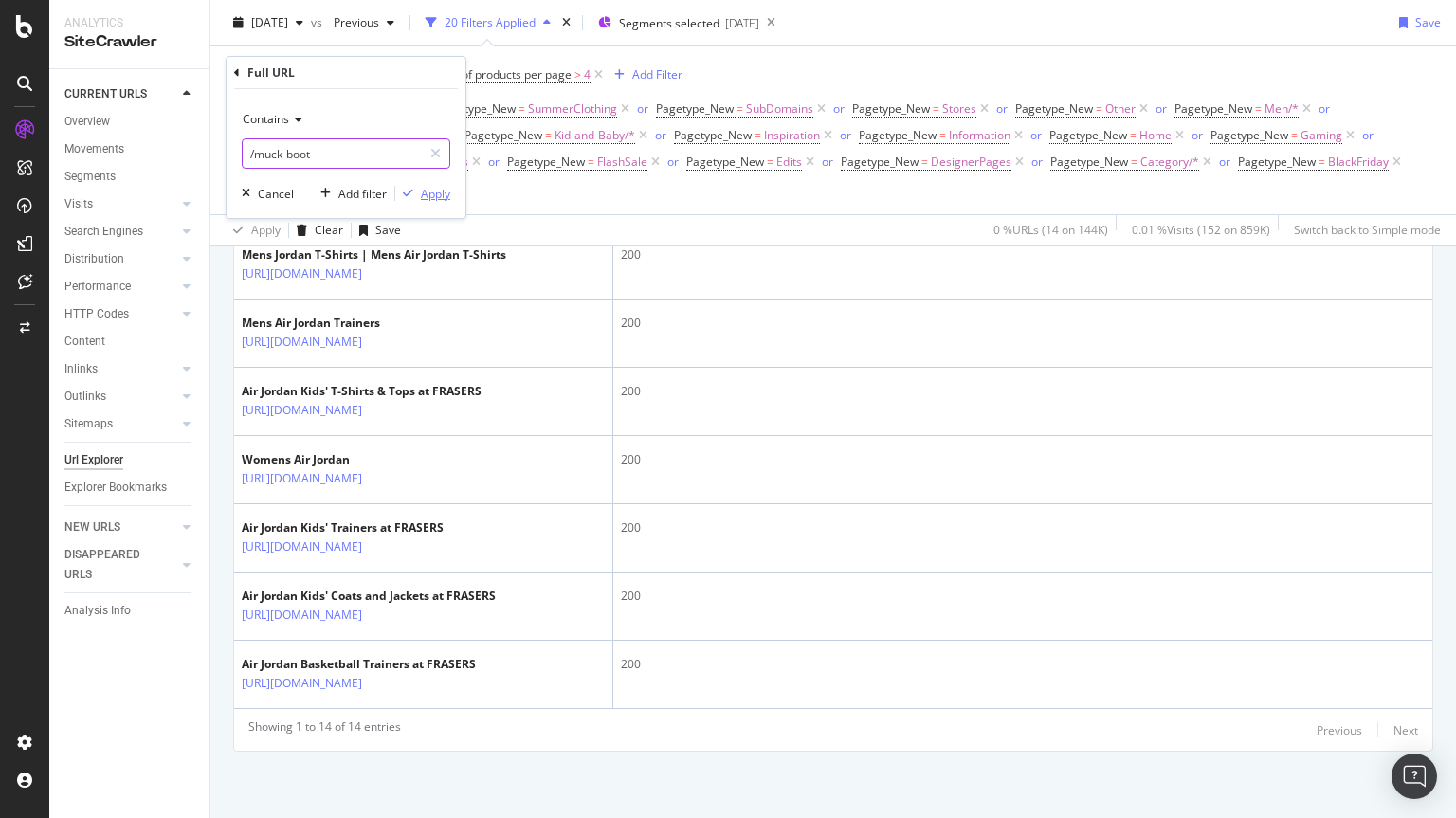
type input "/muck-boot"
click at [423, 191] on div "Apply" at bounding box center [436, 193] width 29 height 16
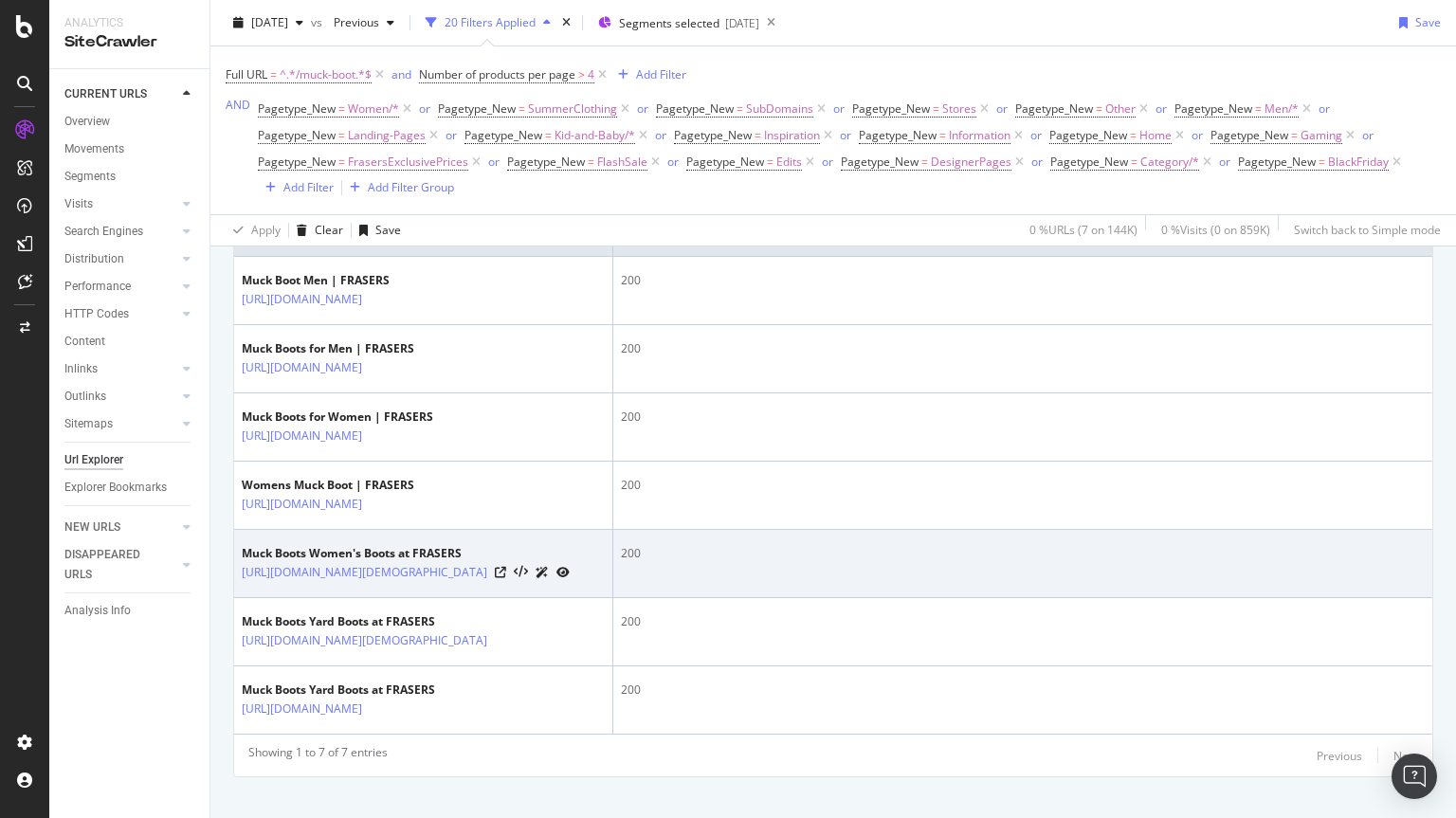
scroll to position [574, 0]
